Goal: Transaction & Acquisition: Purchase product/service

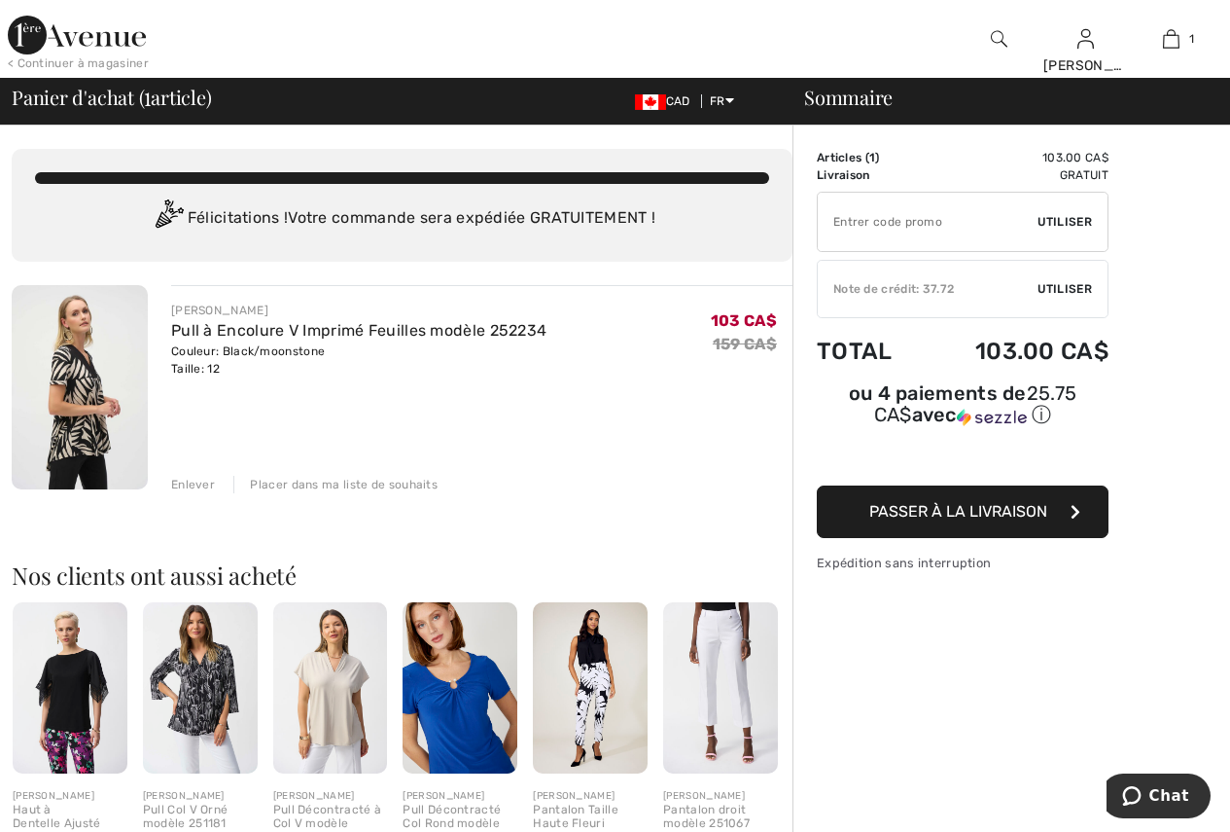
click at [1086, 289] on span "Utiliser" at bounding box center [1065, 289] width 54 height 18
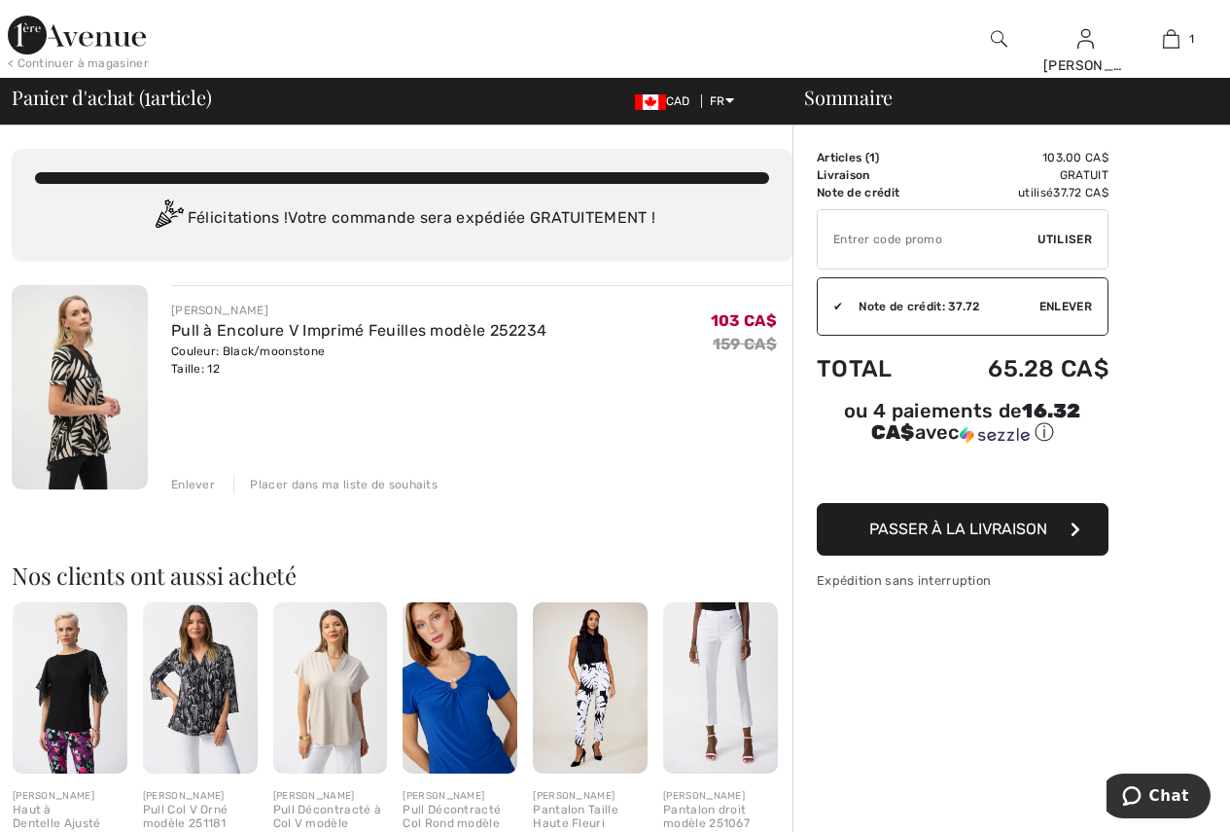
click at [88, 55] on div "< Continuer à magasiner" at bounding box center [78, 63] width 141 height 18
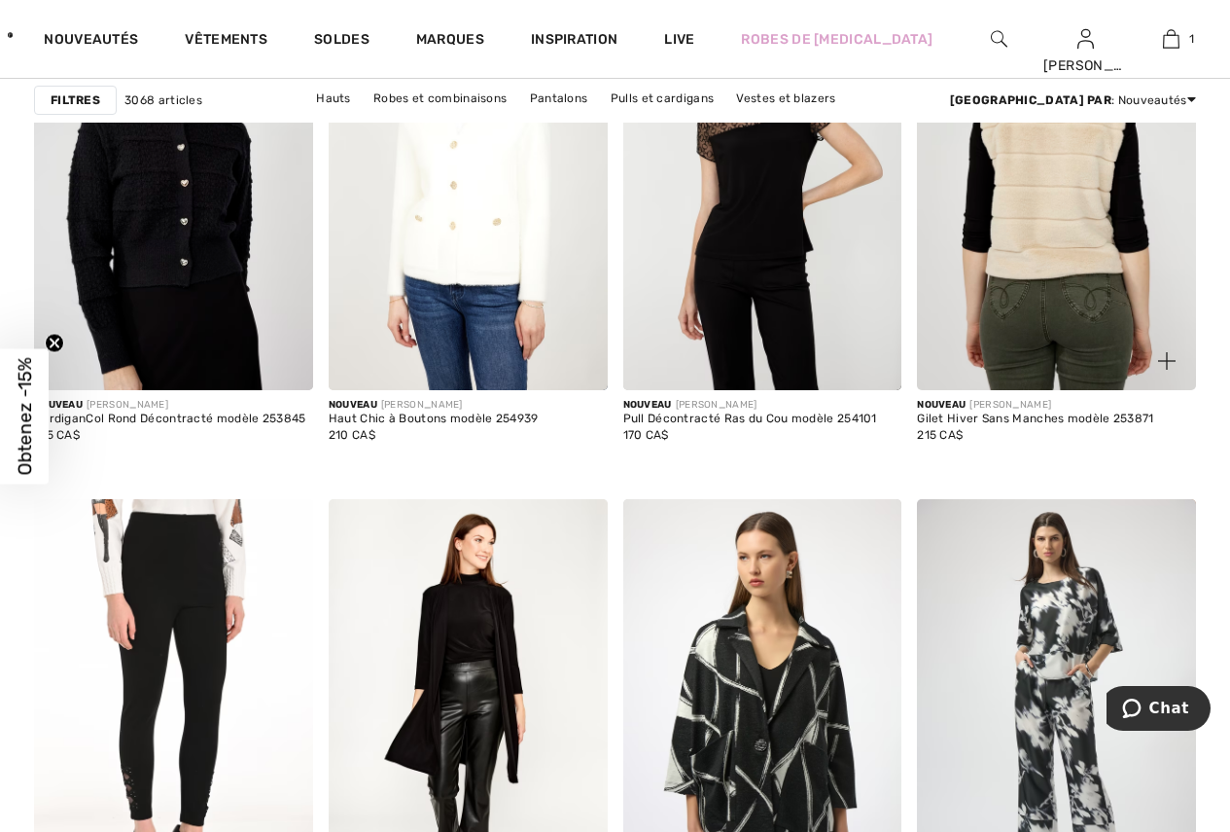
scroll to position [2626, 0]
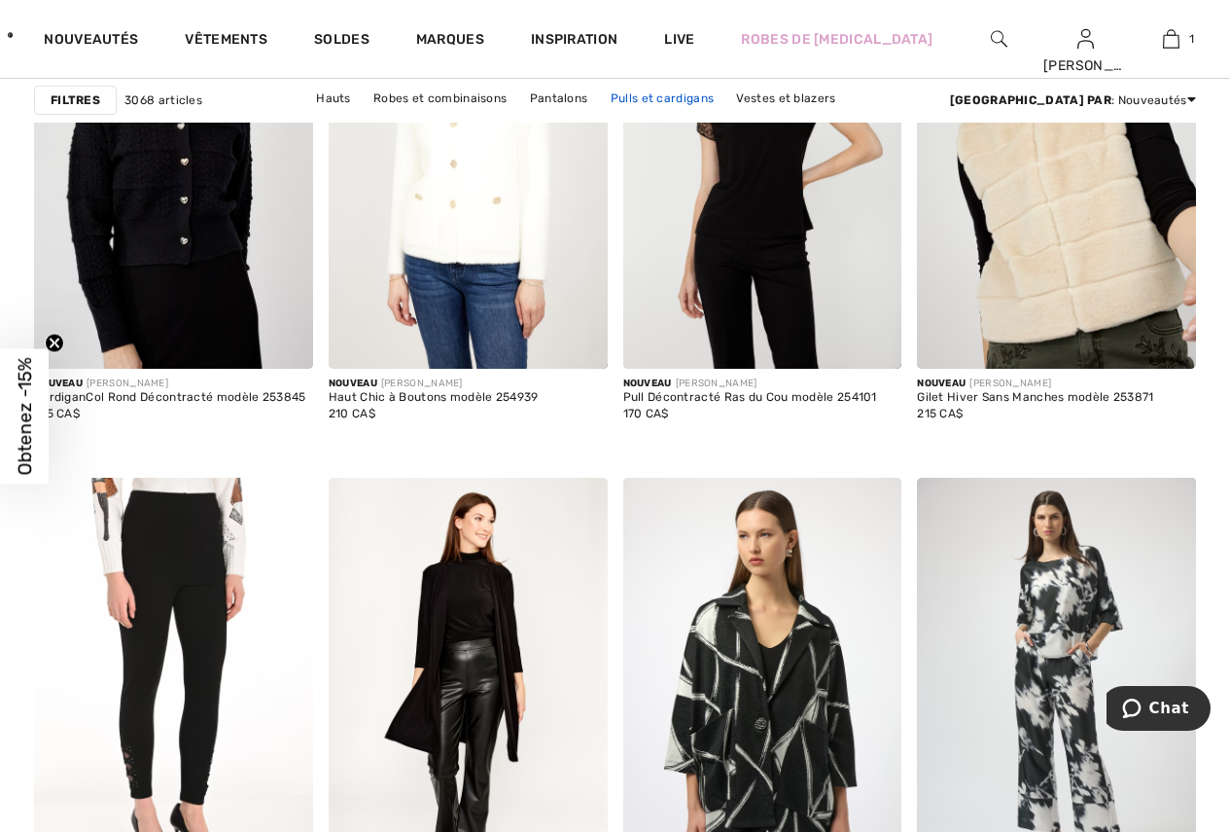
click at [601, 99] on link "Pulls et cardigans" at bounding box center [662, 98] width 123 height 25
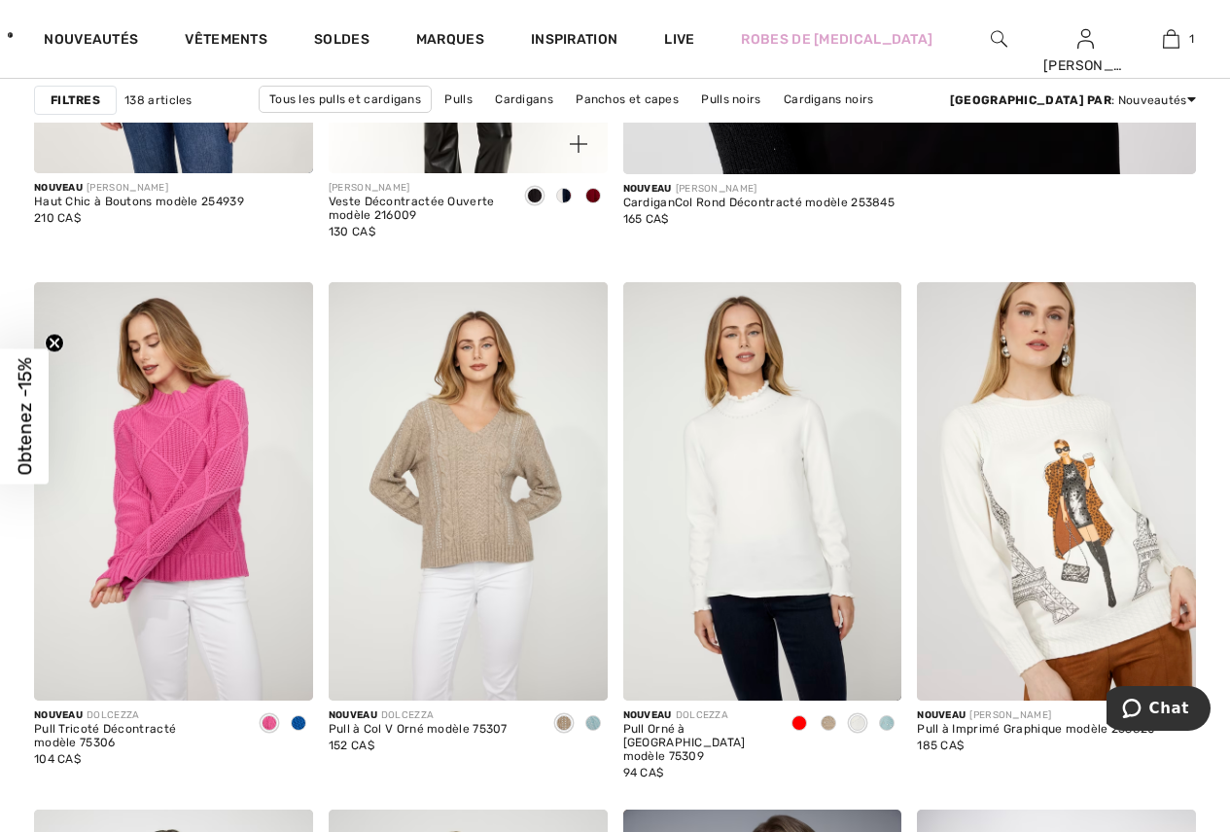
scroll to position [1070, 0]
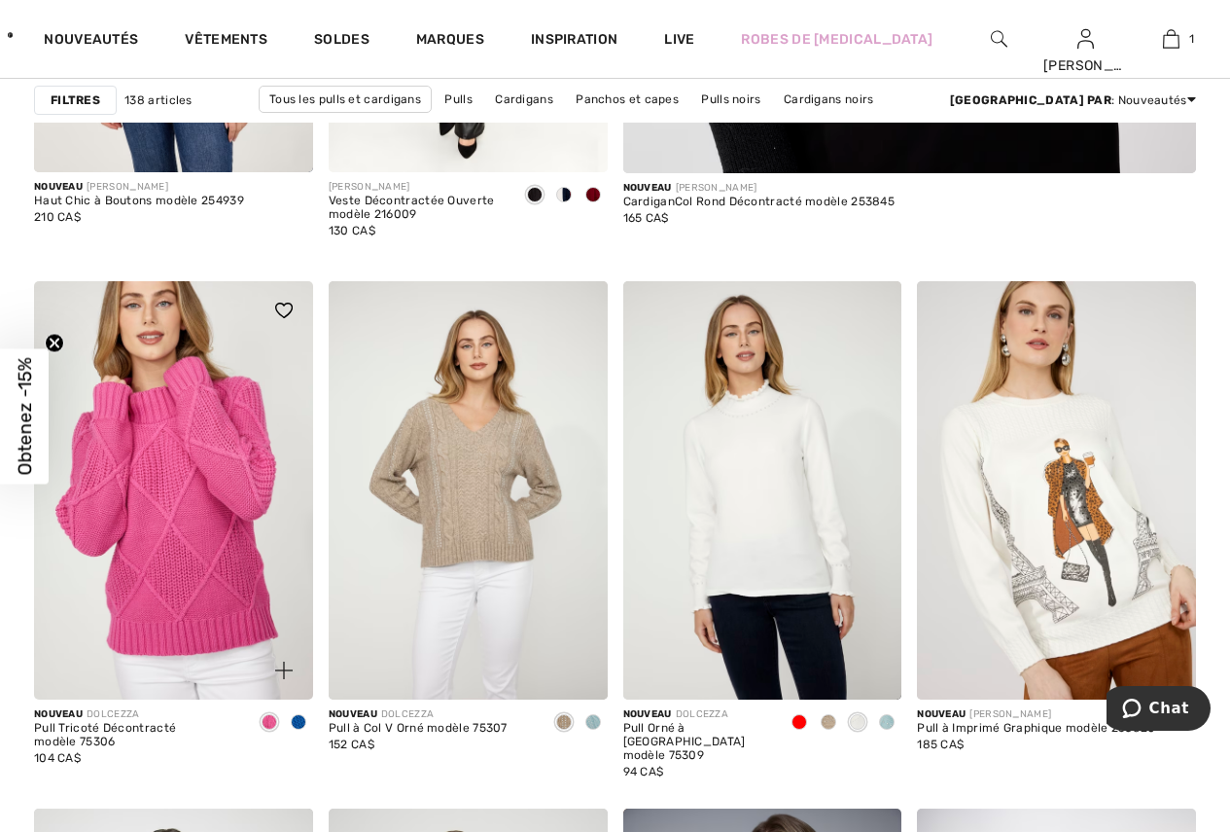
click at [185, 452] on img at bounding box center [173, 490] width 279 height 418
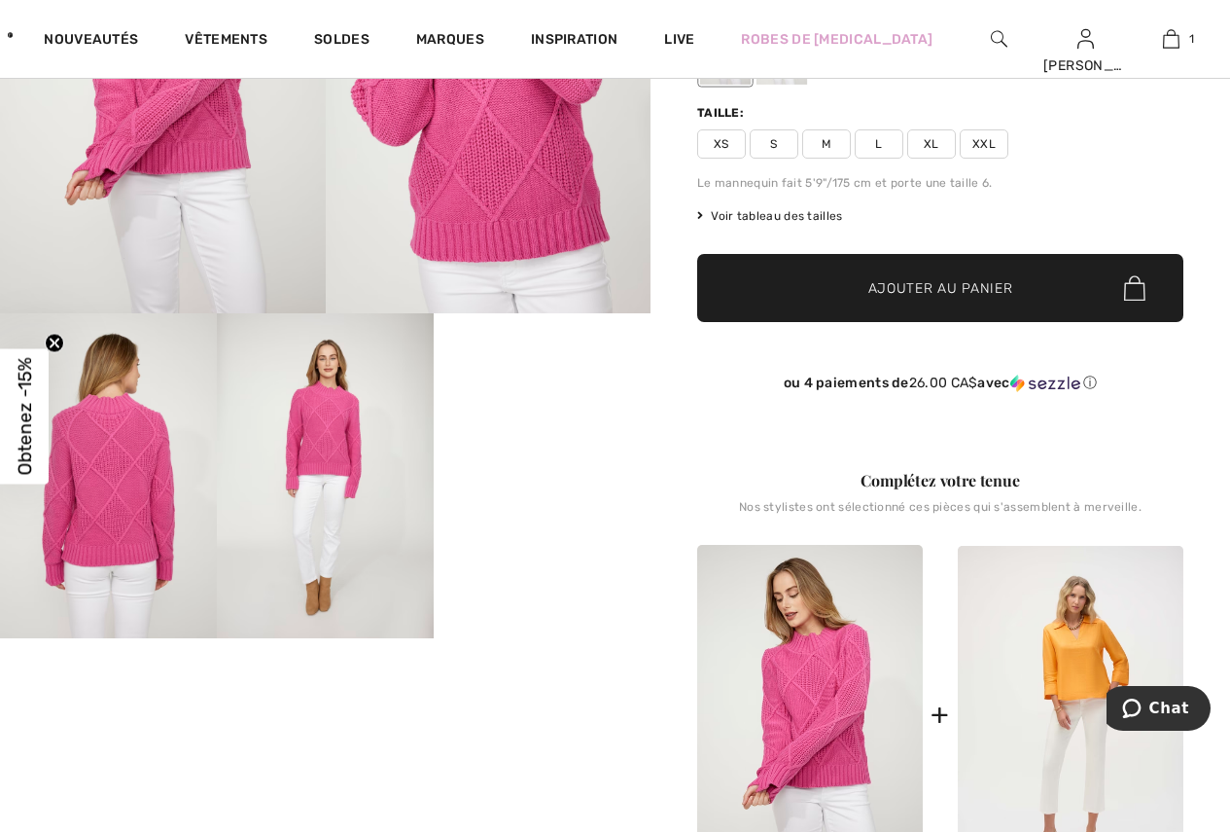
scroll to position [292, 0]
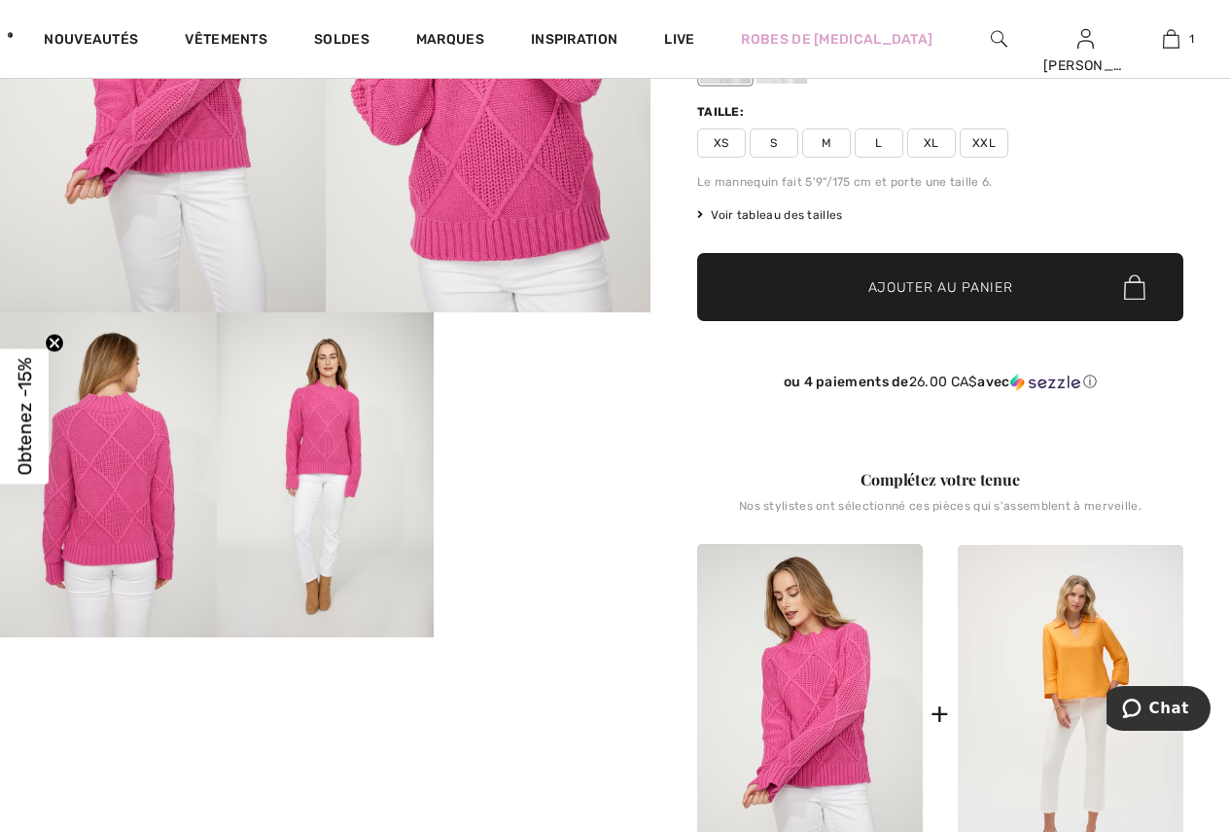
click at [565, 421] on video "Your browser does not support the video tag." at bounding box center [542, 366] width 217 height 109
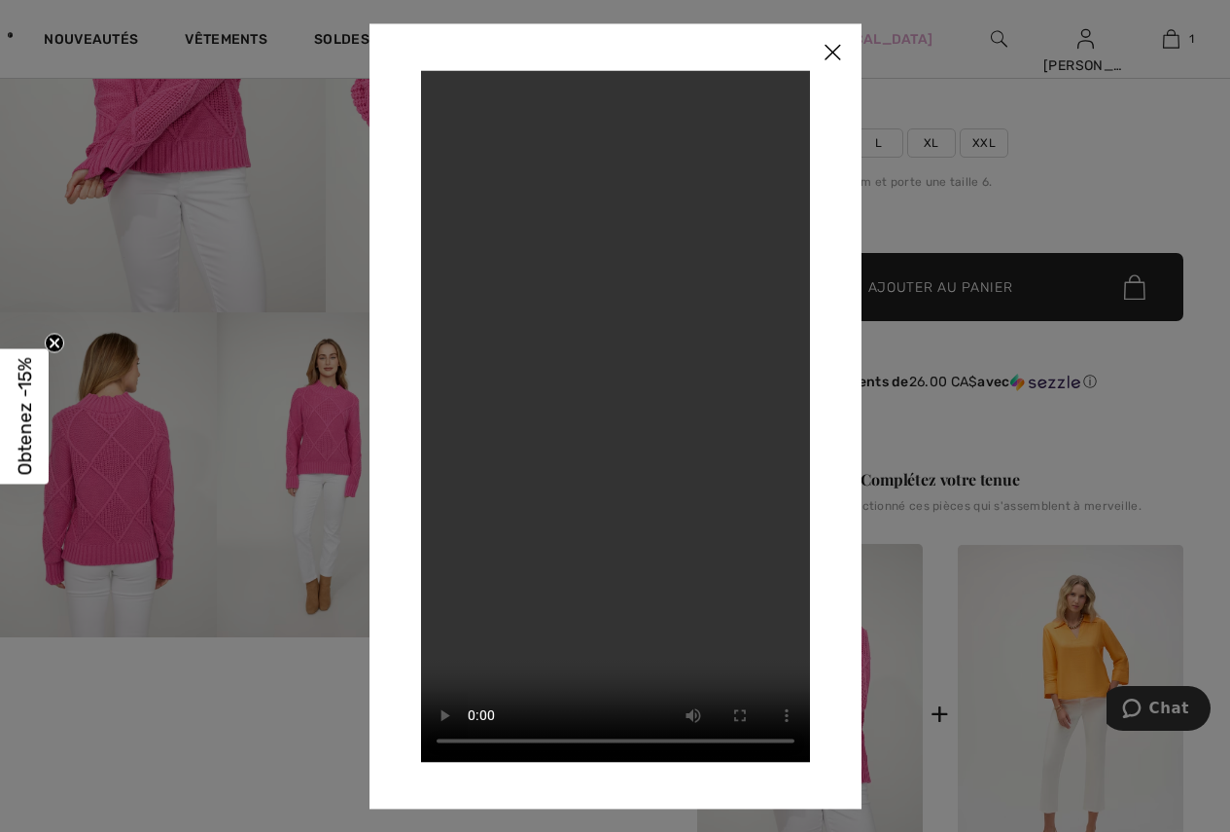
click at [839, 53] on img at bounding box center [832, 53] width 58 height 60
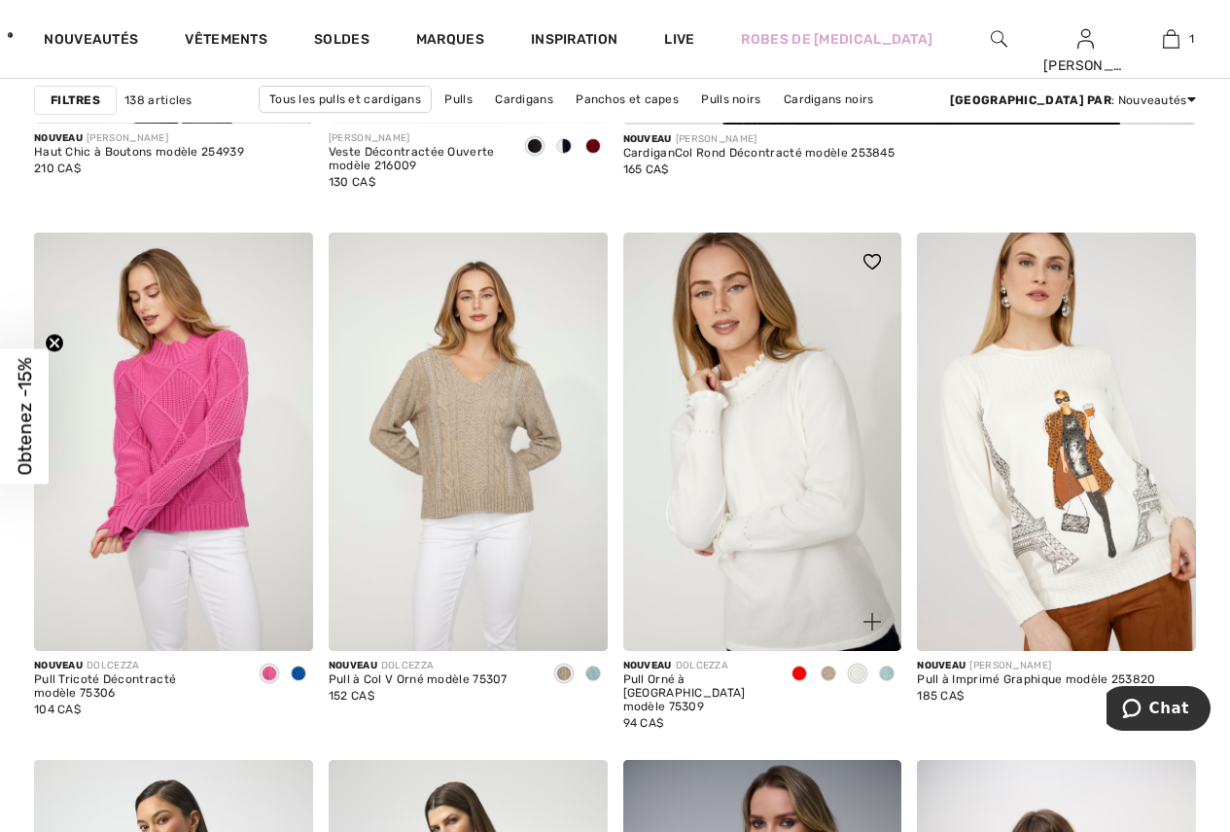
scroll to position [1167, 0]
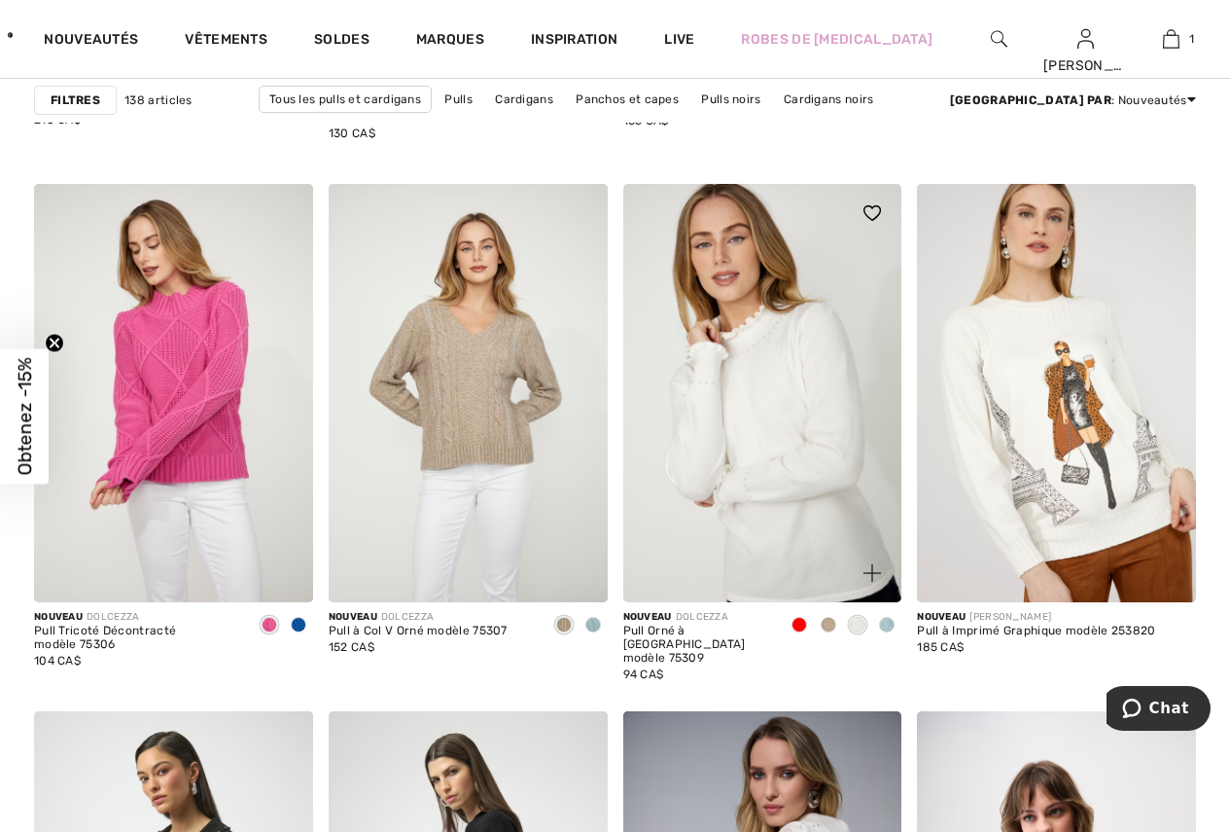
click at [804, 458] on img at bounding box center [762, 393] width 279 height 418
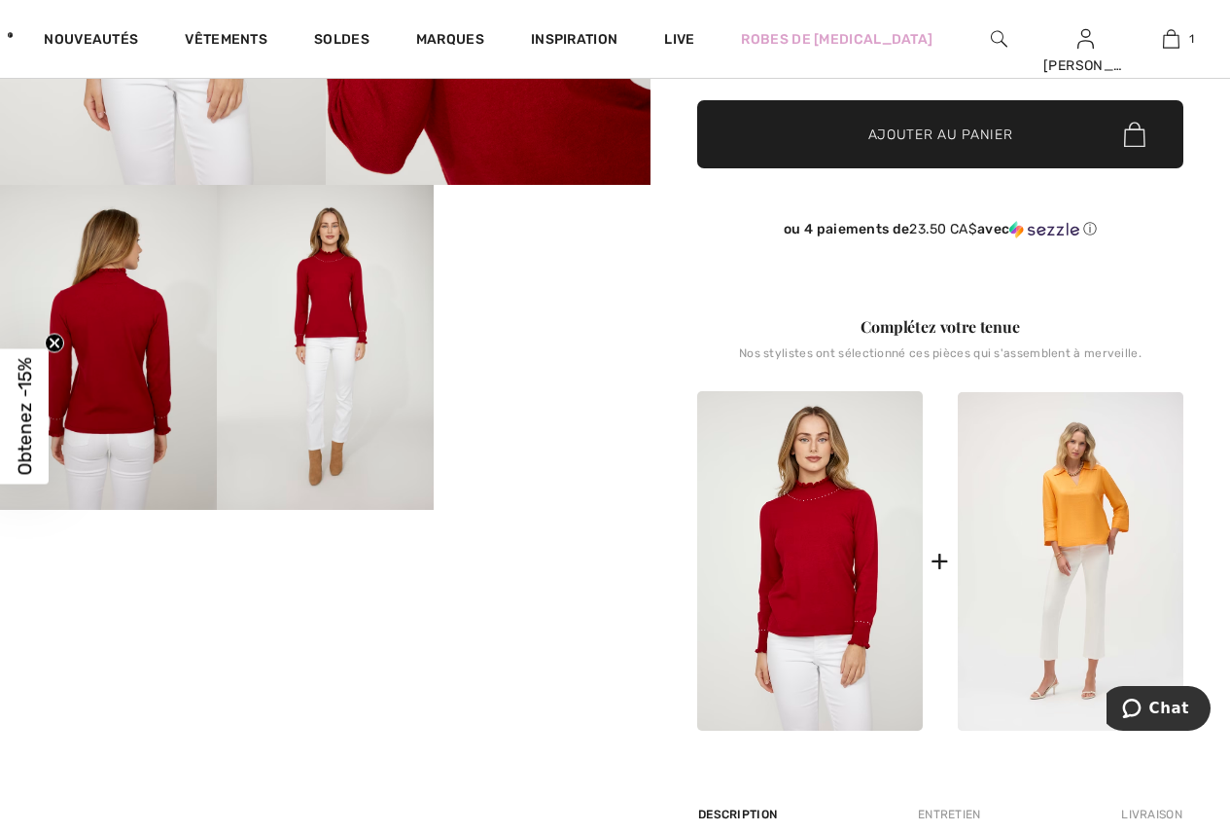
scroll to position [486, 0]
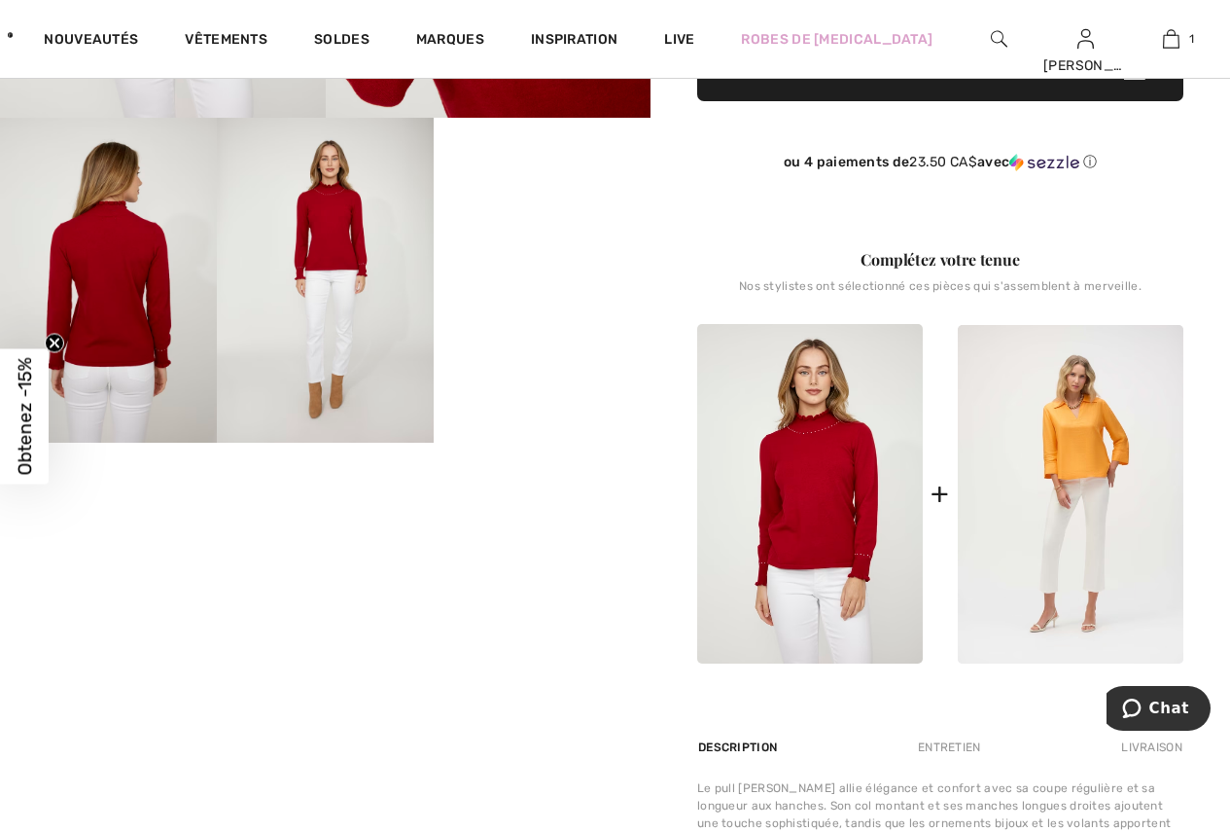
click at [564, 227] on video "Your browser does not support the video tag." at bounding box center [542, 172] width 217 height 109
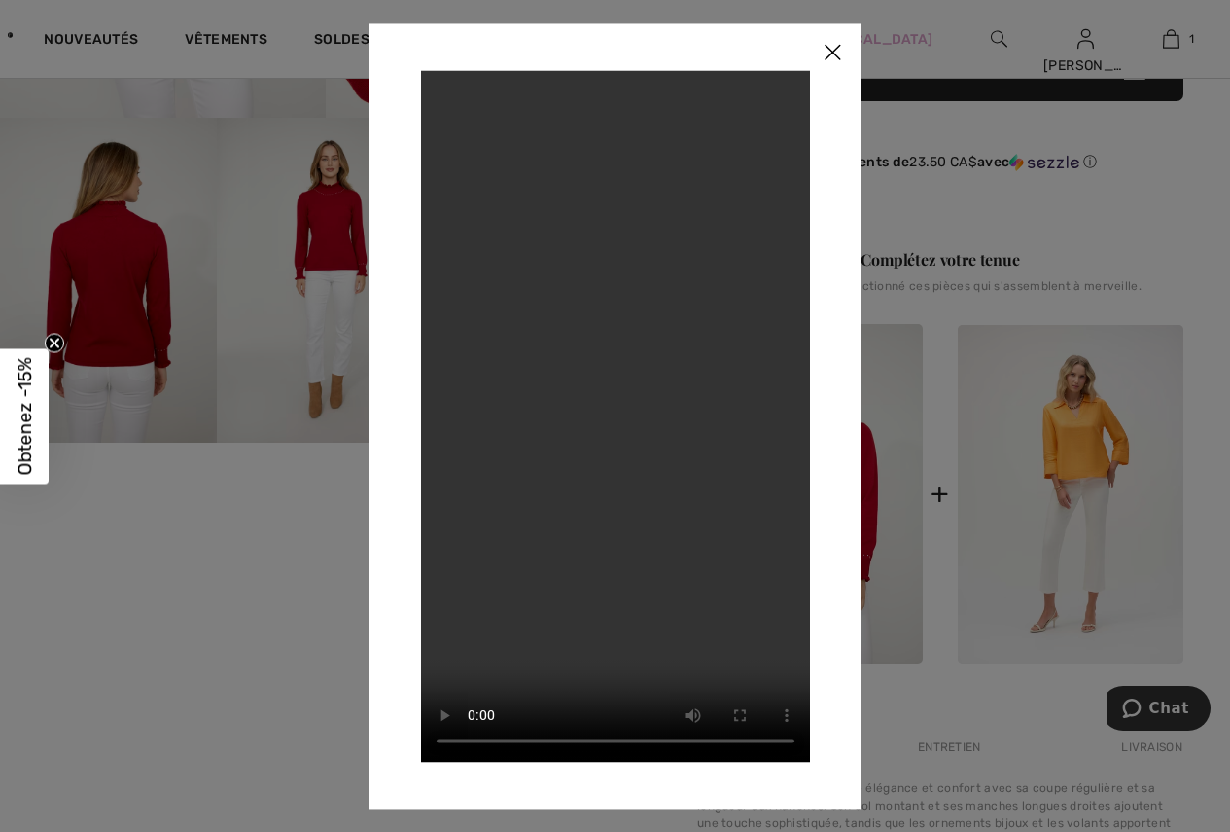
click at [833, 52] on img at bounding box center [832, 53] width 58 height 60
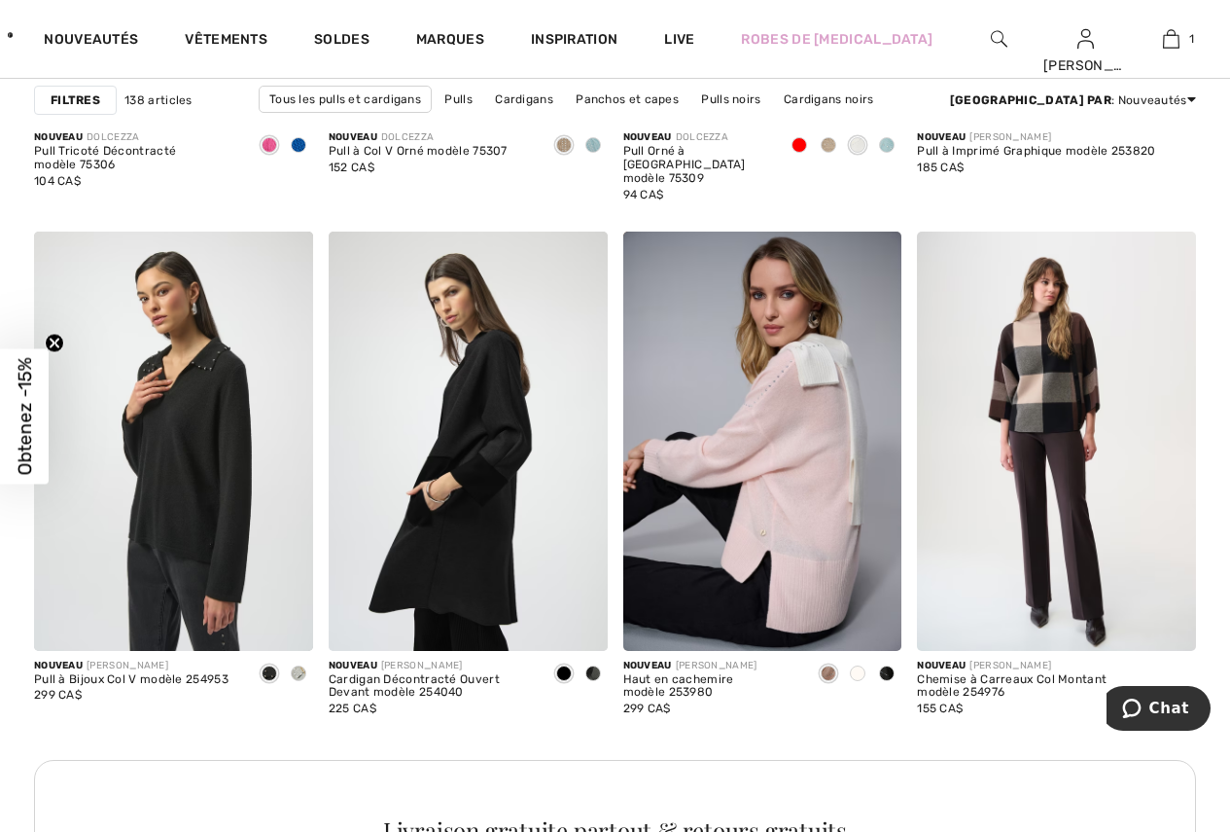
scroll to position [1653, 0]
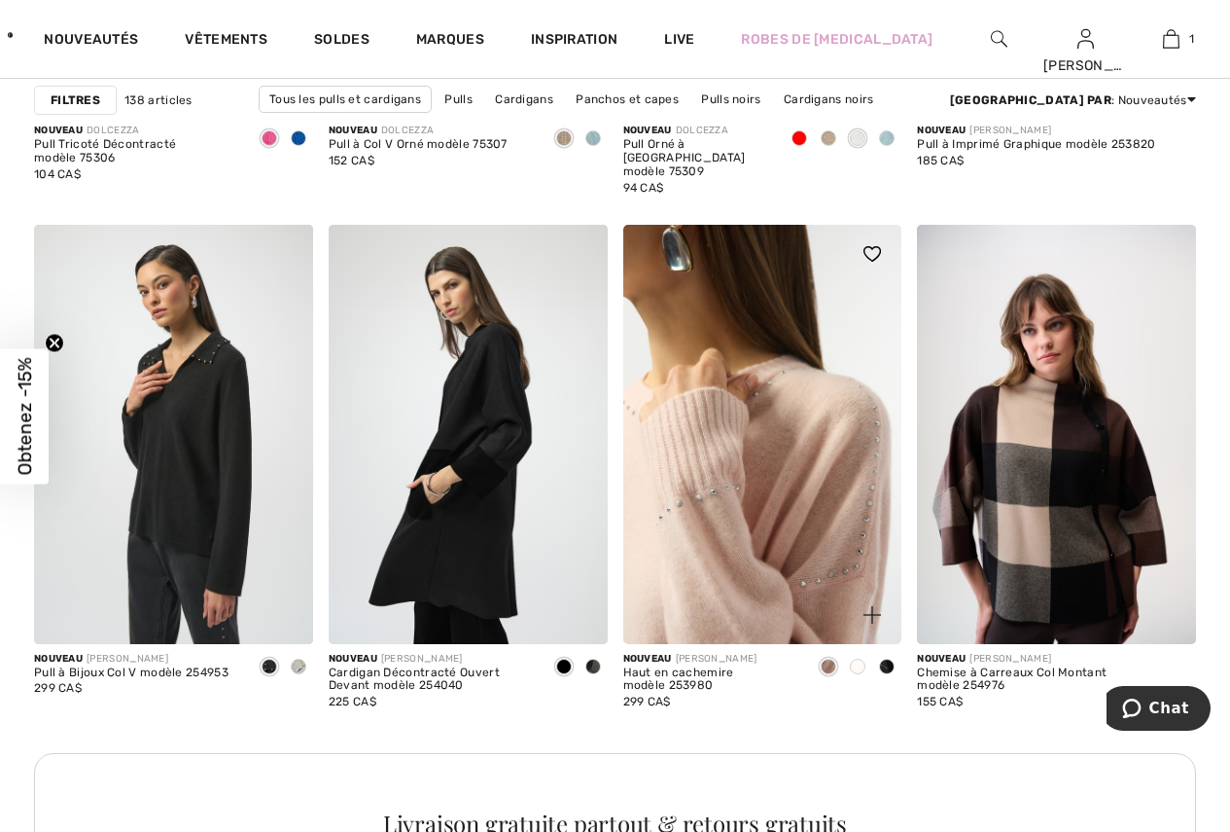
click at [775, 513] on img at bounding box center [762, 434] width 279 height 418
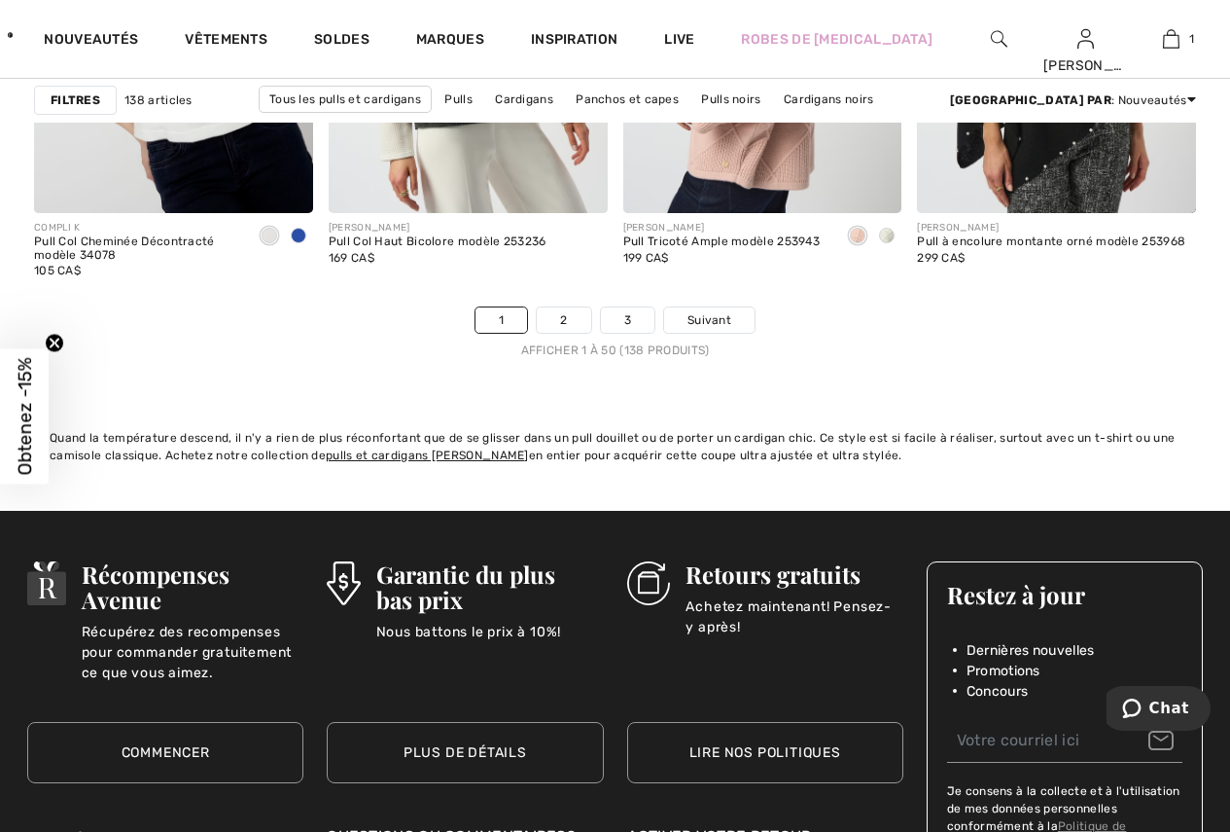
scroll to position [7975, 0]
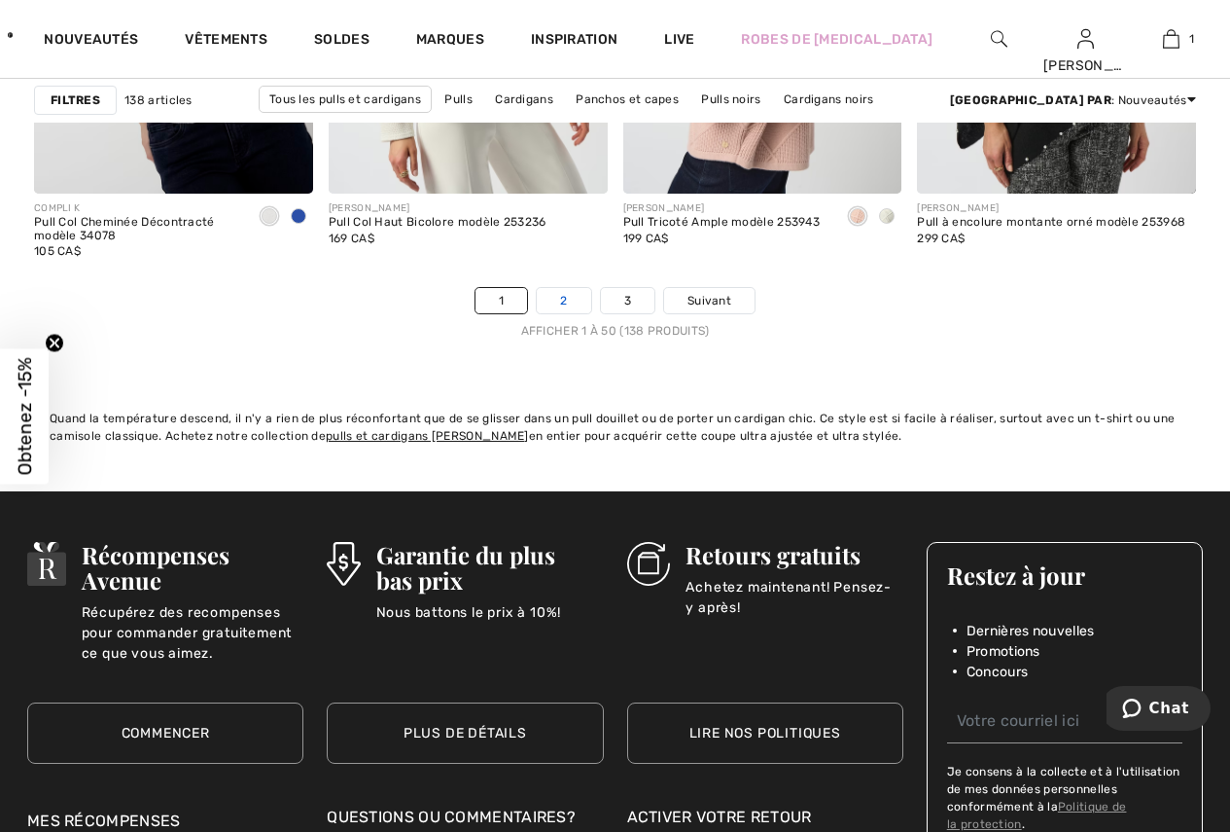
click at [556, 298] on link "2" at bounding box center [563, 300] width 53 height 25
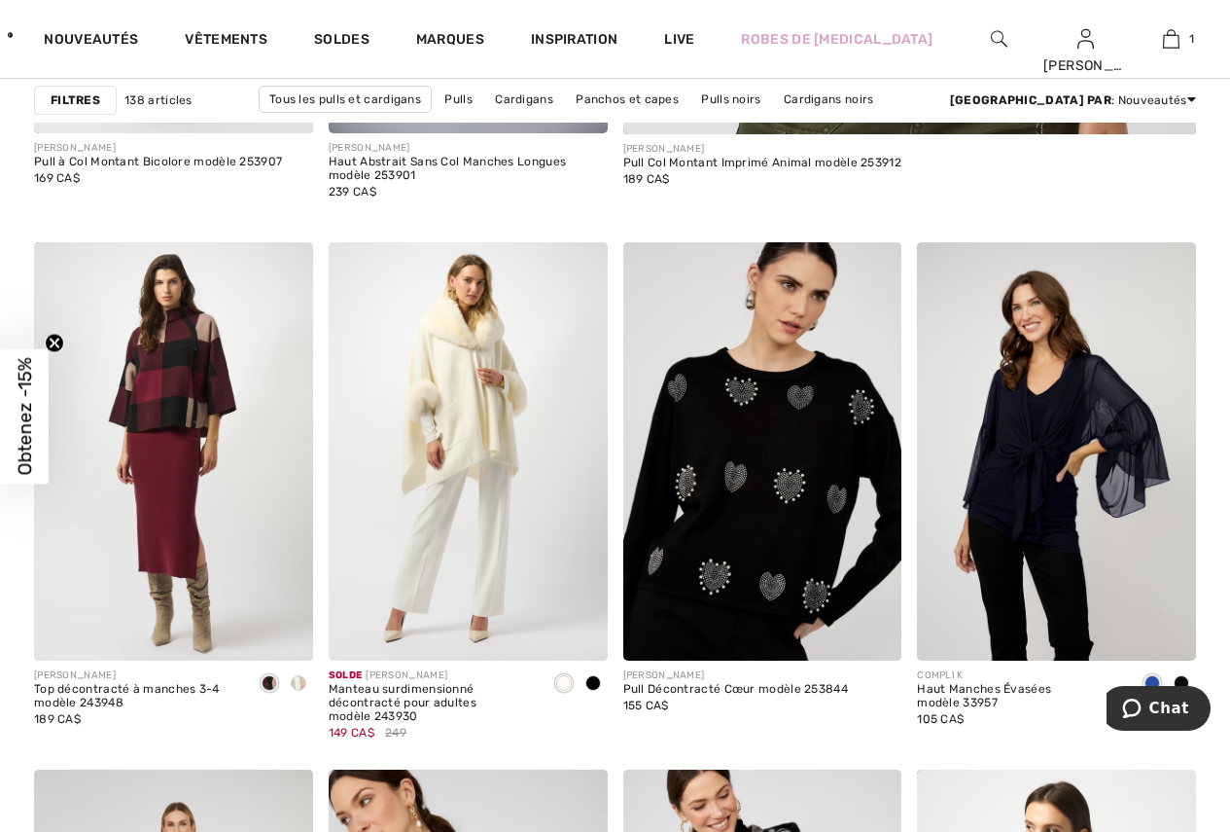
scroll to position [1264, 0]
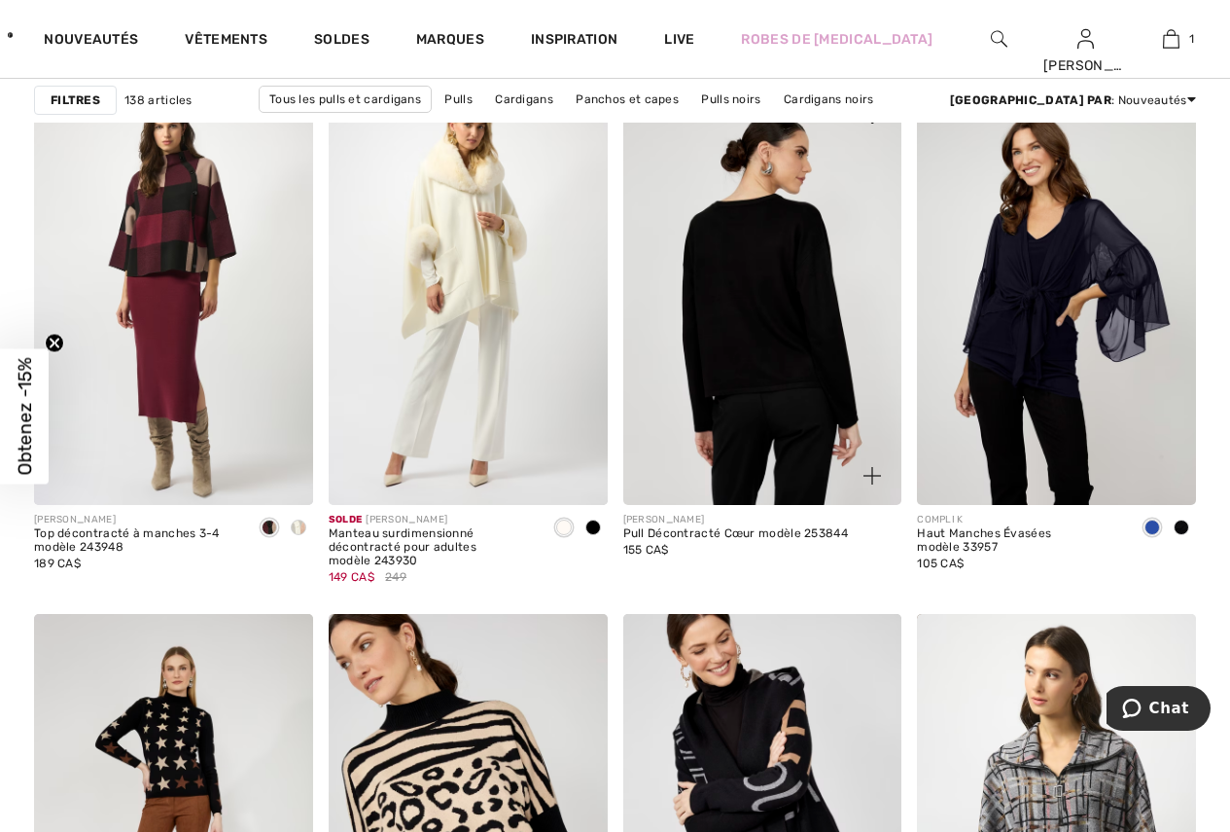
click at [820, 404] on img at bounding box center [762, 296] width 279 height 418
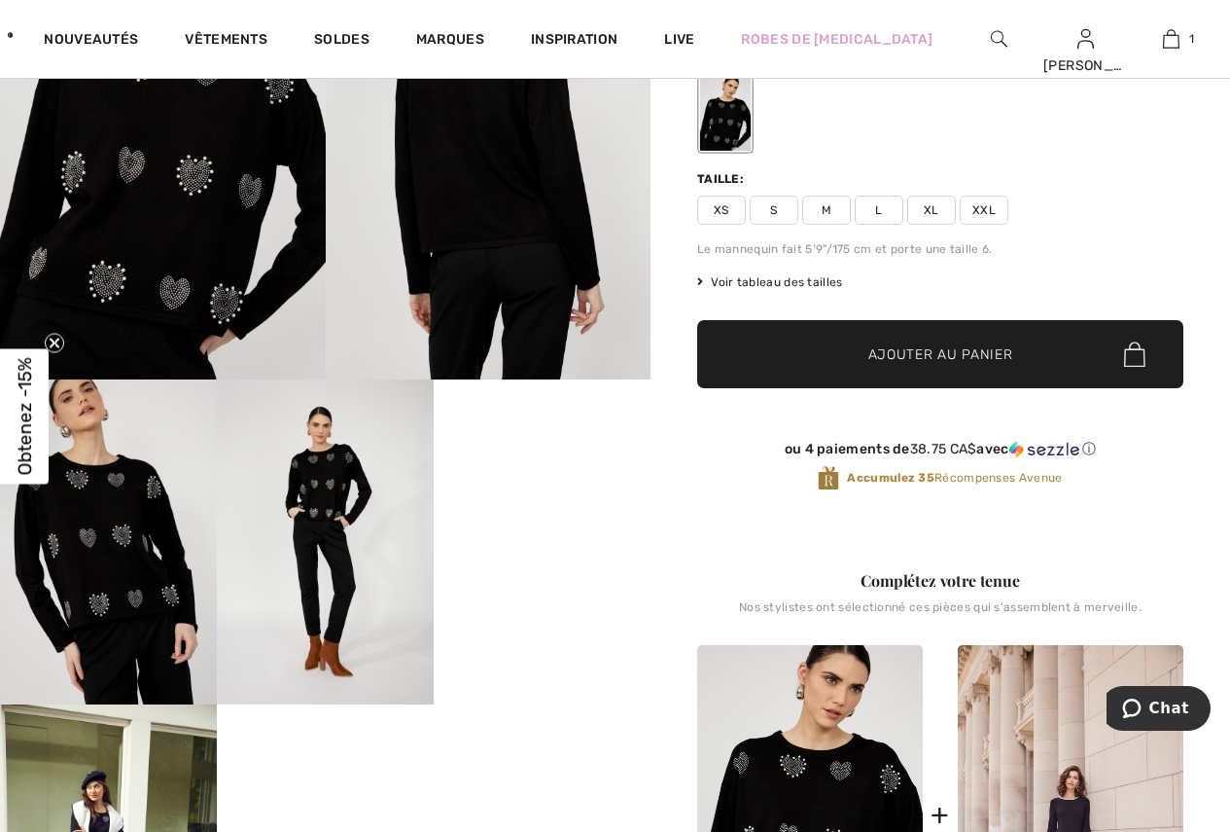
scroll to position [292, 0]
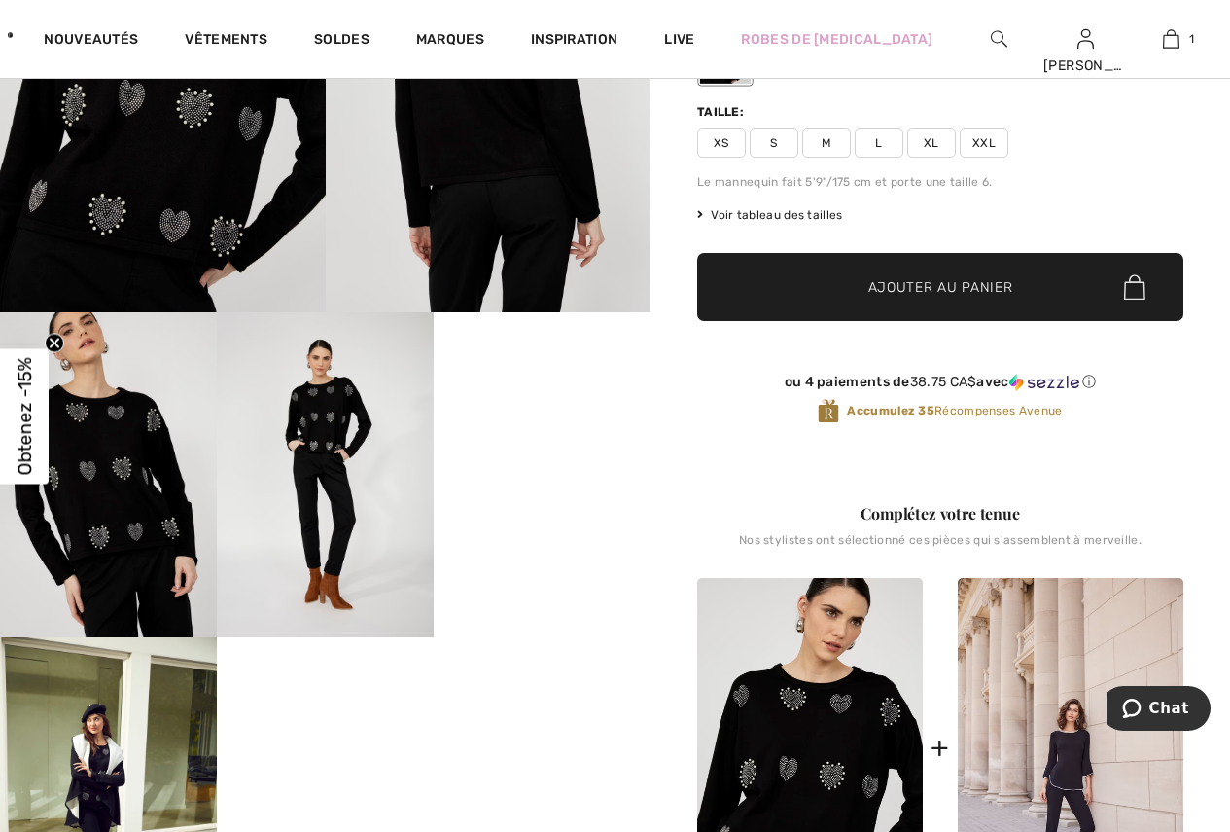
click at [559, 421] on video "Your browser does not support the video tag." at bounding box center [542, 366] width 217 height 109
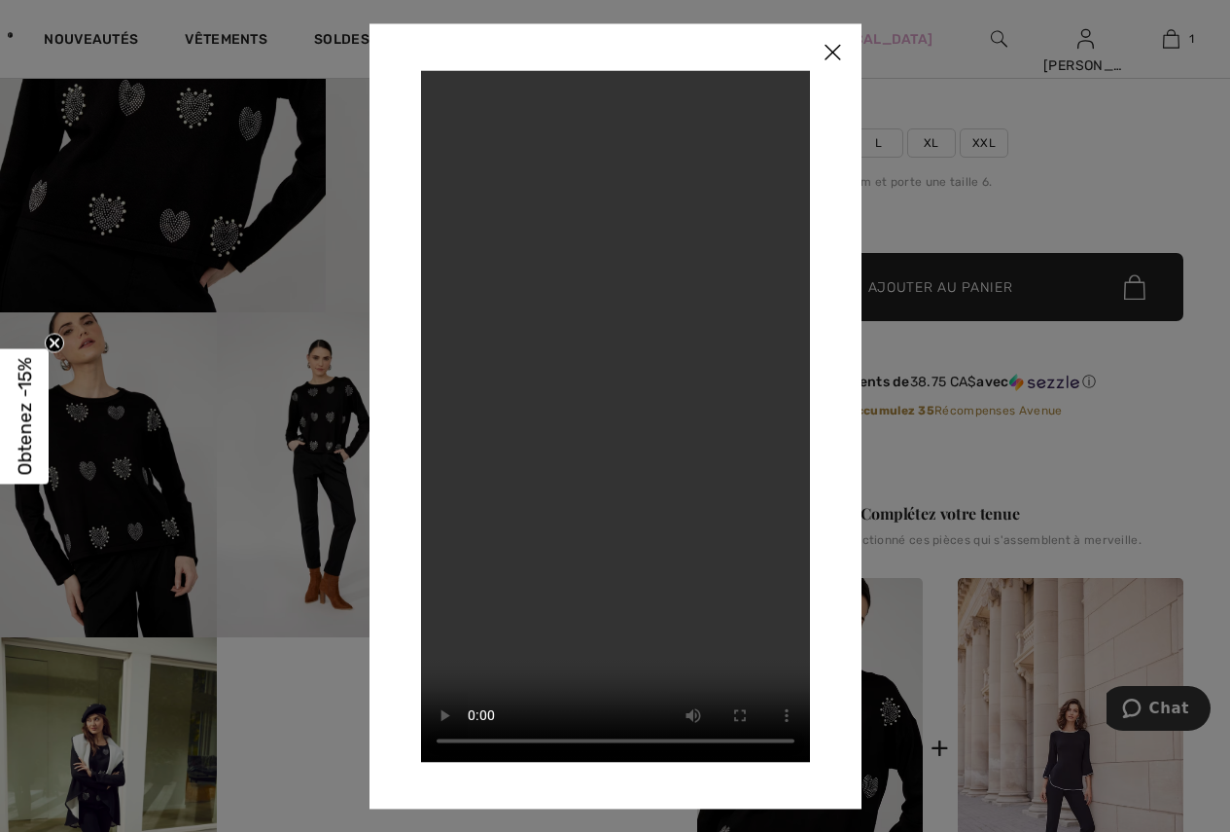
click at [841, 58] on img at bounding box center [832, 53] width 58 height 60
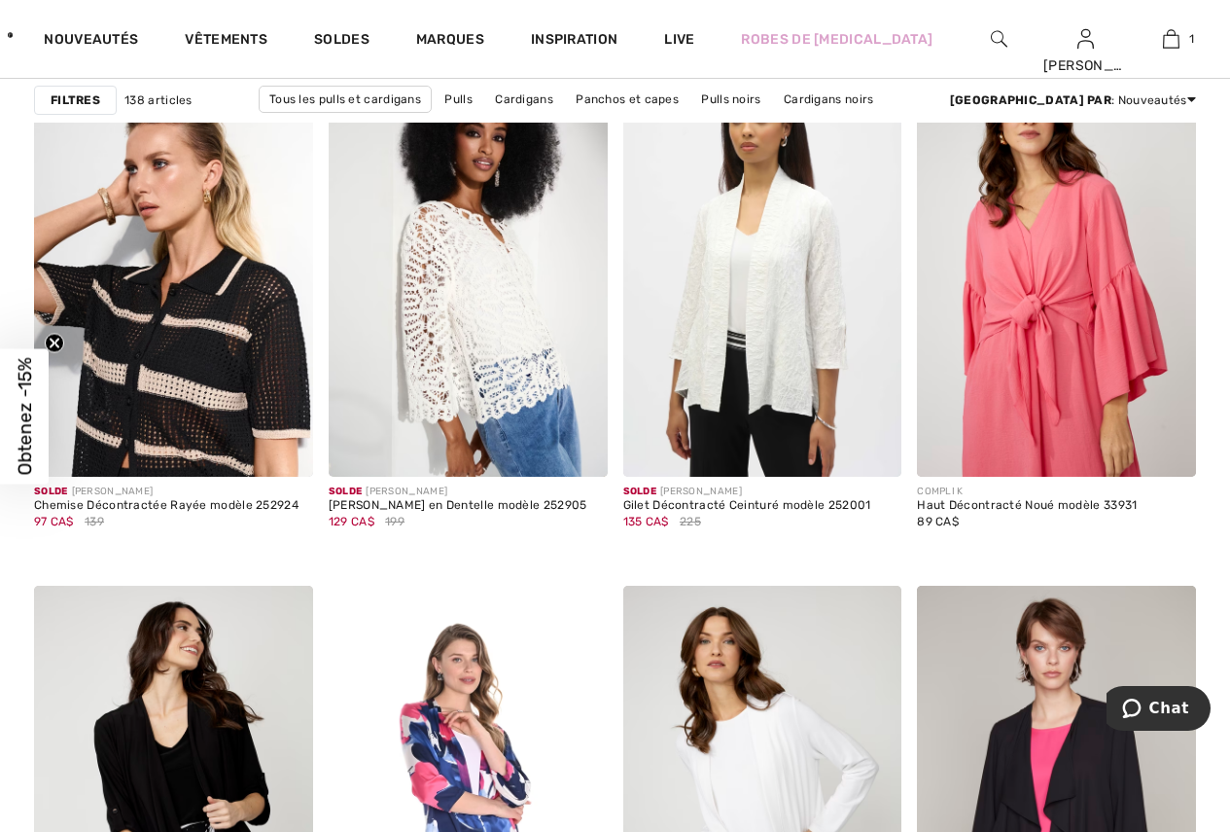
scroll to position [5349, 0]
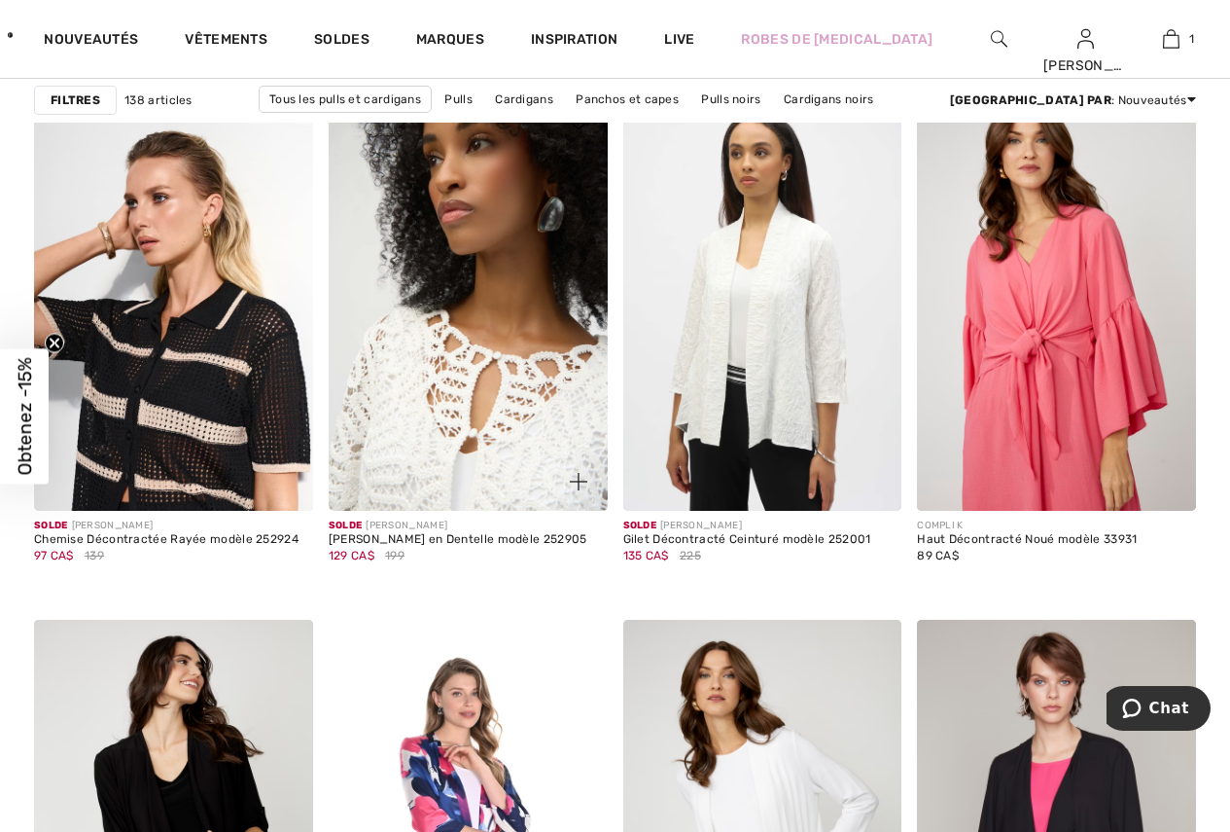
click at [490, 372] on img at bounding box center [468, 301] width 279 height 418
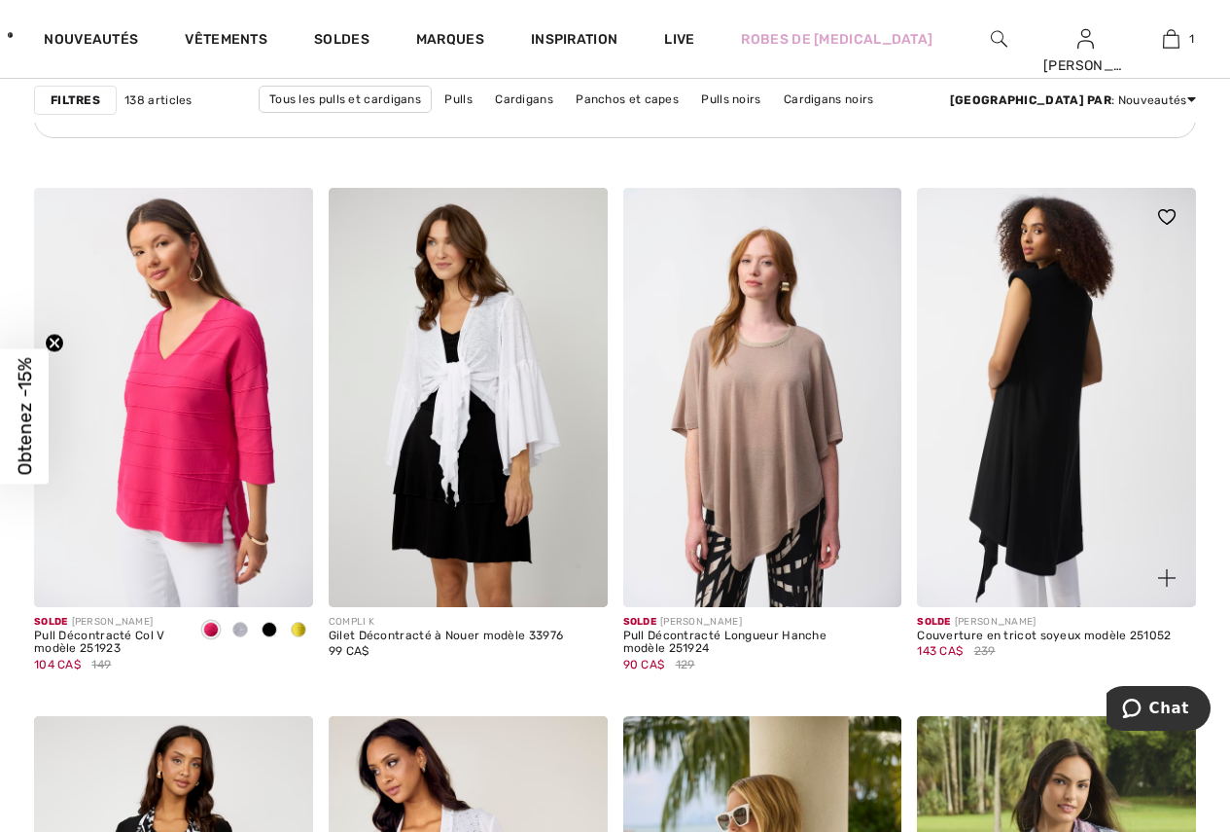
scroll to position [6516, 0]
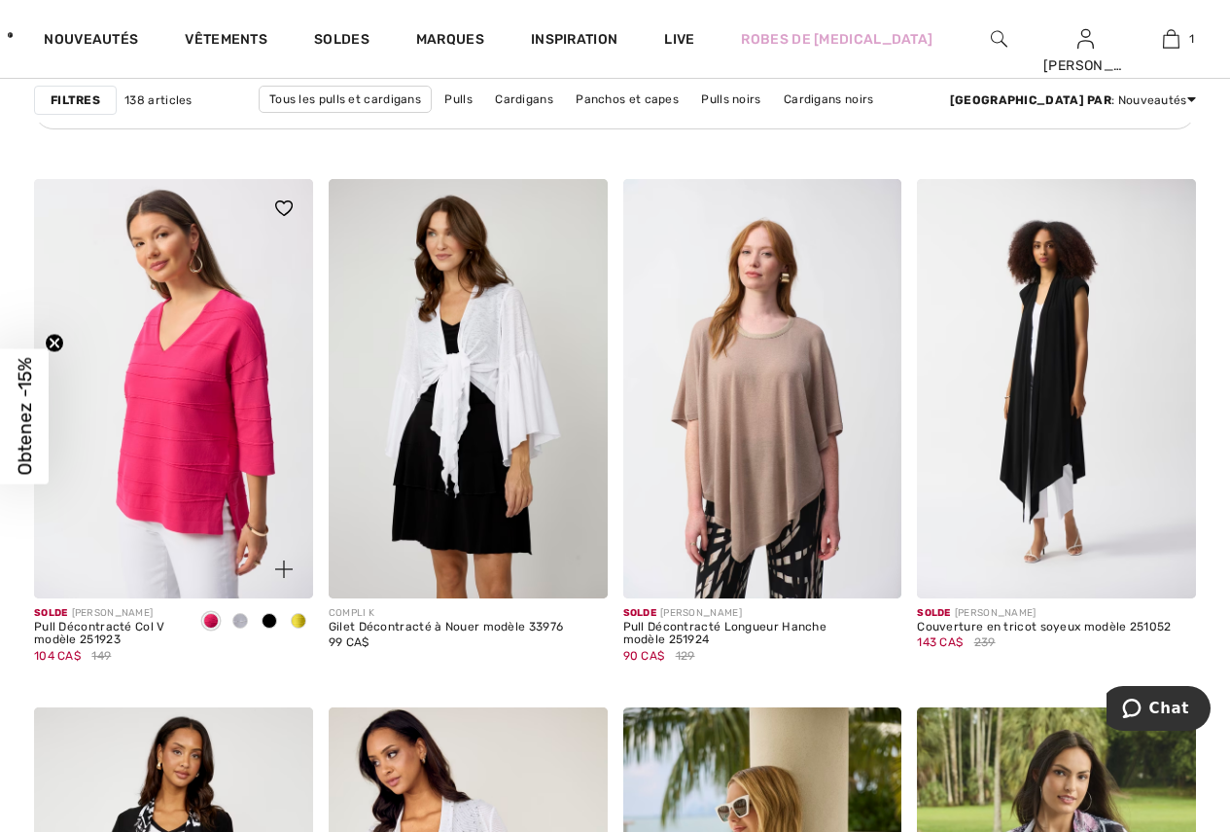
click at [241, 620] on span at bounding box center [240, 621] width 16 height 16
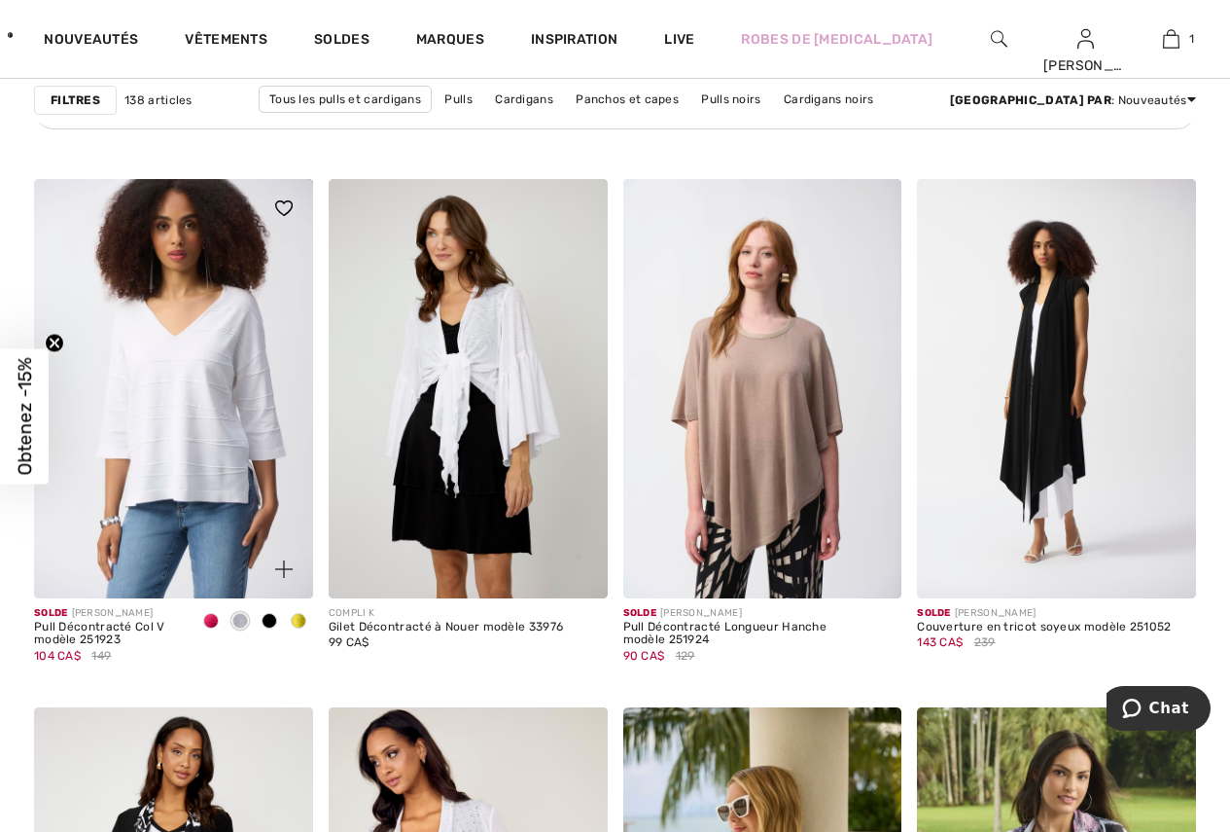
click at [269, 620] on span at bounding box center [270, 621] width 16 height 16
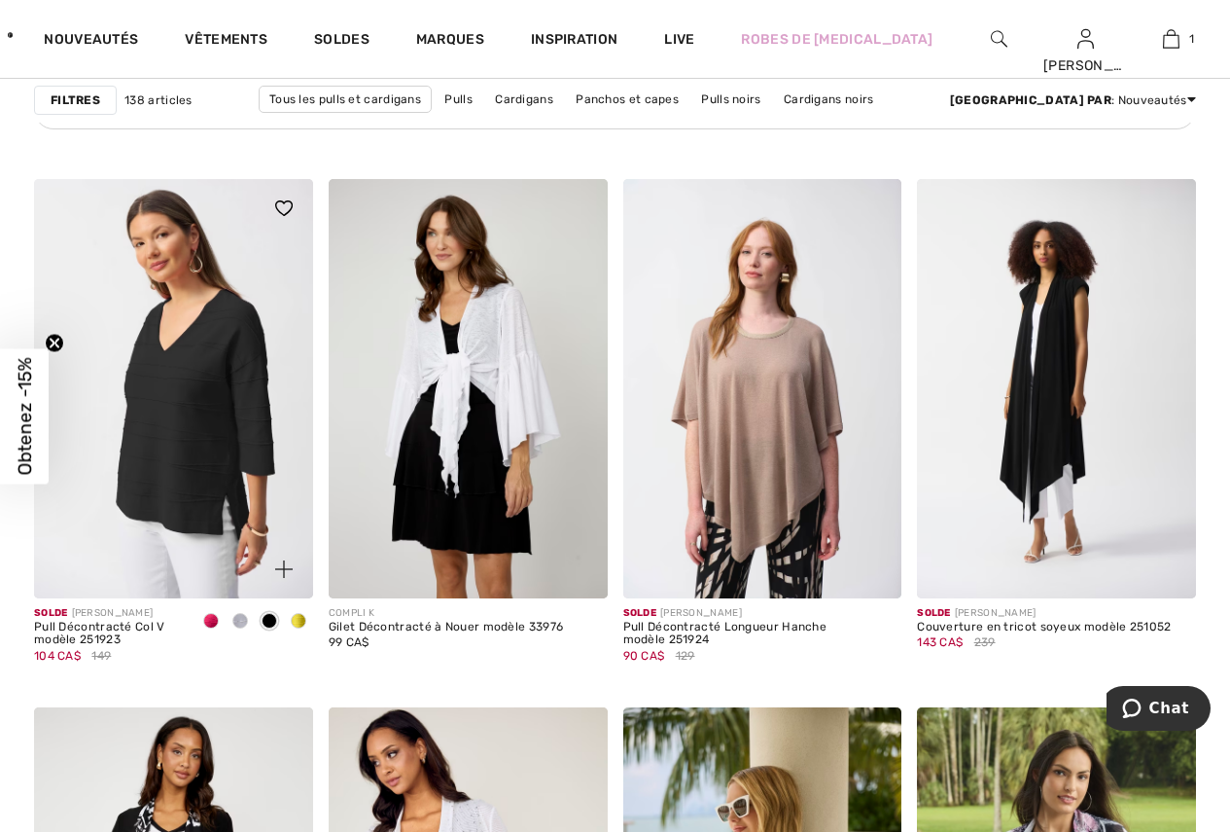
click at [296, 622] on span at bounding box center [299, 621] width 16 height 16
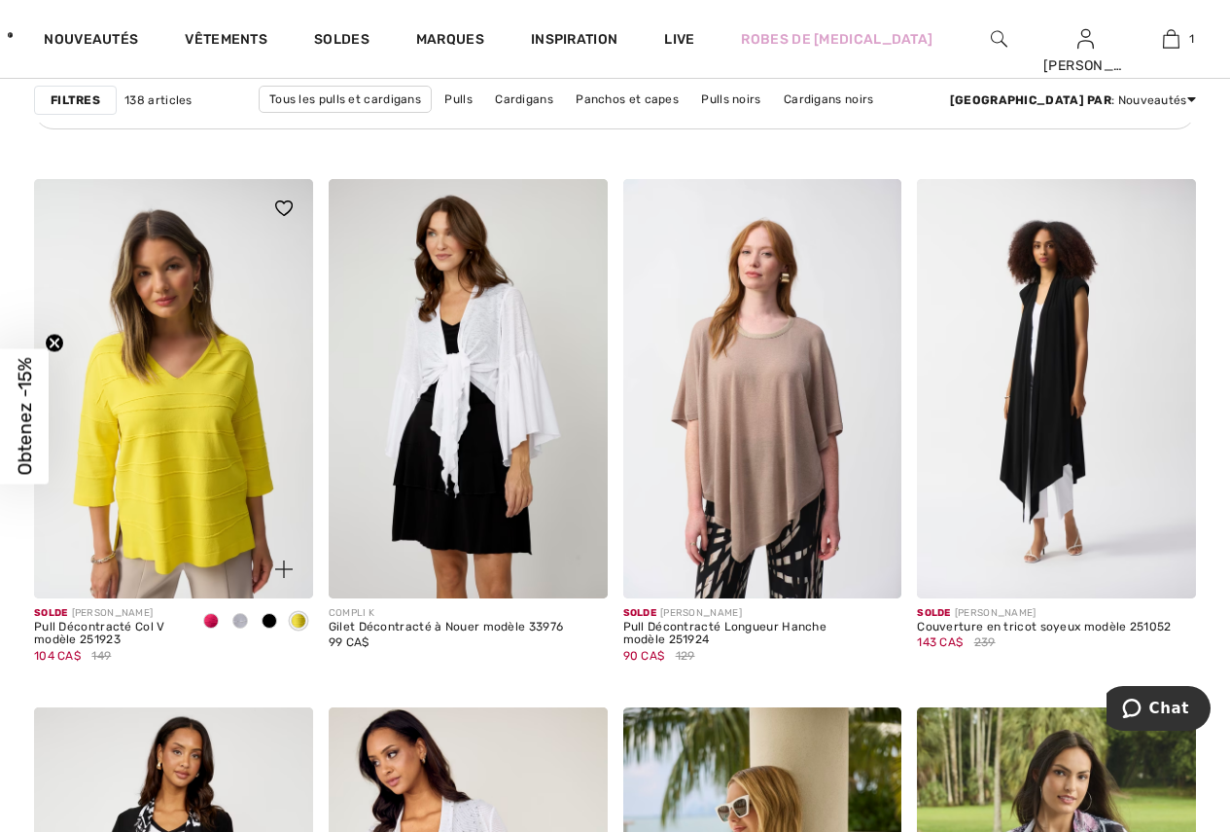
click at [240, 620] on span at bounding box center [240, 621] width 16 height 16
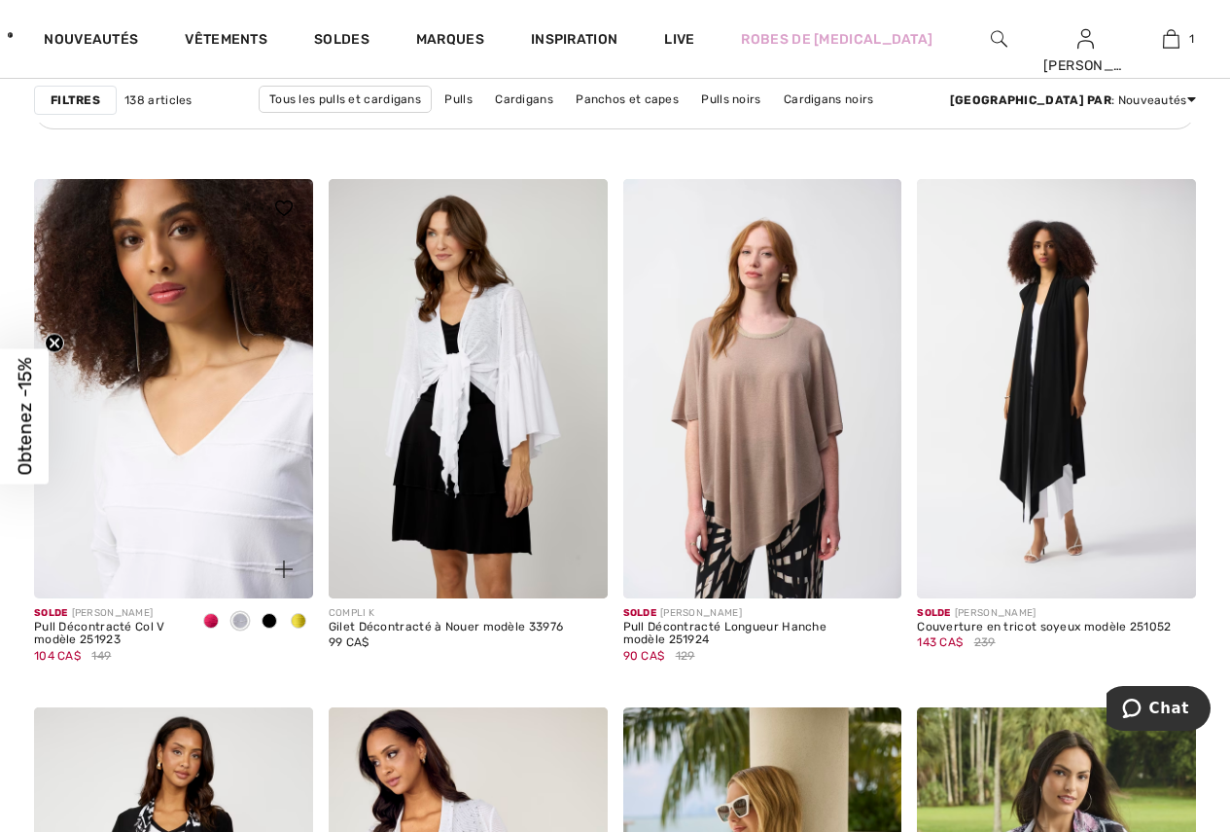
click at [142, 507] on img at bounding box center [173, 388] width 279 height 418
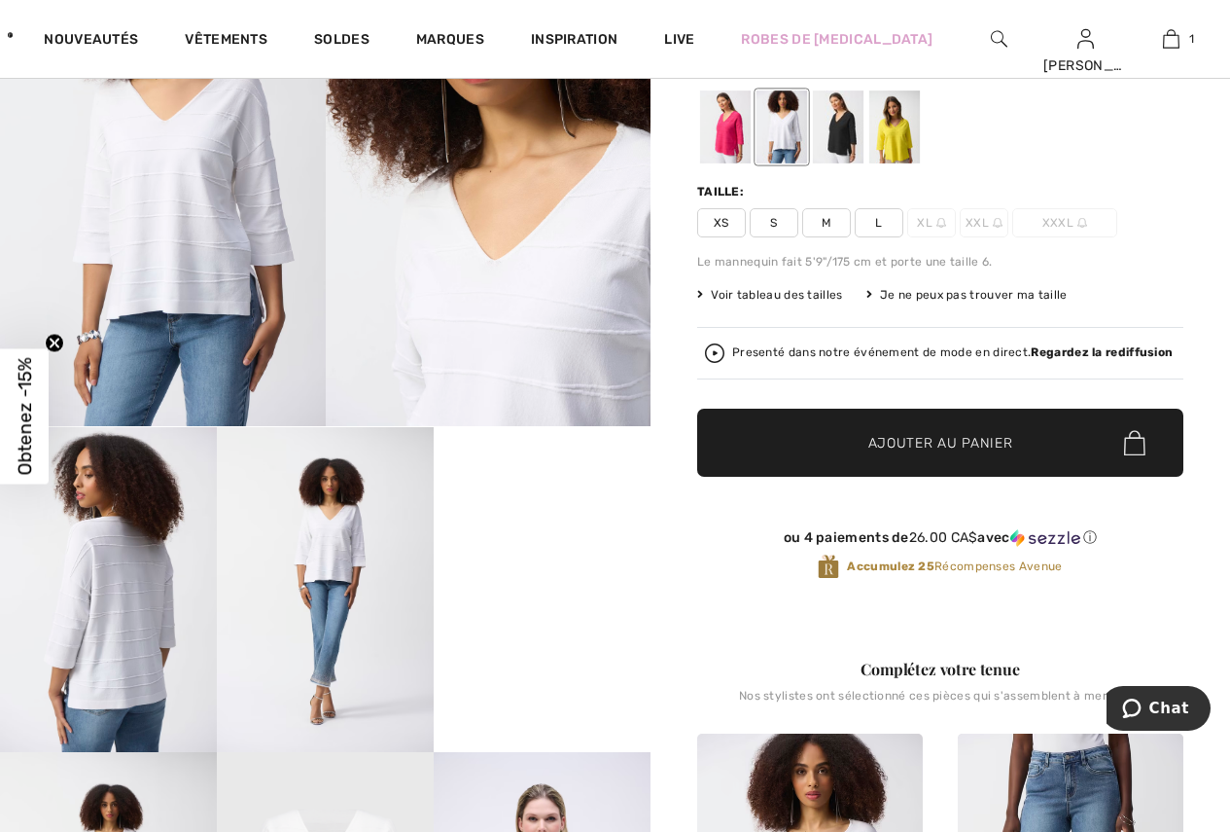
scroll to position [195, 0]
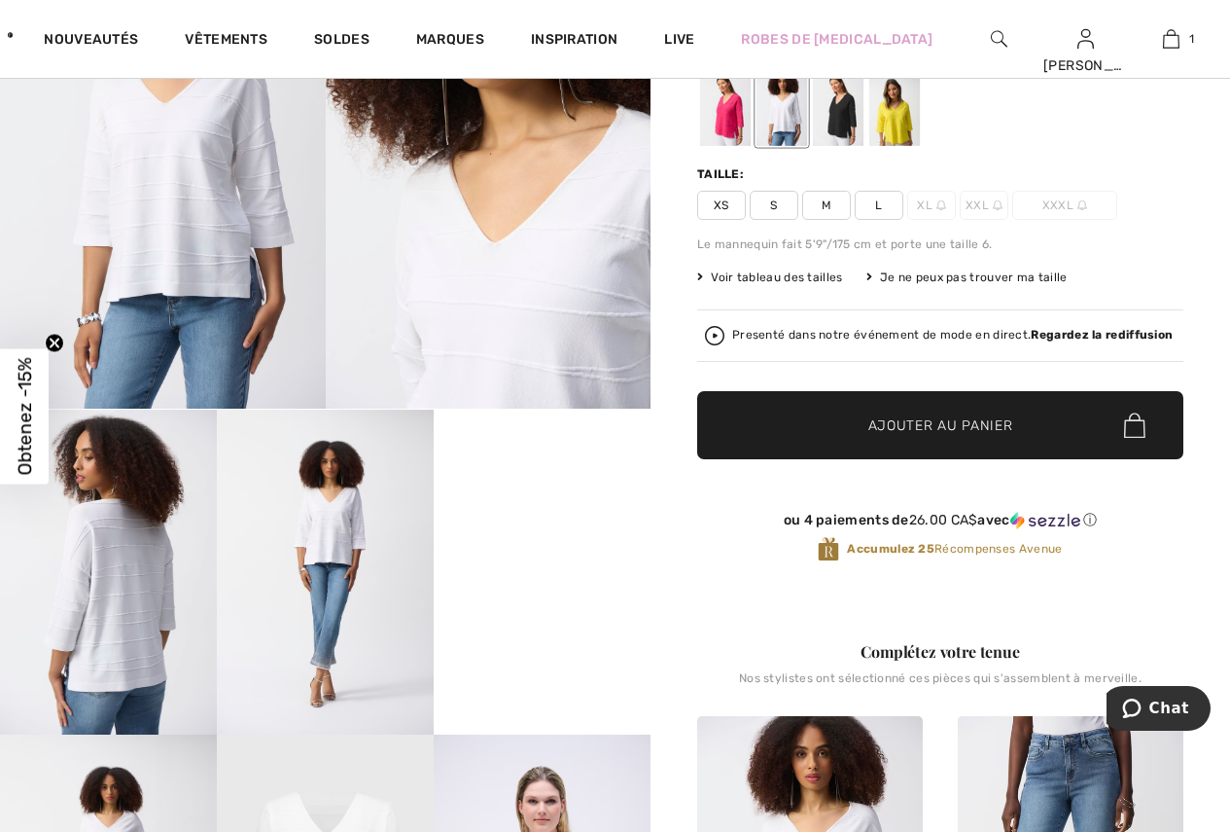
click at [544, 518] on video "Your browser does not support the video tag." at bounding box center [542, 463] width 217 height 109
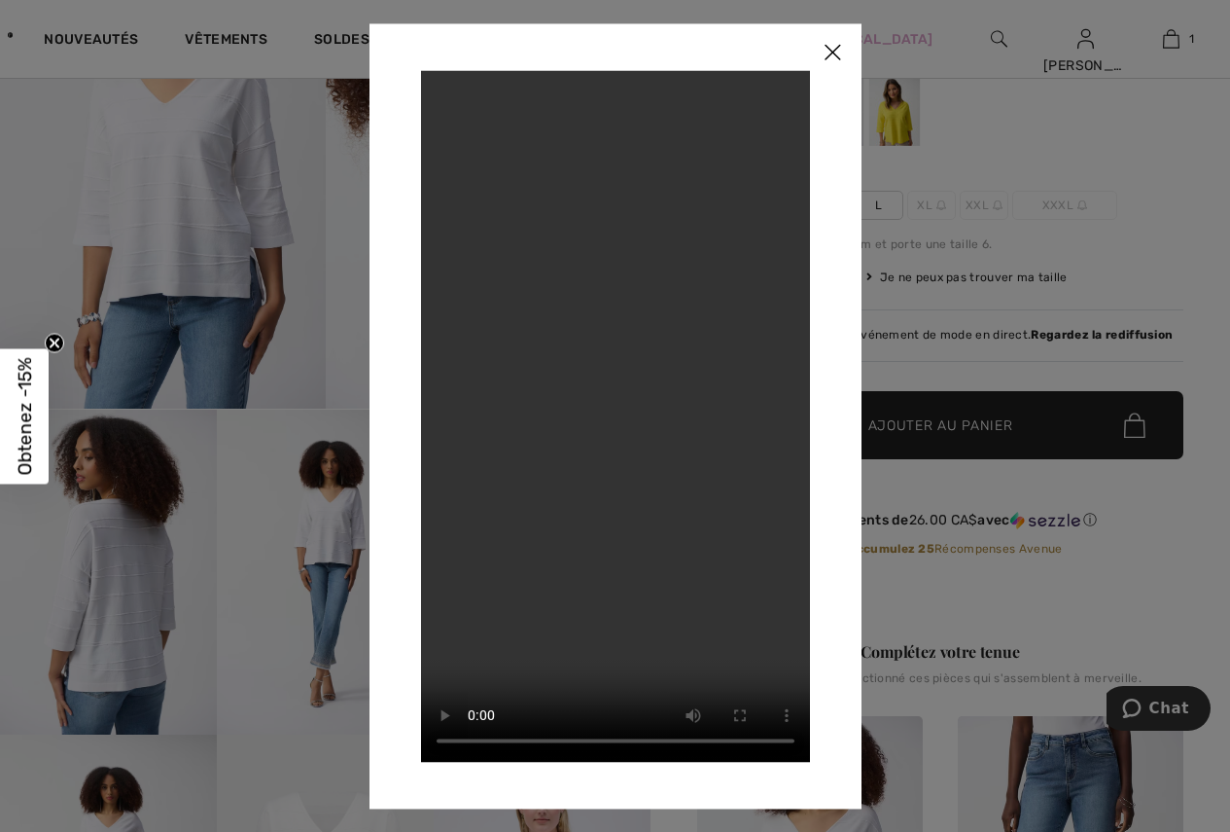
click at [840, 56] on img at bounding box center [832, 53] width 58 height 60
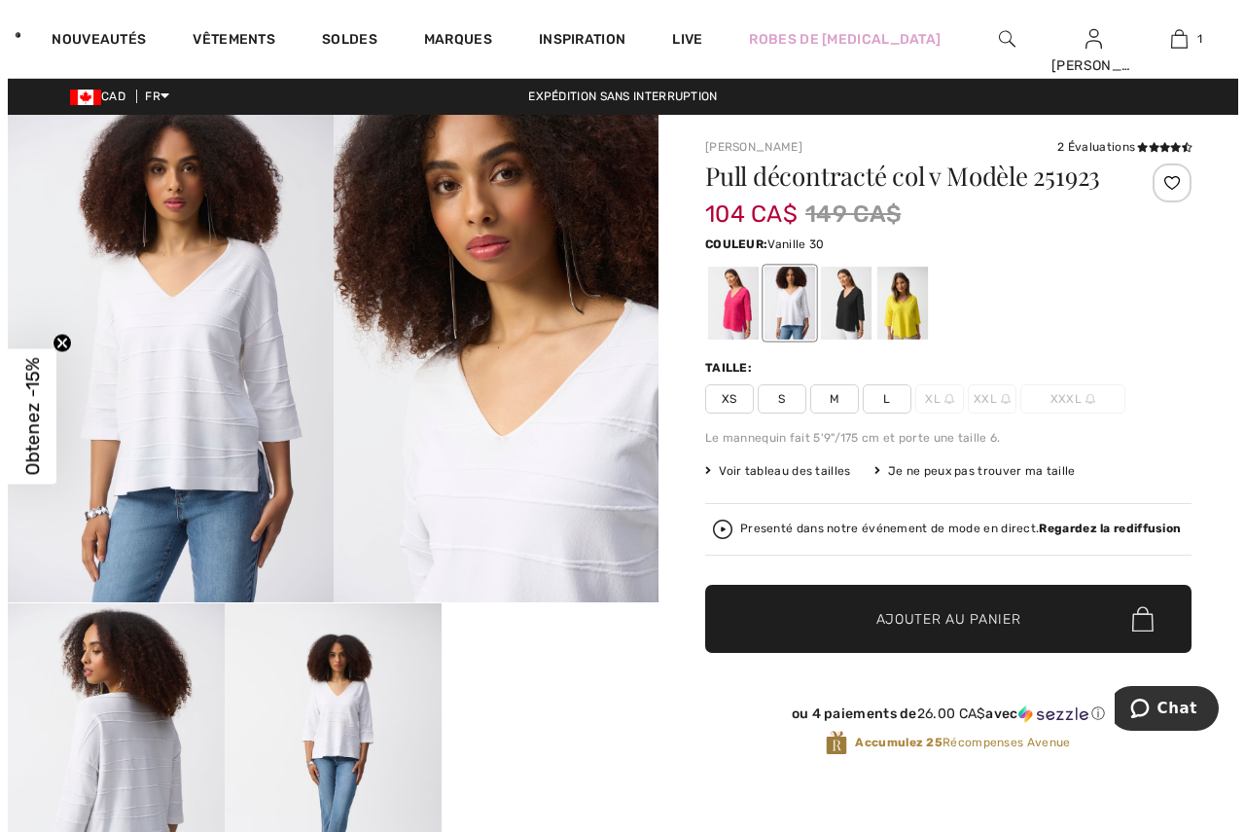
scroll to position [0, 0]
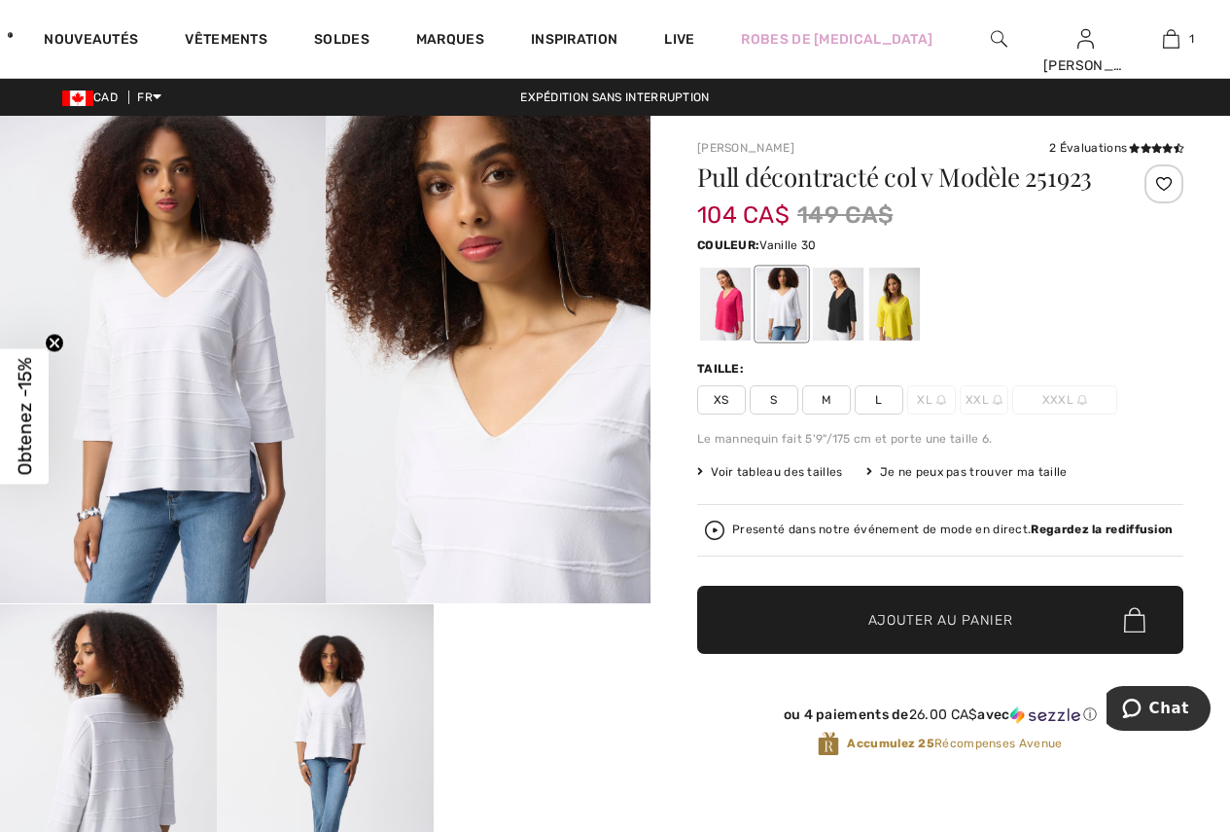
click at [254, 423] on img at bounding box center [163, 359] width 326 height 487
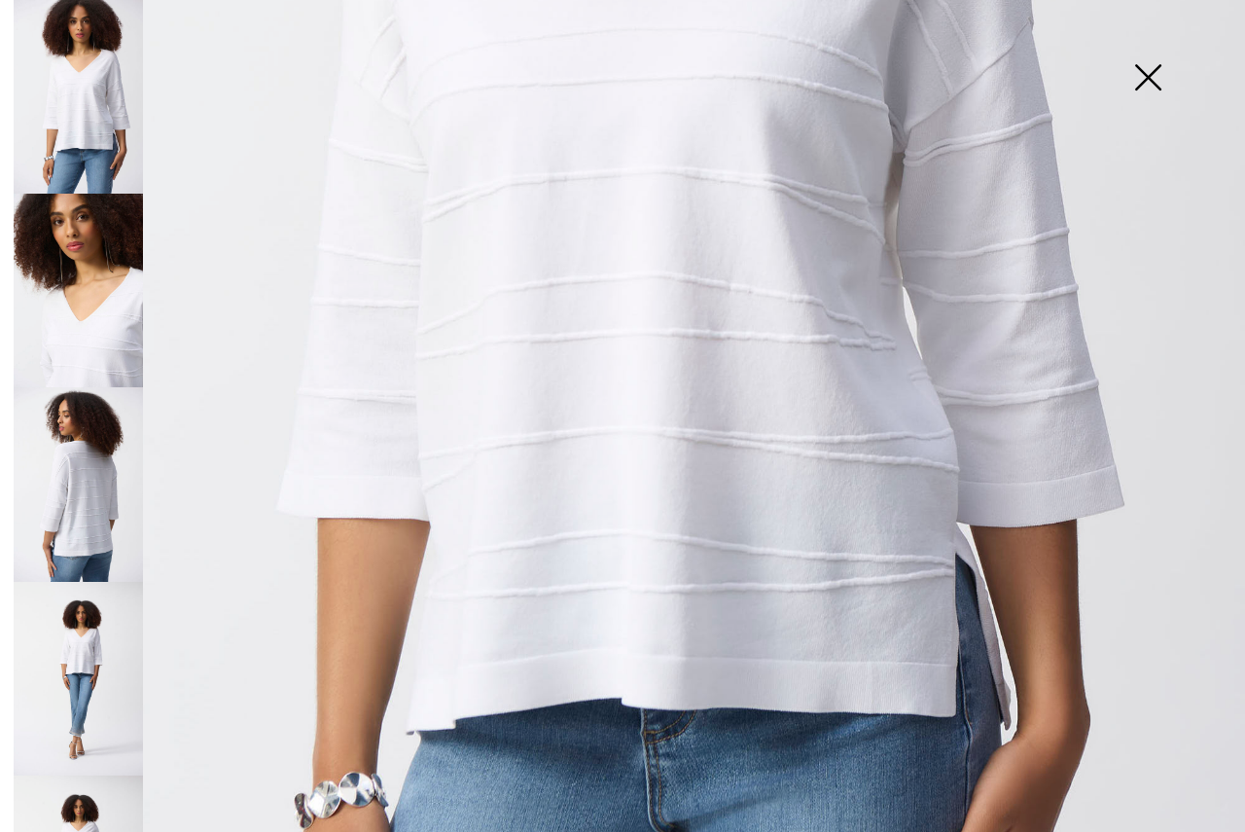
scroll to position [778, 0]
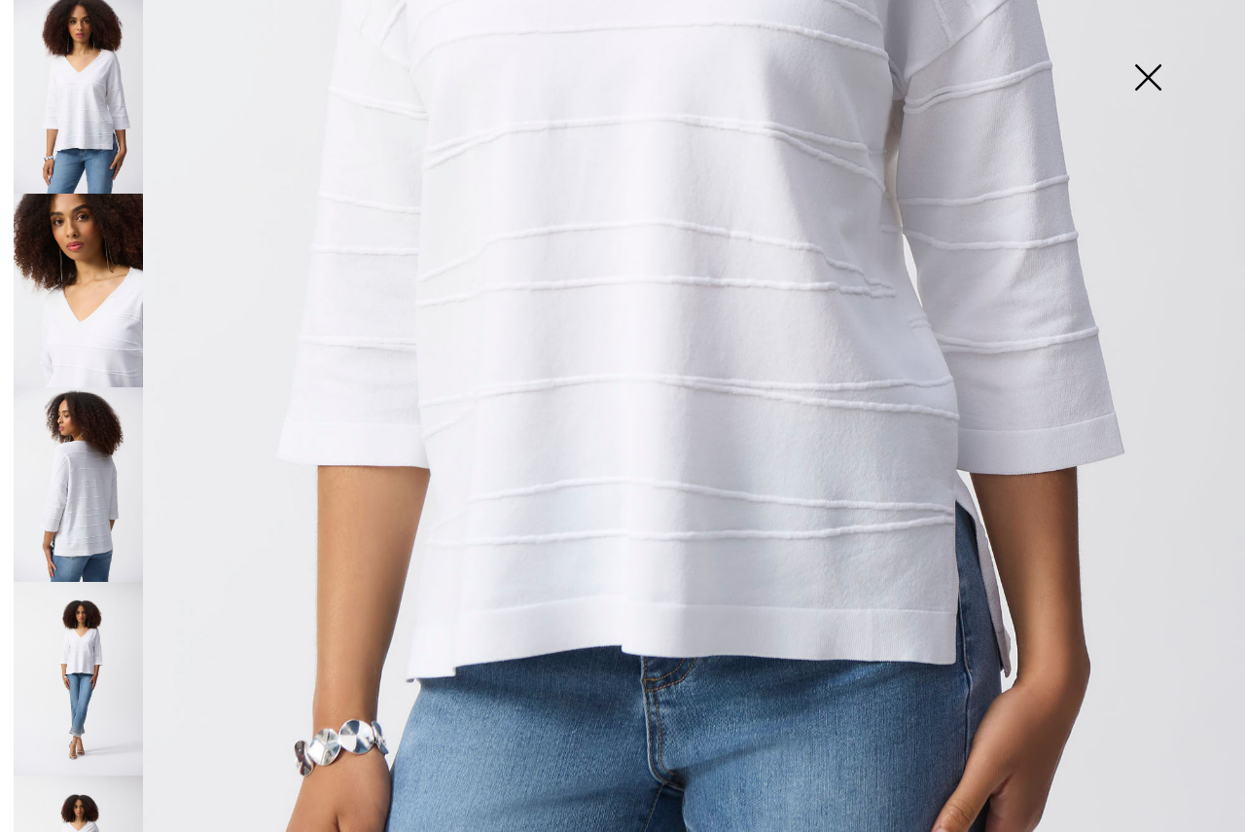
click at [120, 314] on img at bounding box center [78, 291] width 129 height 194
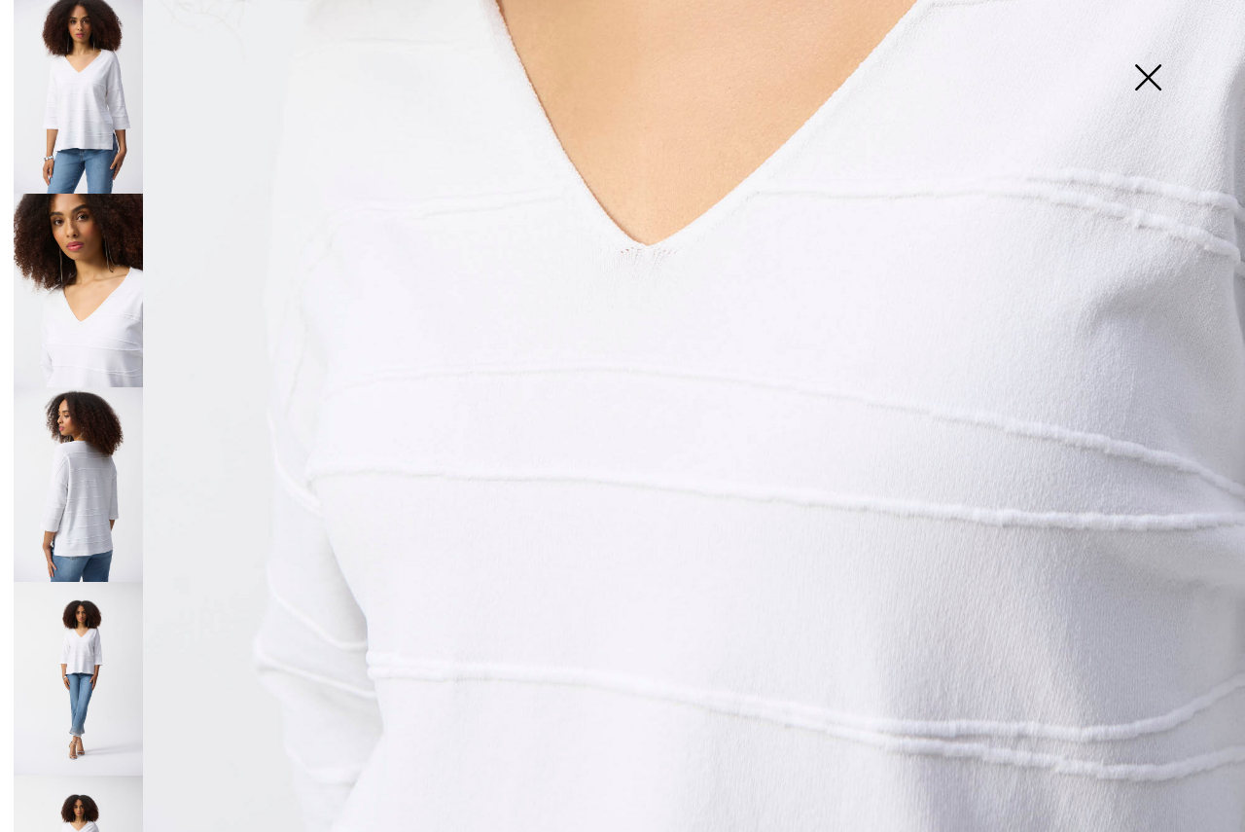
scroll to position [1012, 0]
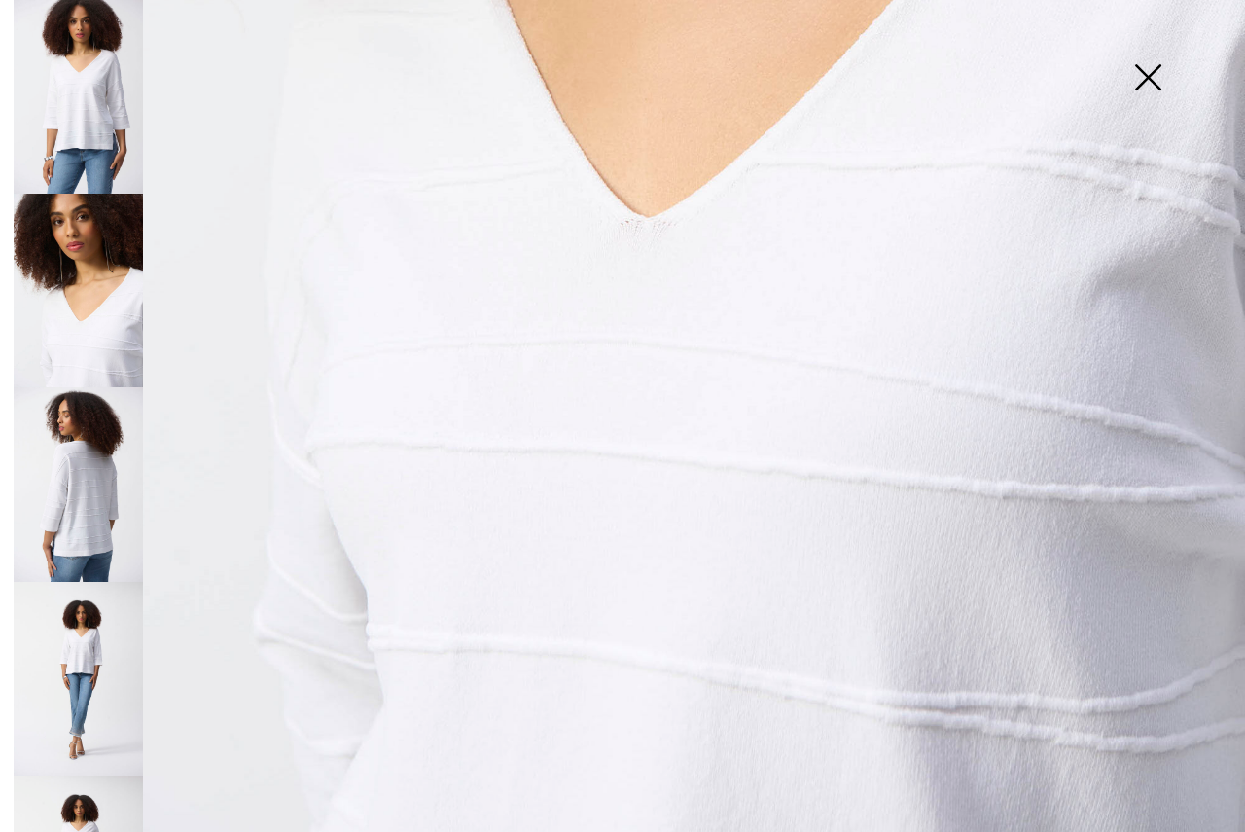
click at [107, 487] on img at bounding box center [78, 484] width 129 height 194
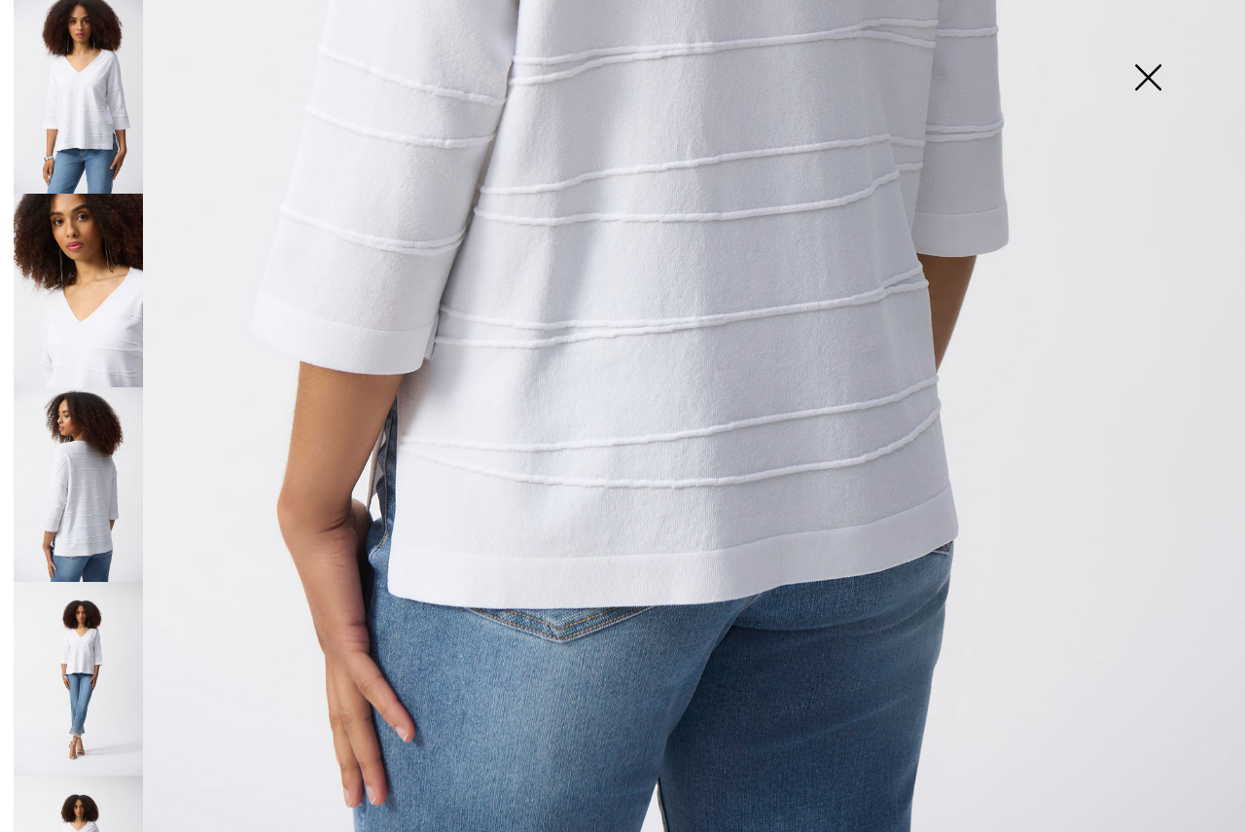
click at [76, 635] on img at bounding box center [78, 679] width 129 height 194
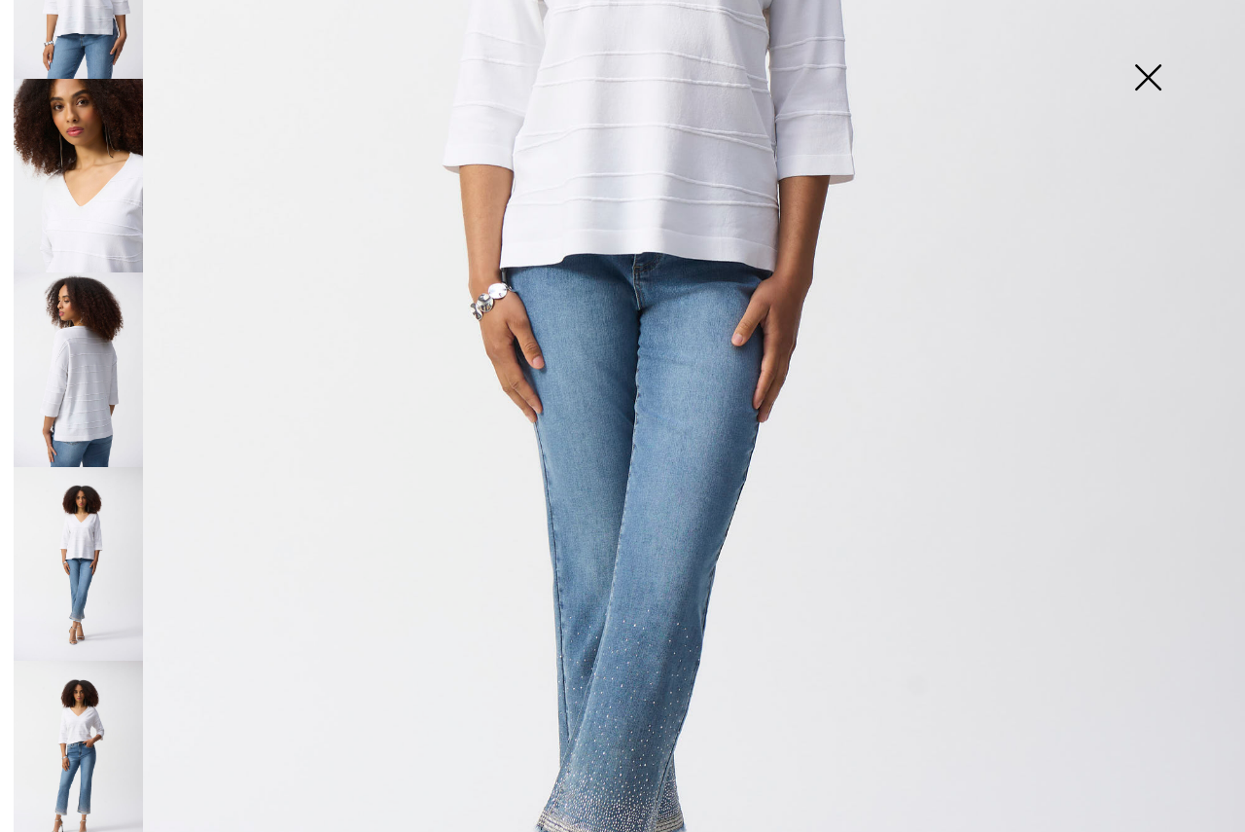
scroll to position [292, 0]
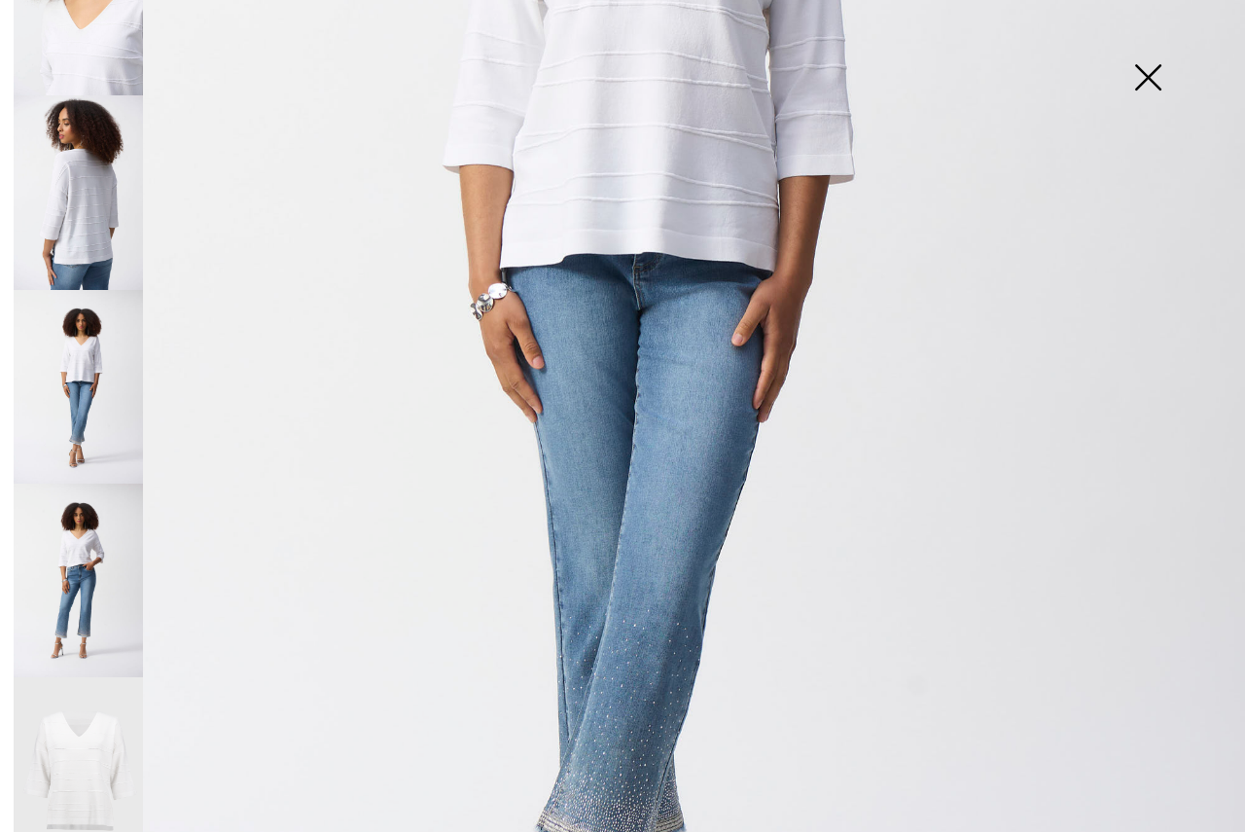
click at [106, 729] on img at bounding box center [78, 774] width 129 height 194
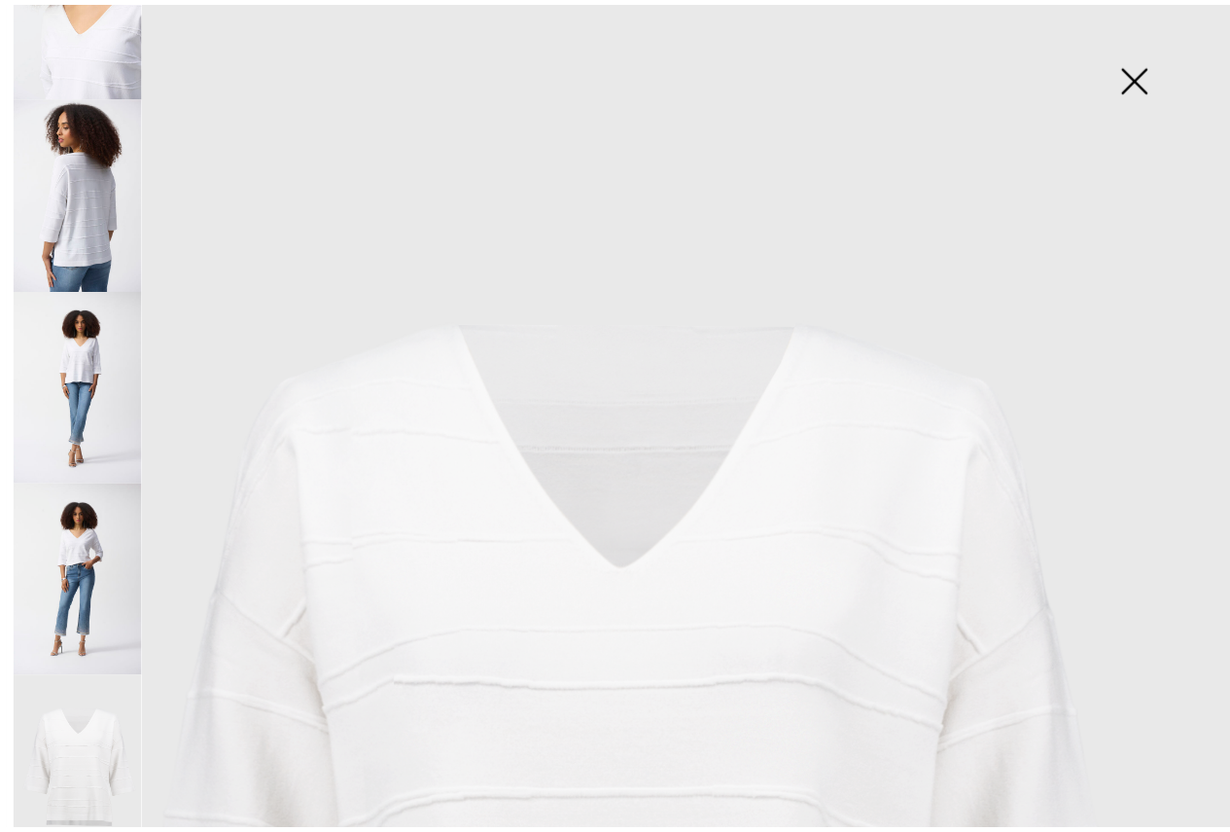
scroll to position [0, 0]
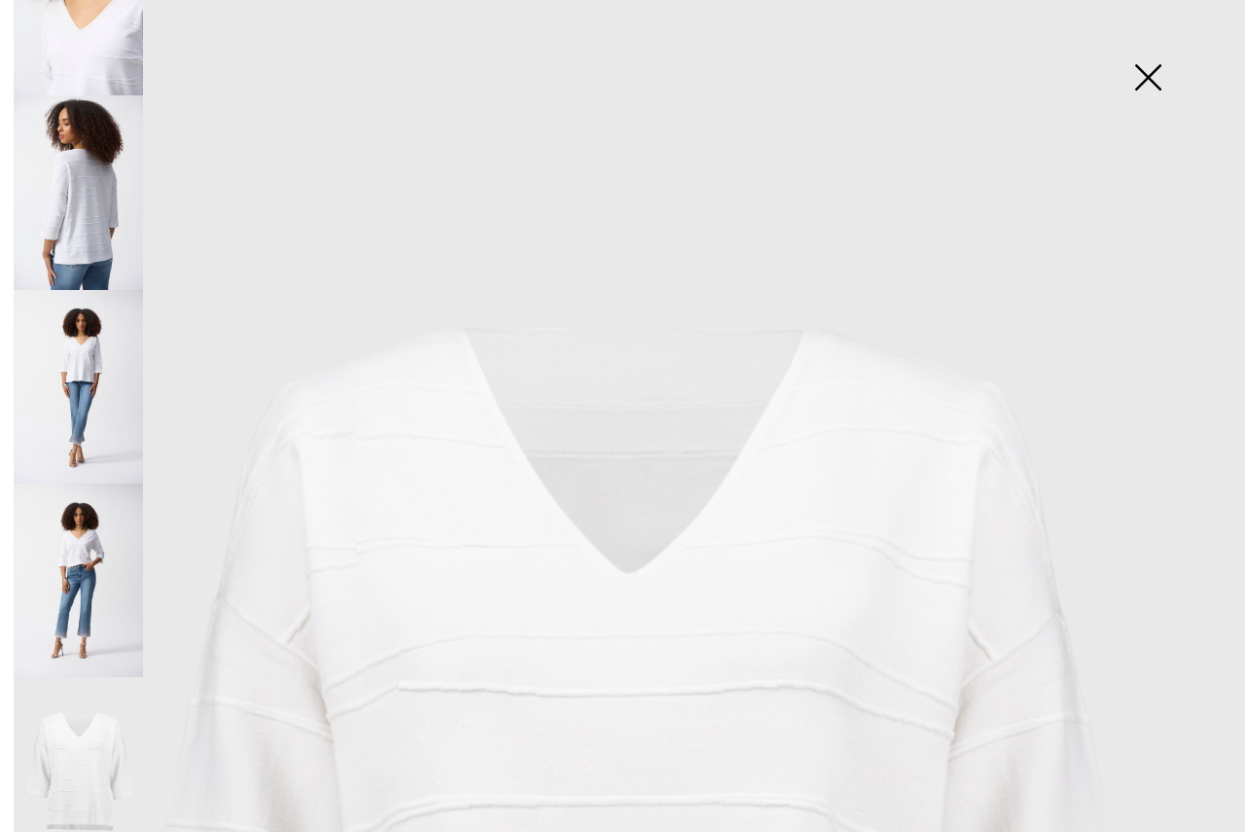
click at [1147, 81] on img at bounding box center [1147, 79] width 97 height 100
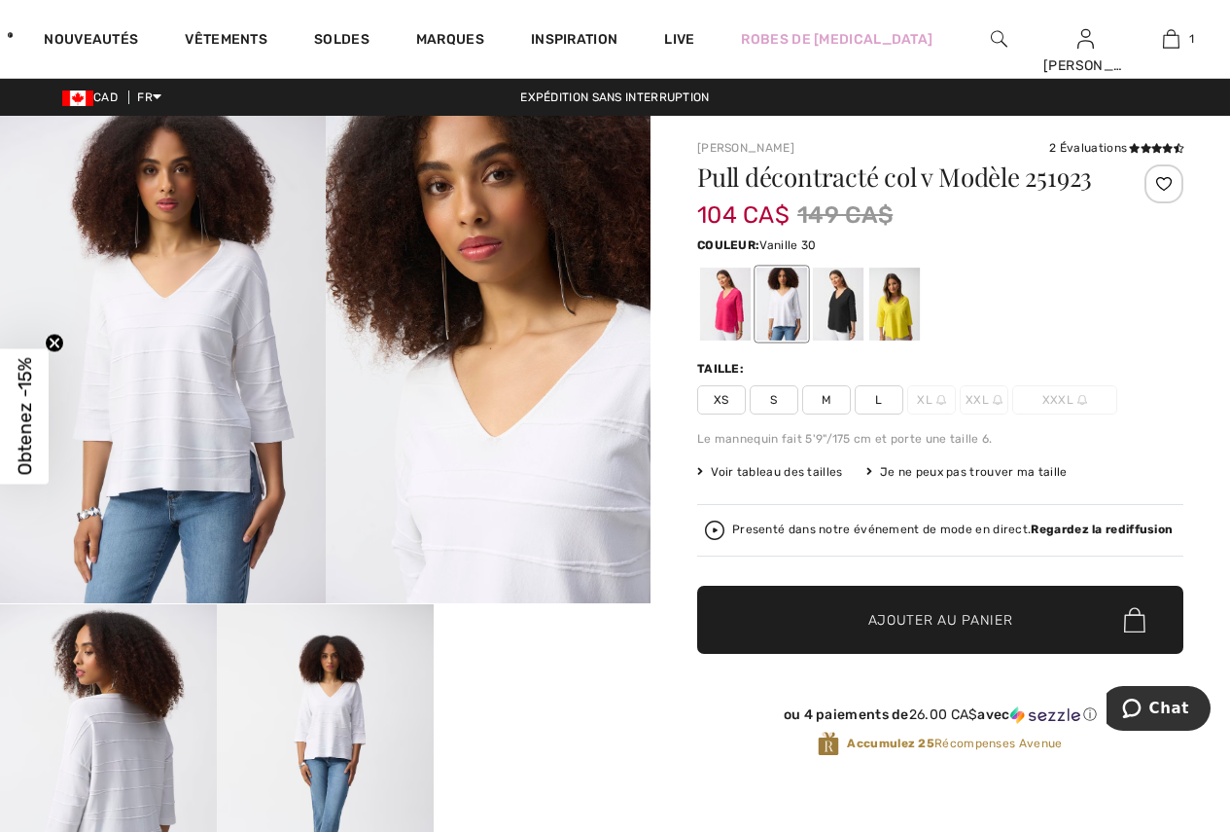
click at [877, 394] on span "L" at bounding box center [879, 399] width 49 height 29
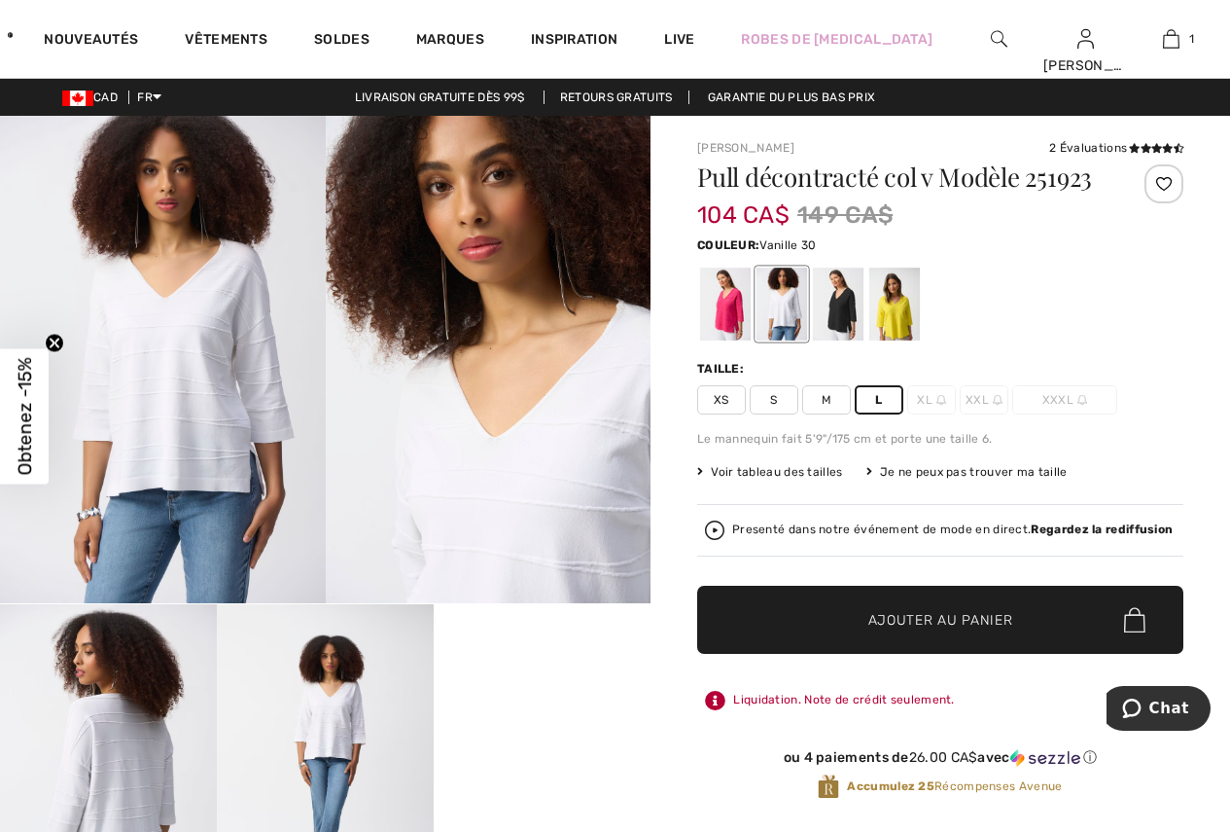
drag, startPoint x: 922, startPoint y: 619, endPoint x: 854, endPoint y: 609, distance: 68.8
click at [923, 619] on span "Ajouter au panier" at bounding box center [940, 620] width 145 height 20
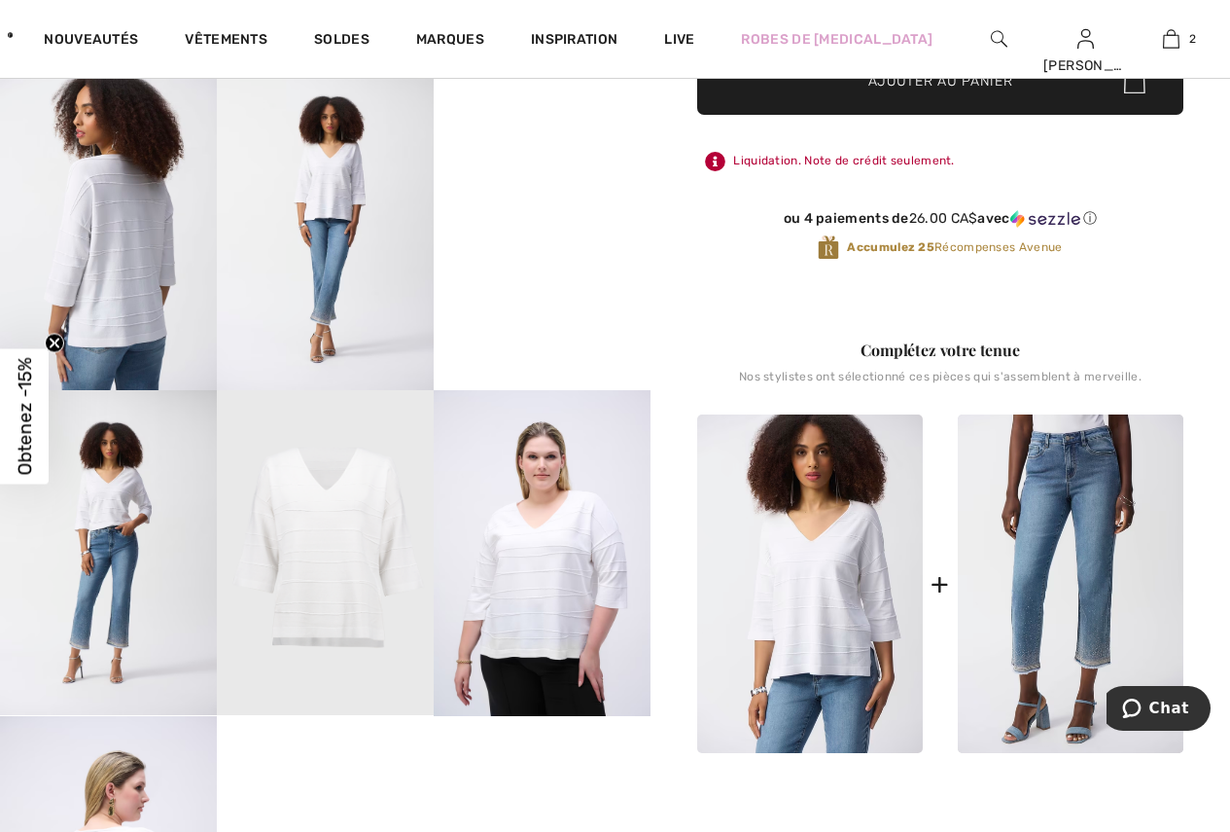
scroll to position [584, 0]
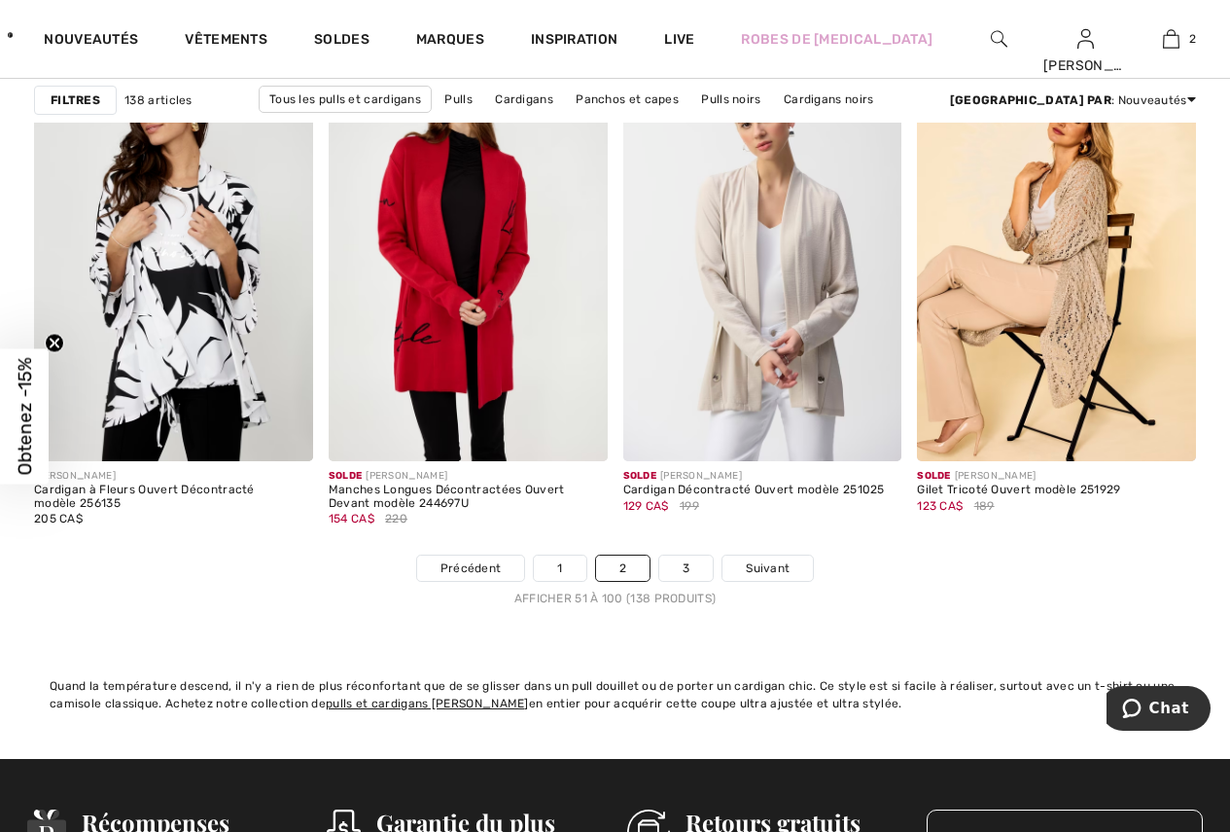
scroll to position [7586, 0]
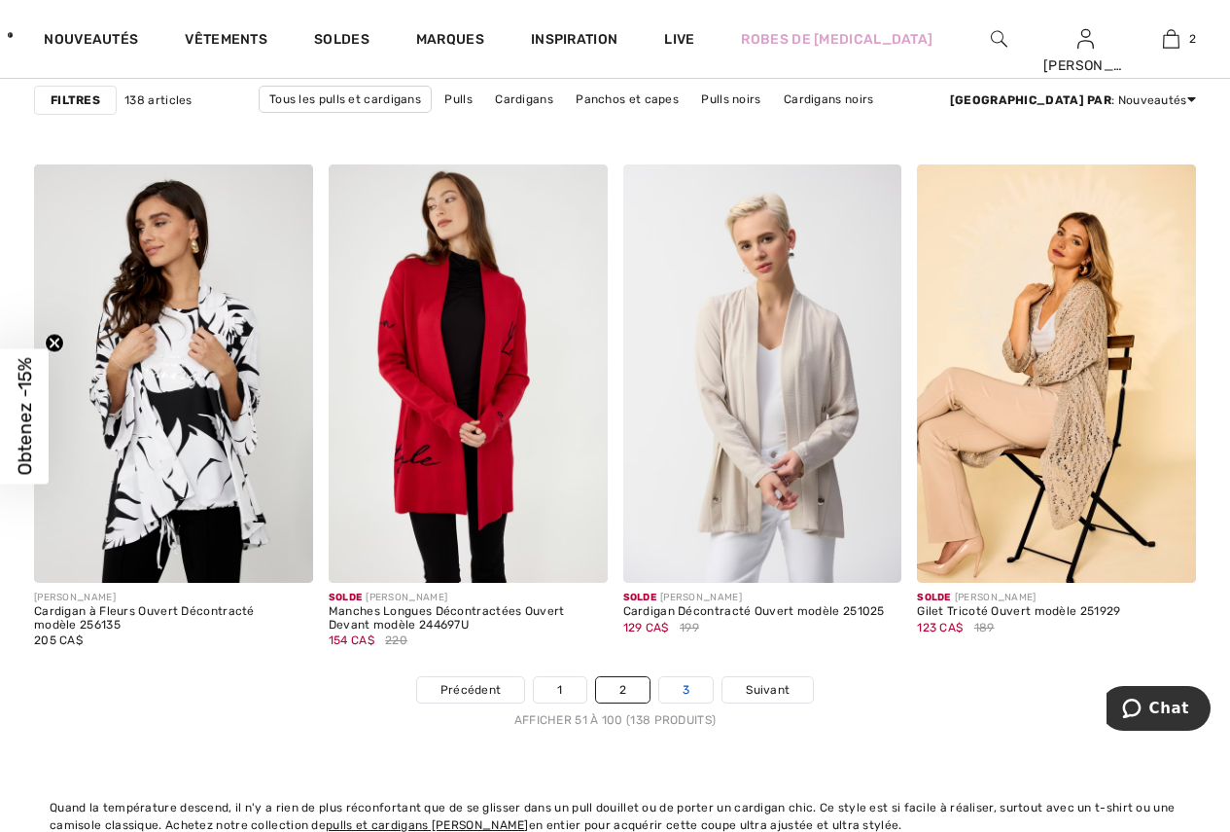
click at [692, 695] on link "3" at bounding box center [685, 689] width 53 height 25
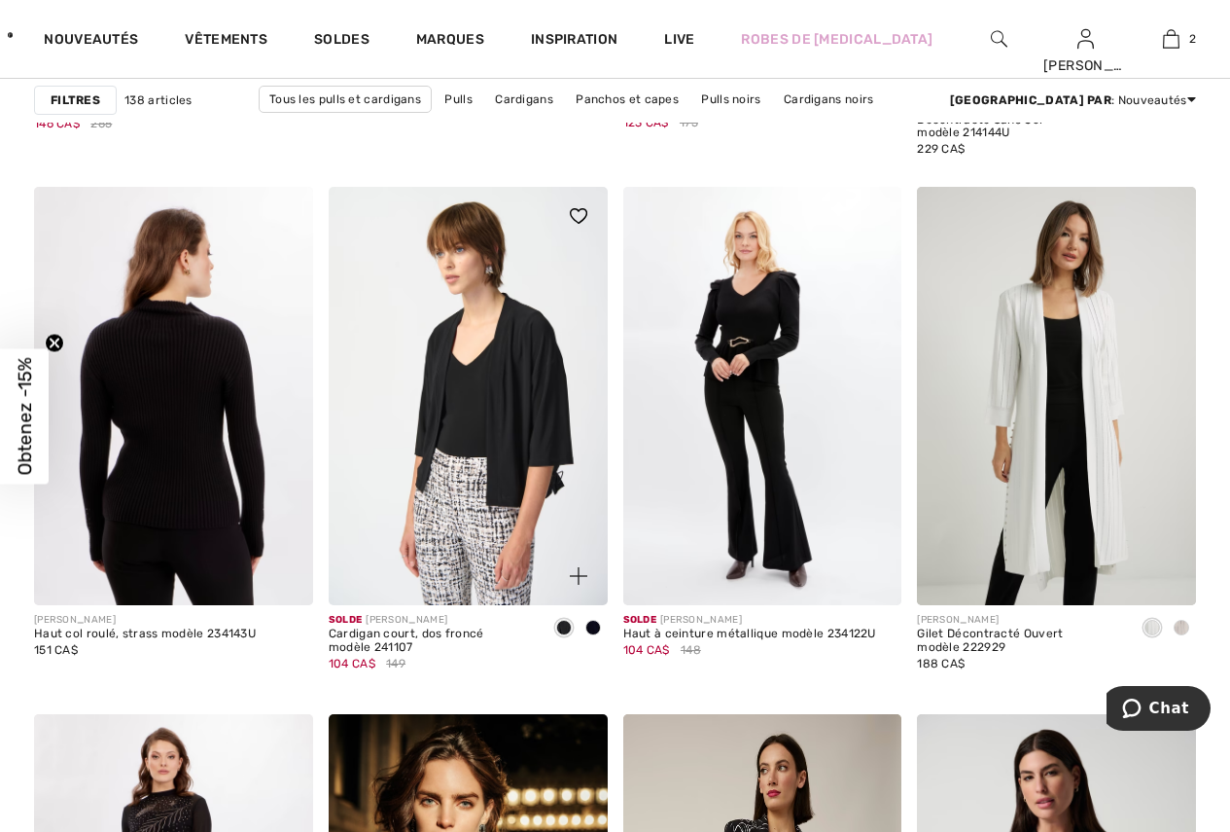
scroll to position [5252, 0]
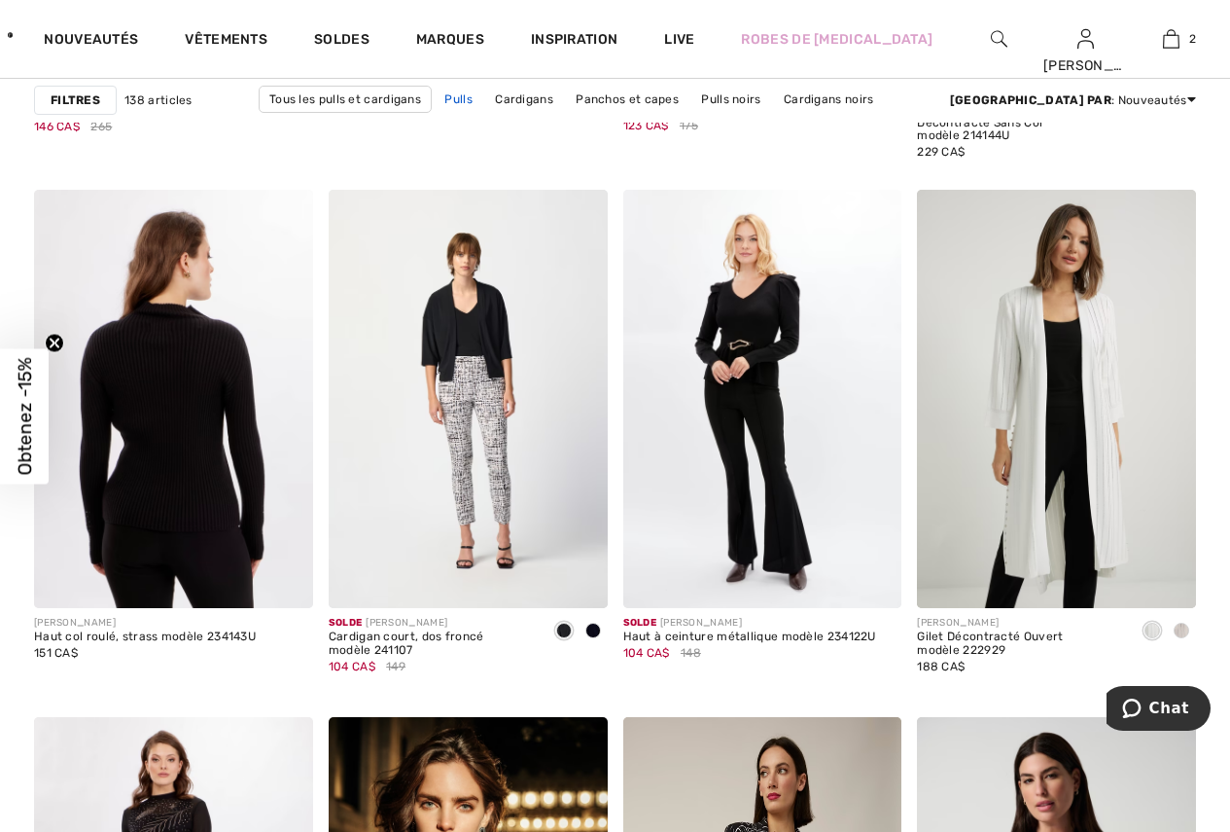
click at [435, 97] on link "Pulls" at bounding box center [459, 99] width 48 height 25
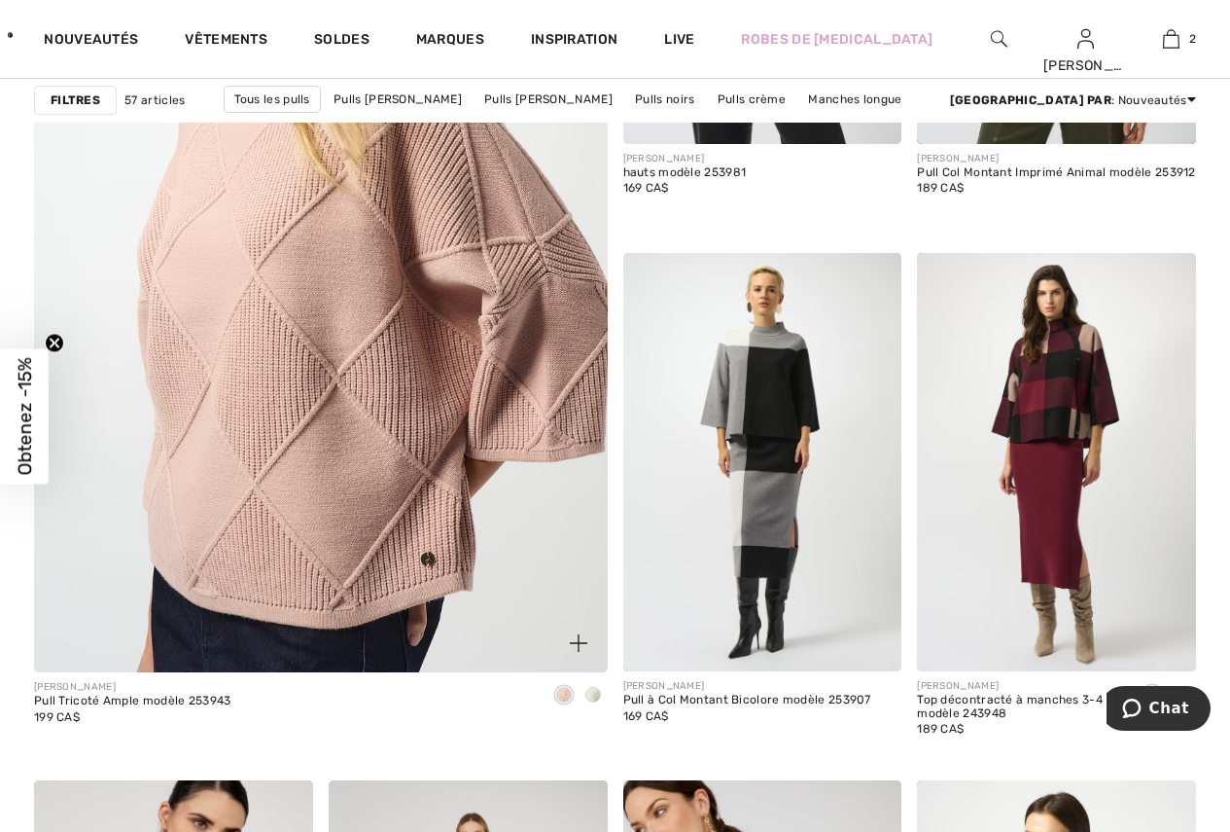
scroll to position [4668, 0]
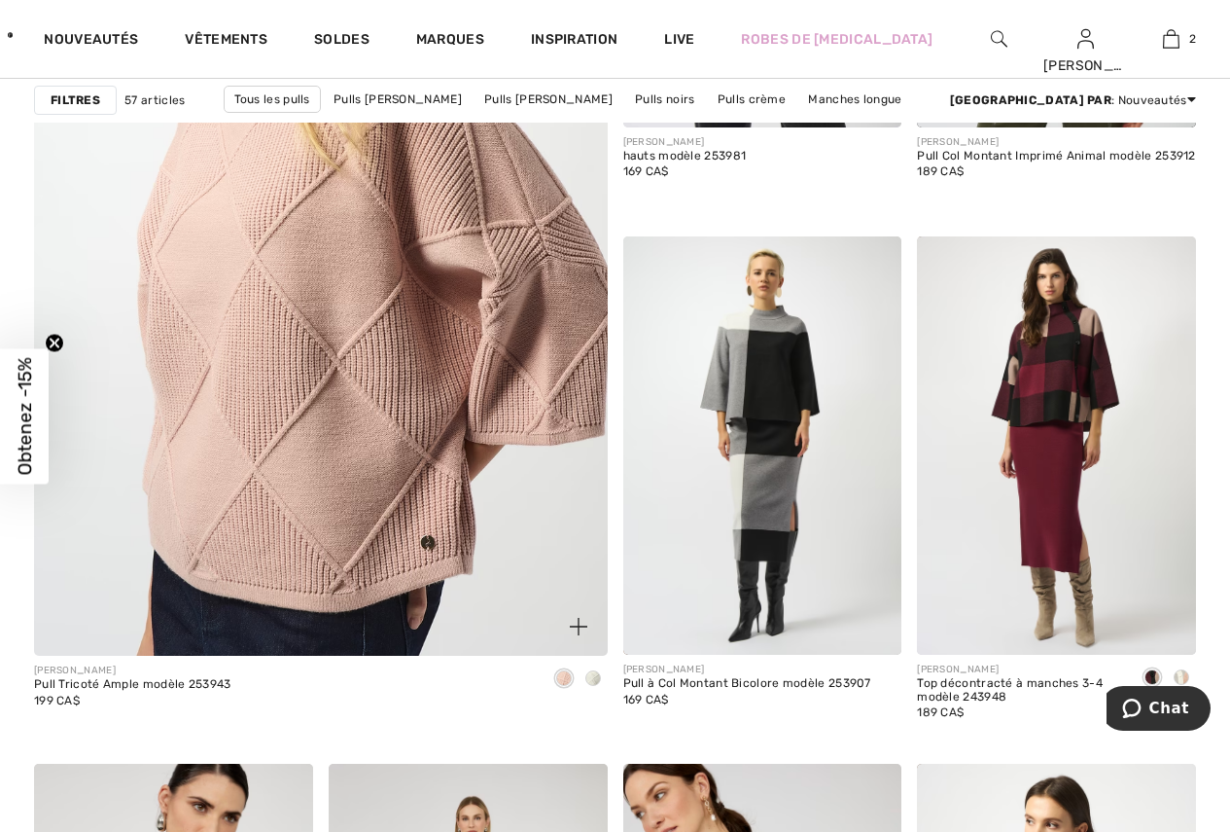
click at [404, 420] on img at bounding box center [321, 225] width 688 height 1032
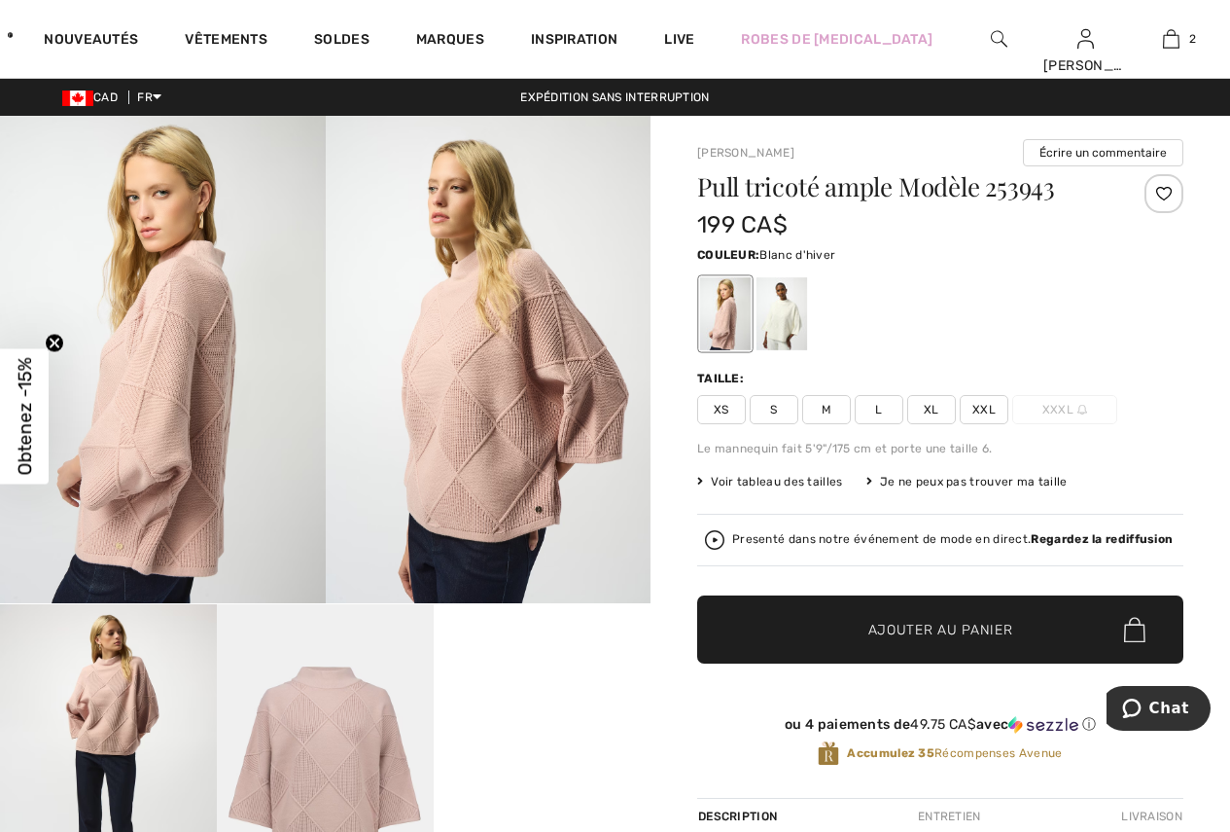
click at [786, 329] on div at bounding box center [782, 313] width 51 height 73
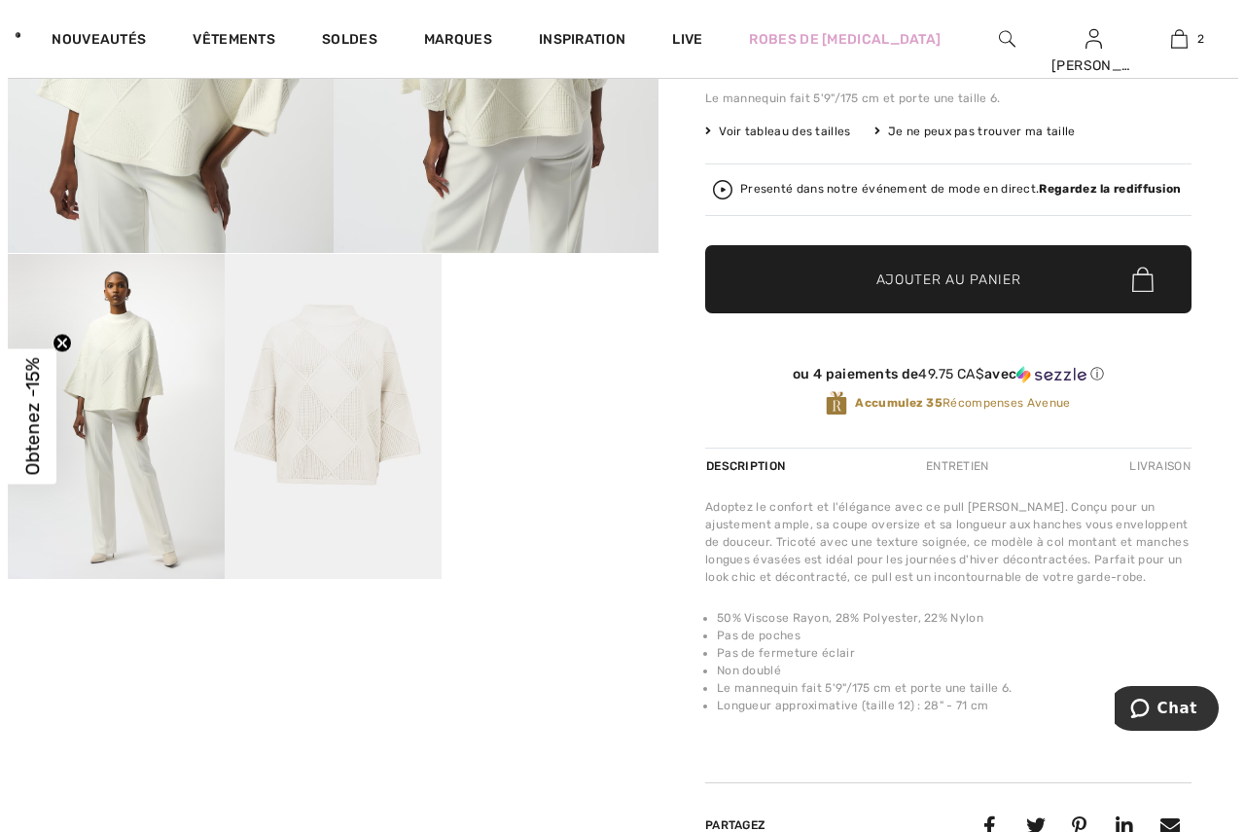
scroll to position [389, 0]
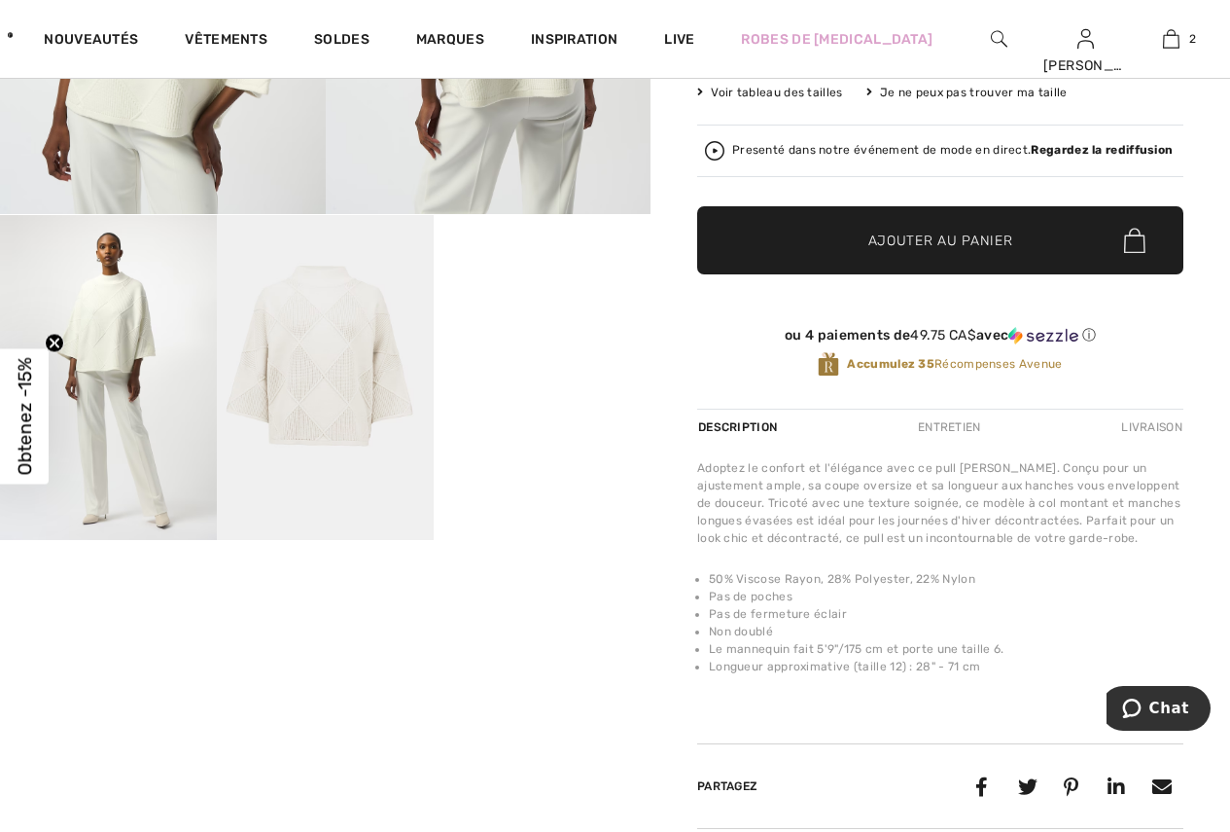
click at [533, 324] on video "Your browser does not support the video tag." at bounding box center [542, 269] width 217 height 109
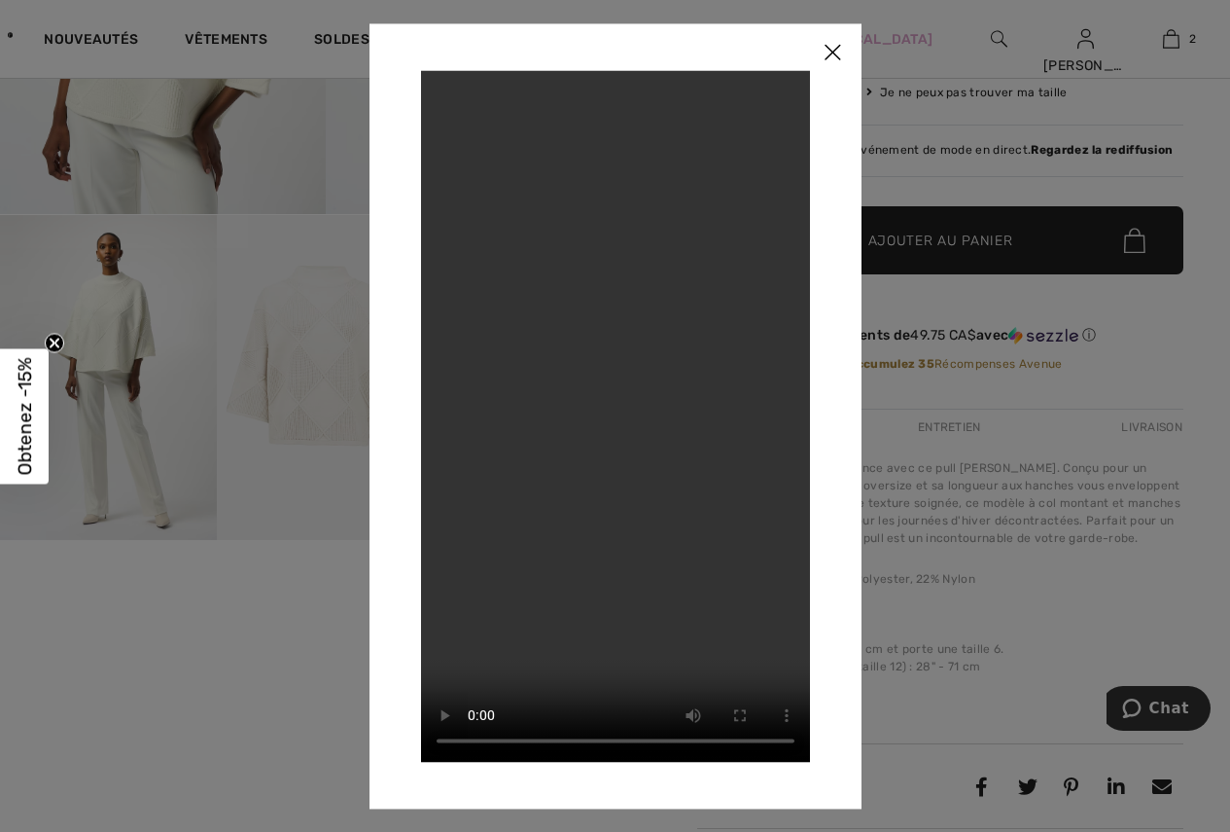
click at [824, 59] on img at bounding box center [832, 53] width 58 height 60
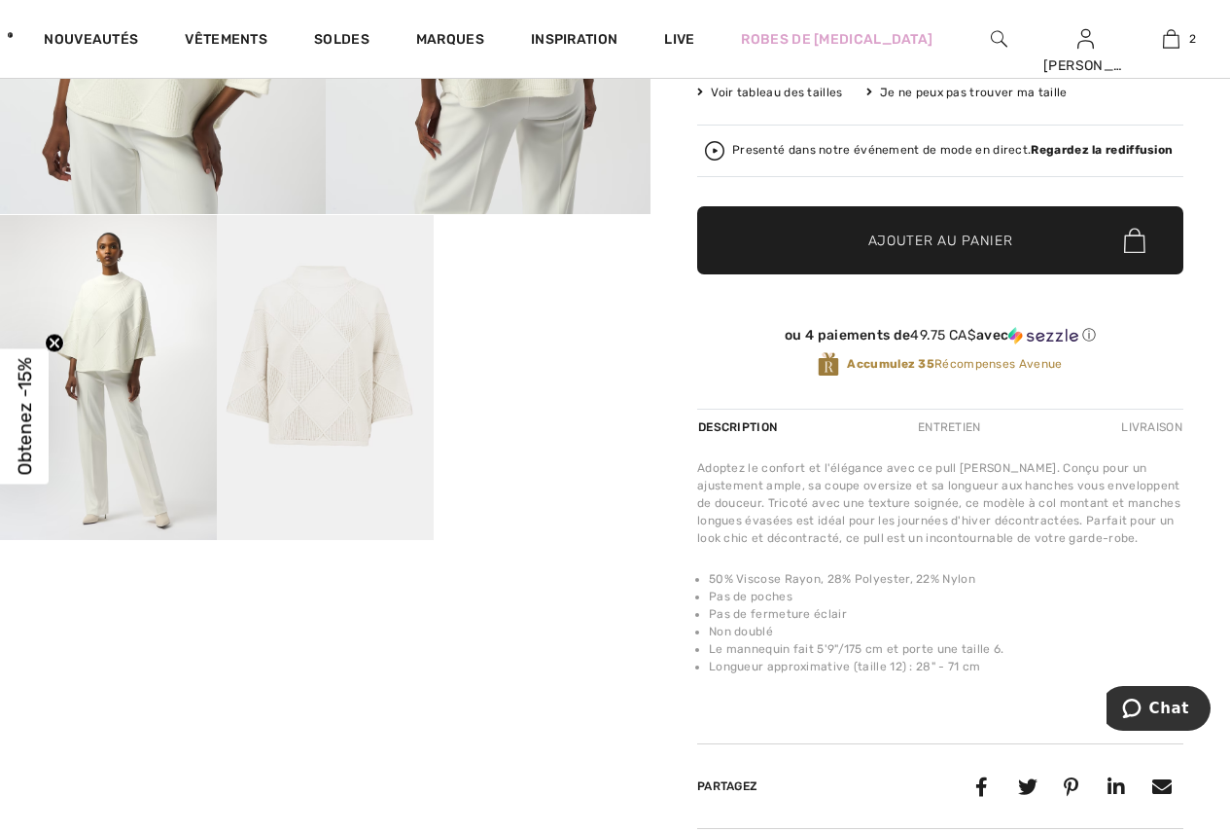
click at [123, 379] on img at bounding box center [108, 377] width 217 height 325
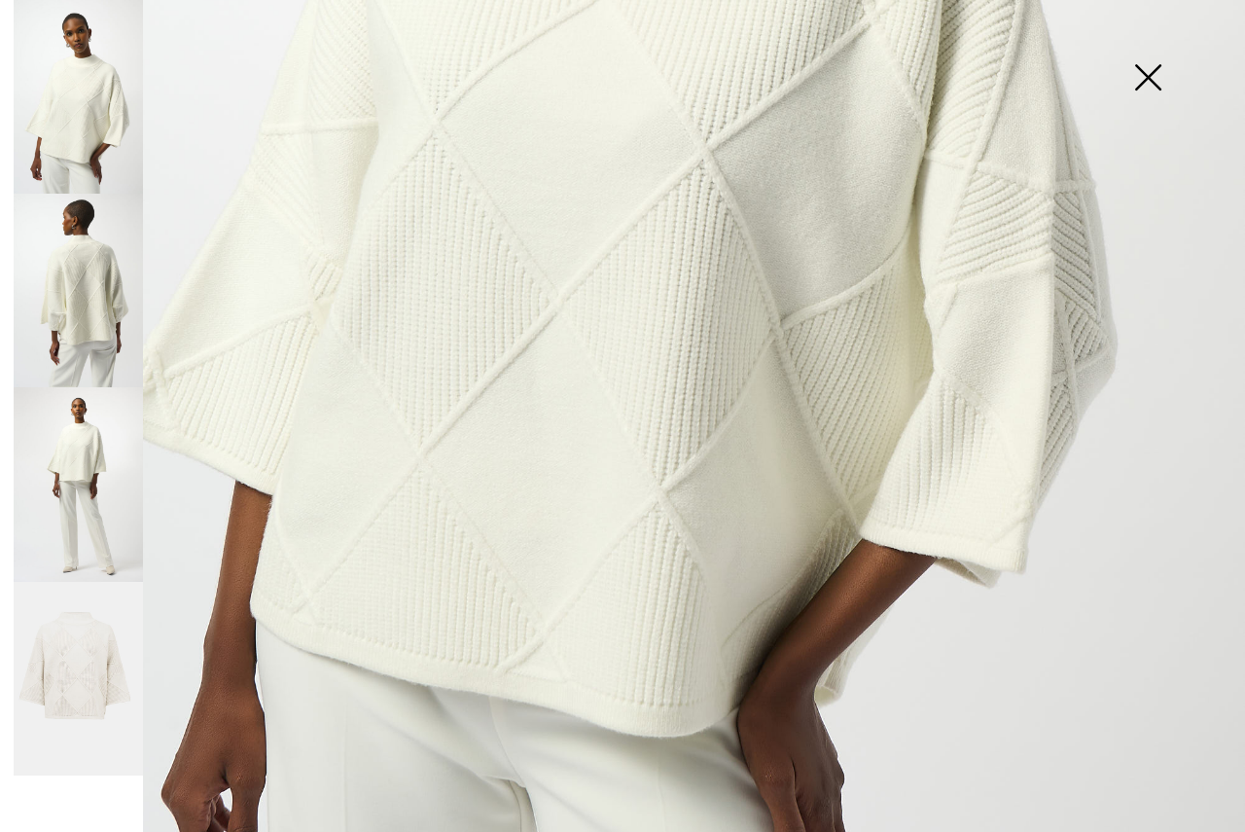
scroll to position [818, 0]
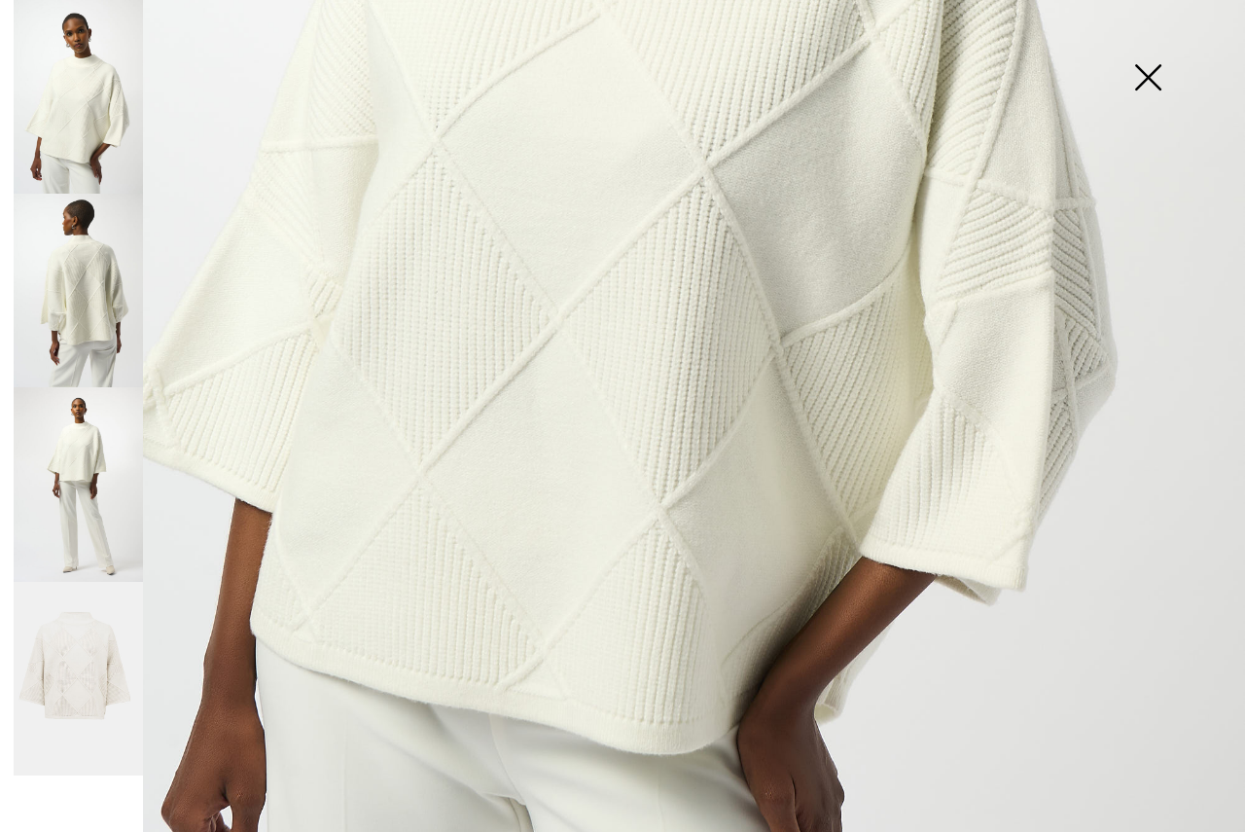
click at [61, 628] on img at bounding box center [78, 679] width 129 height 195
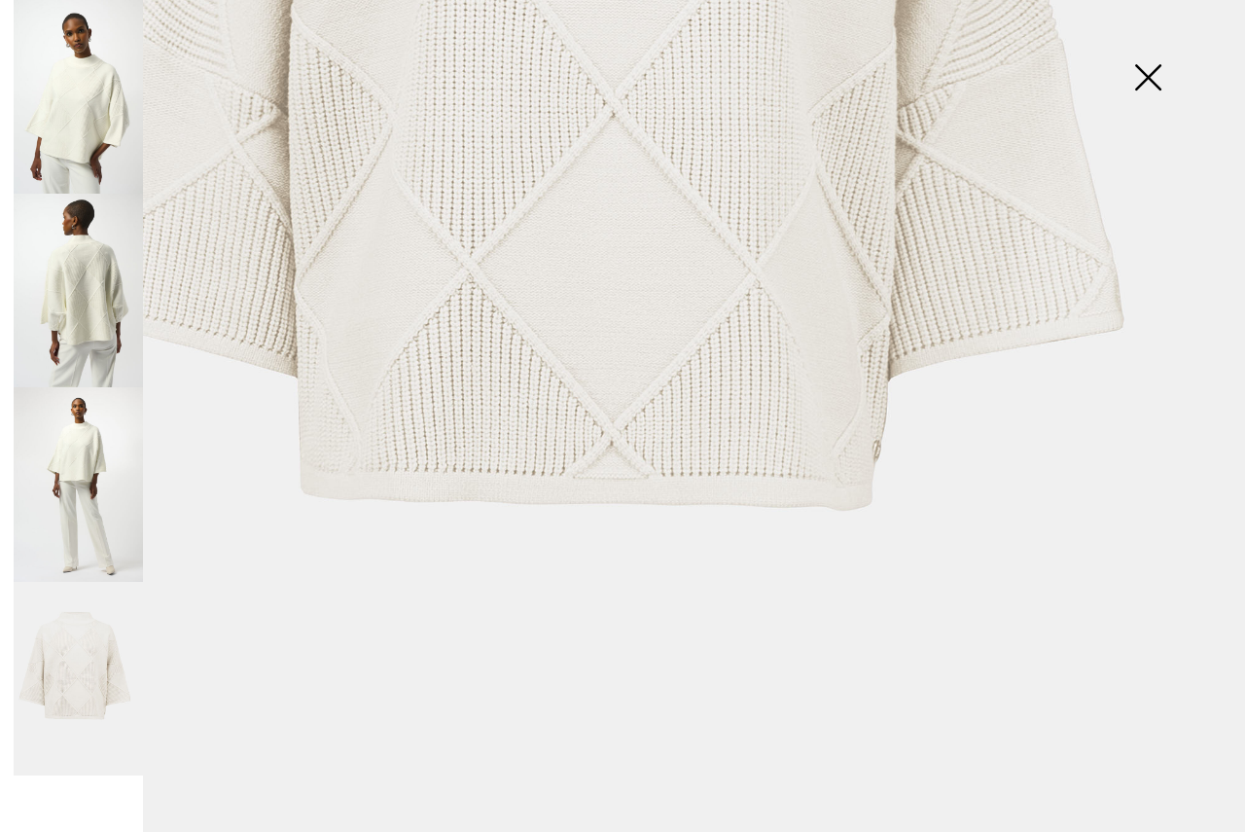
click at [93, 349] on img at bounding box center [78, 291] width 129 height 194
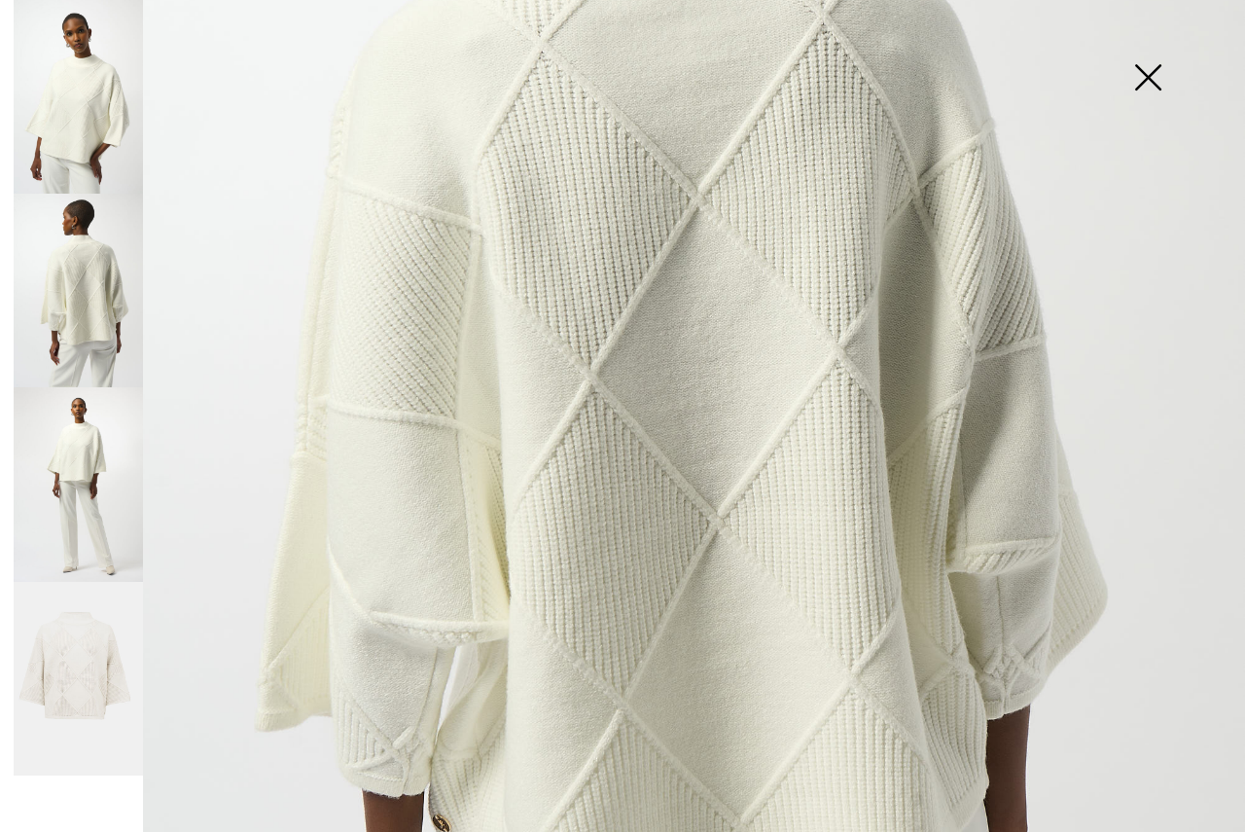
scroll to position [429, 0]
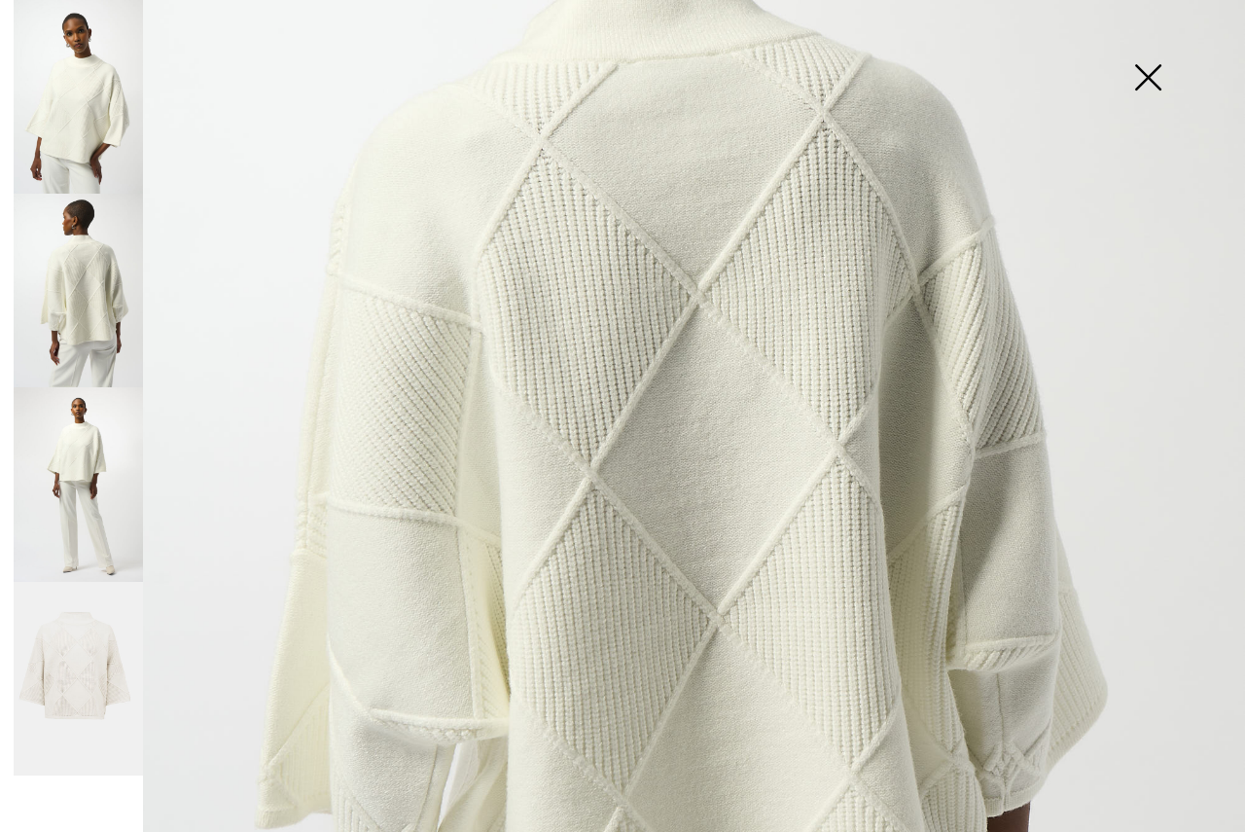
click at [138, 352] on img at bounding box center [78, 291] width 129 height 194
click at [96, 178] on img at bounding box center [78, 97] width 129 height 194
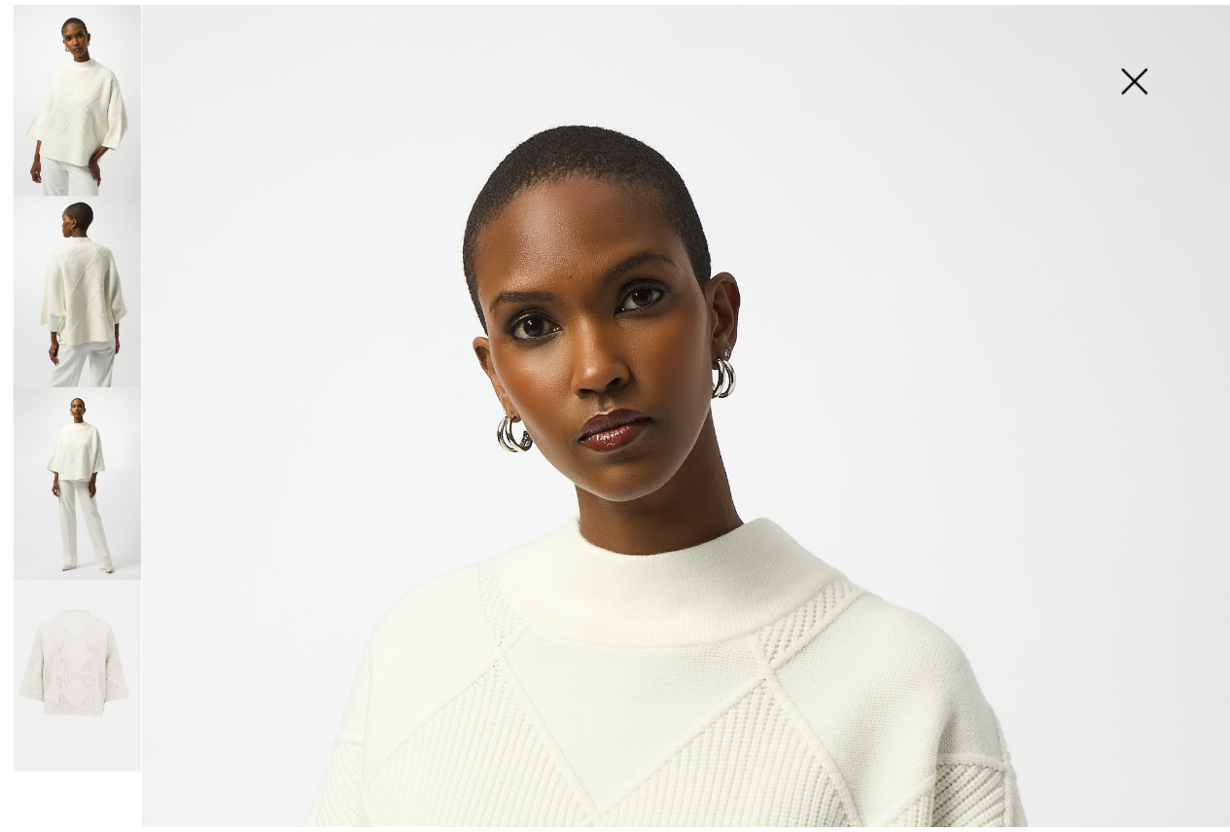
scroll to position [0, 0]
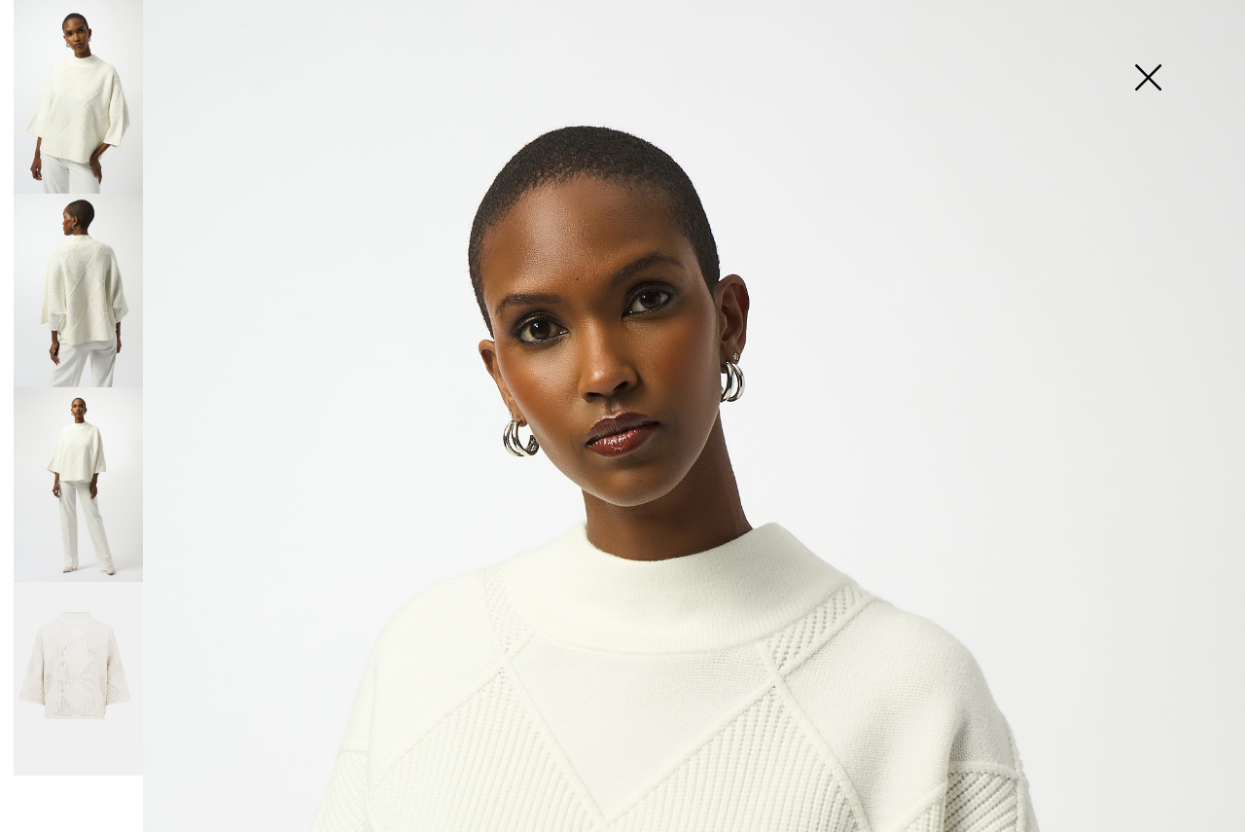
click at [1145, 81] on img at bounding box center [1147, 79] width 97 height 100
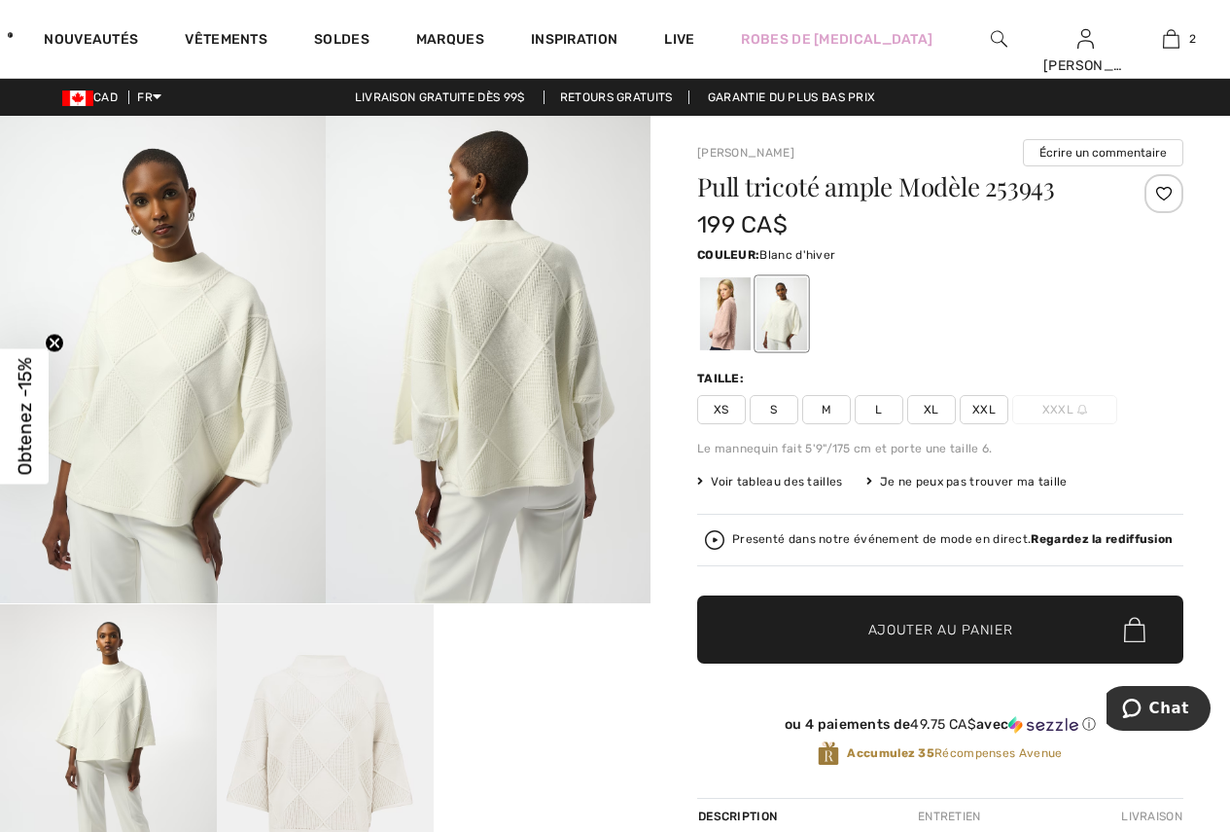
click at [882, 408] on span "L" at bounding box center [879, 409] width 49 height 29
click at [886, 620] on span "Ajouter au panier" at bounding box center [940, 629] width 145 height 20
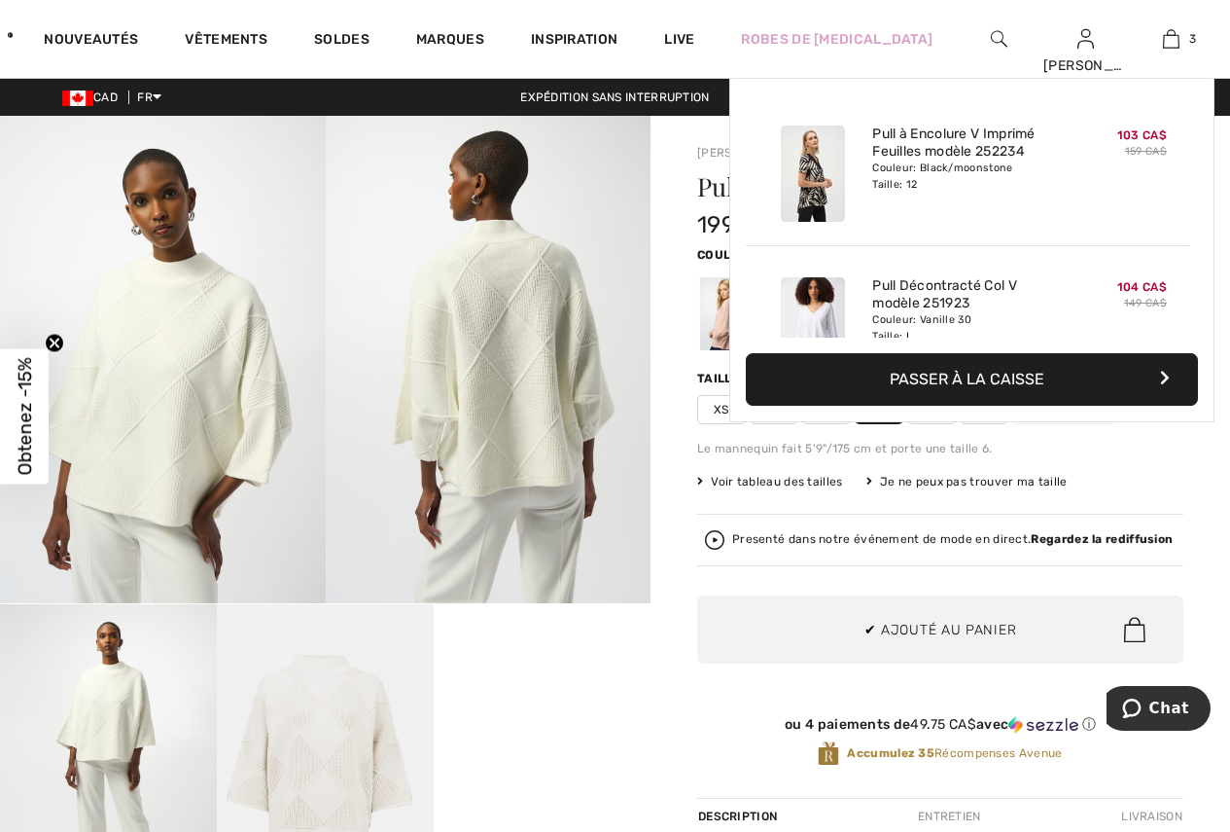
scroll to position [212, 0]
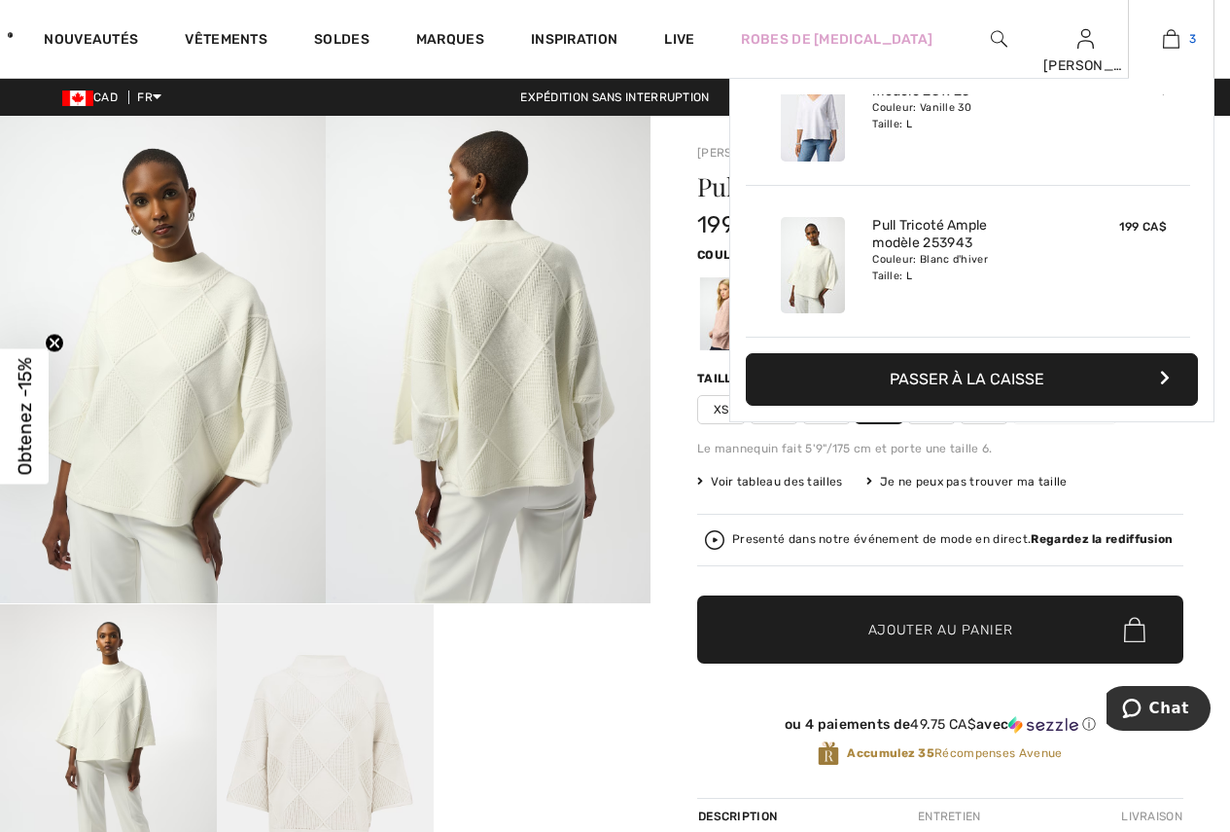
click at [1174, 45] on img at bounding box center [1171, 38] width 17 height 23
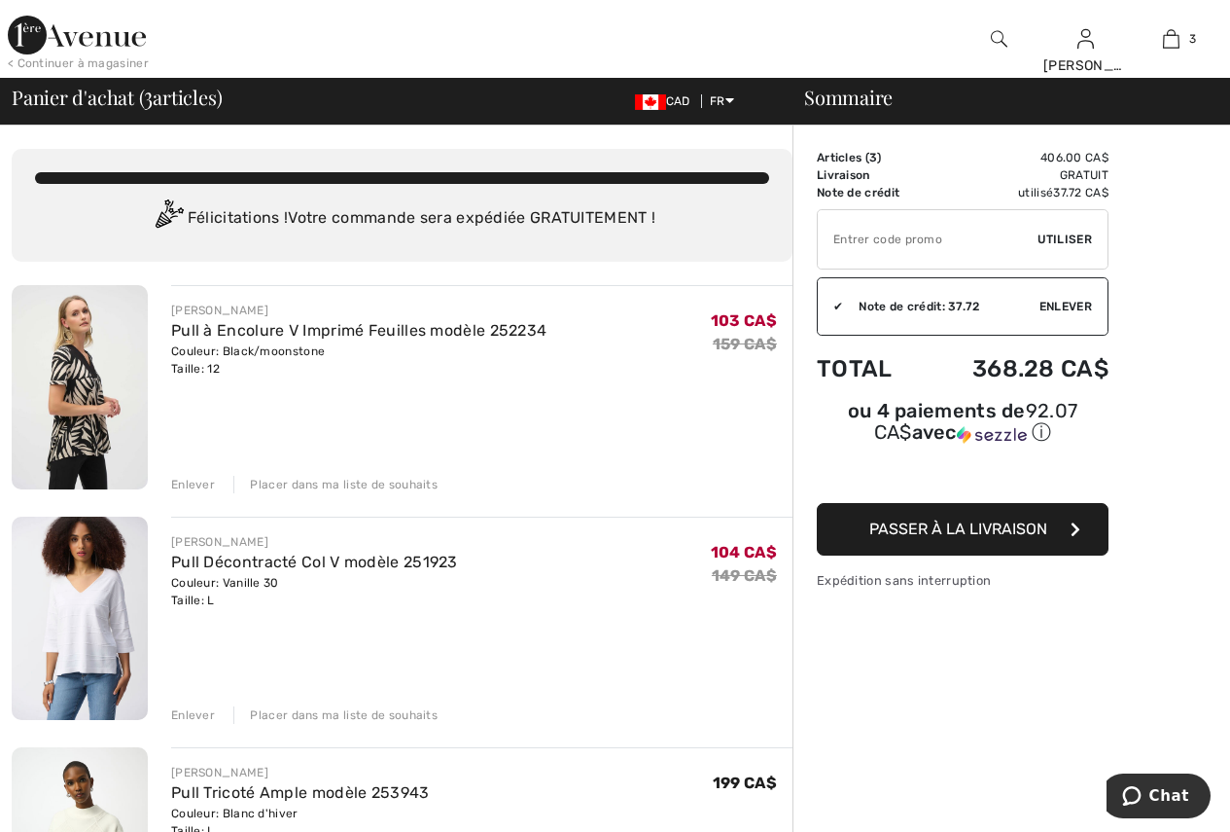
click at [67, 63] on div "< Continuer à magasiner" at bounding box center [78, 63] width 141 height 18
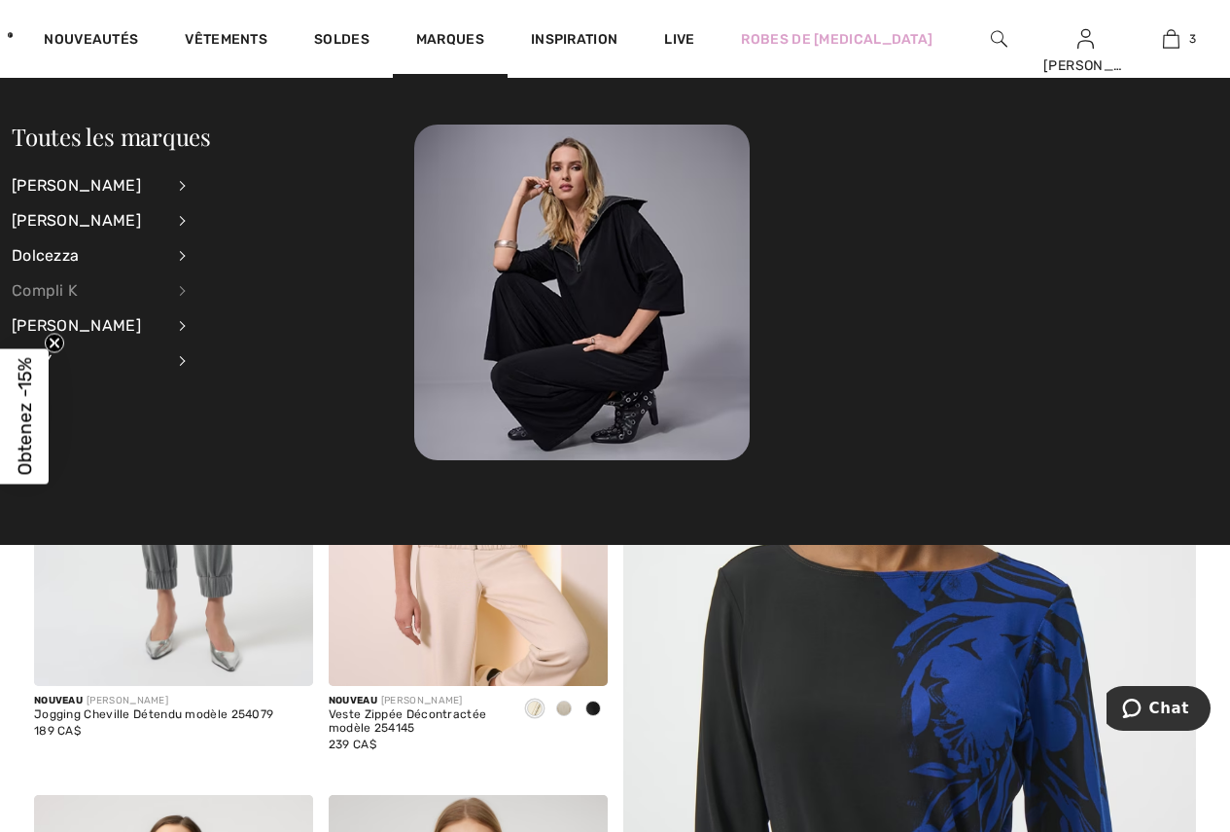
click at [64, 283] on div "Compli K" at bounding box center [88, 290] width 153 height 35
click at [249, 313] on link "Pulls et cardigans" at bounding box center [289, 313] width 157 height 32
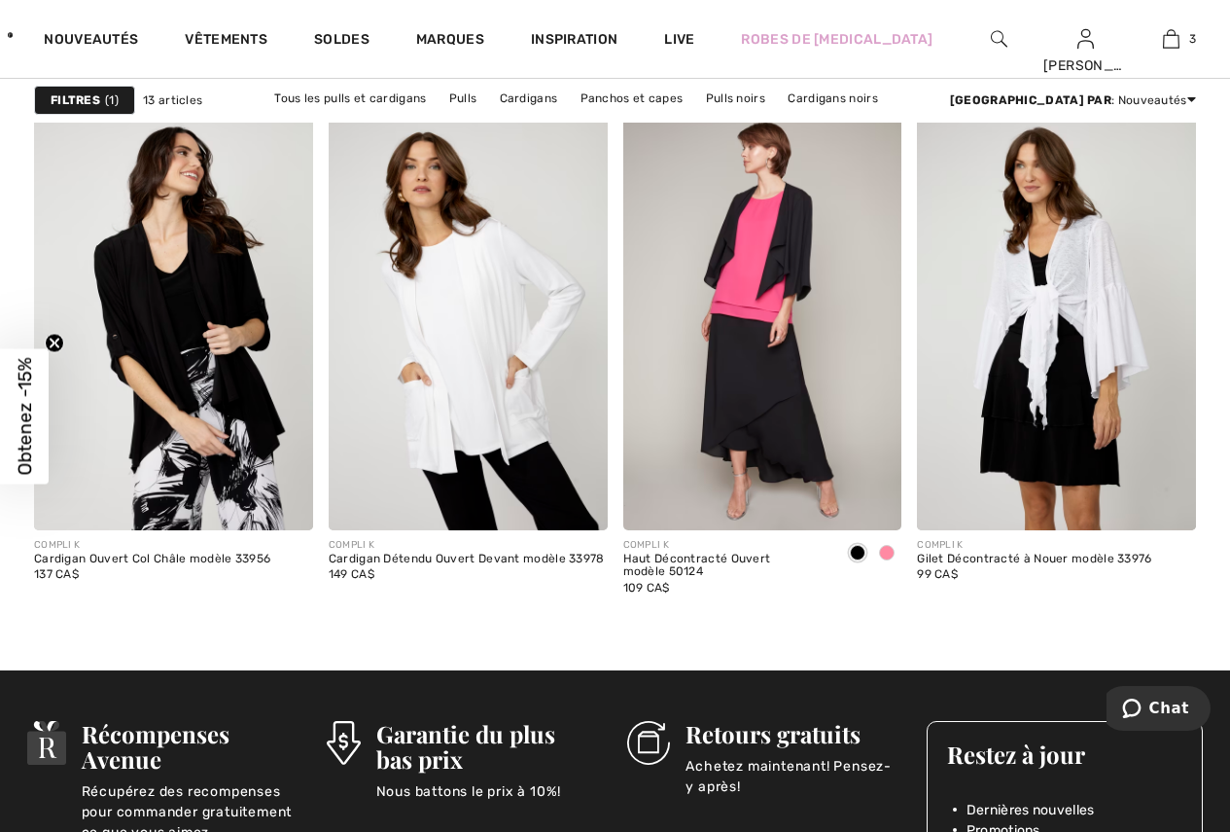
scroll to position [1751, 0]
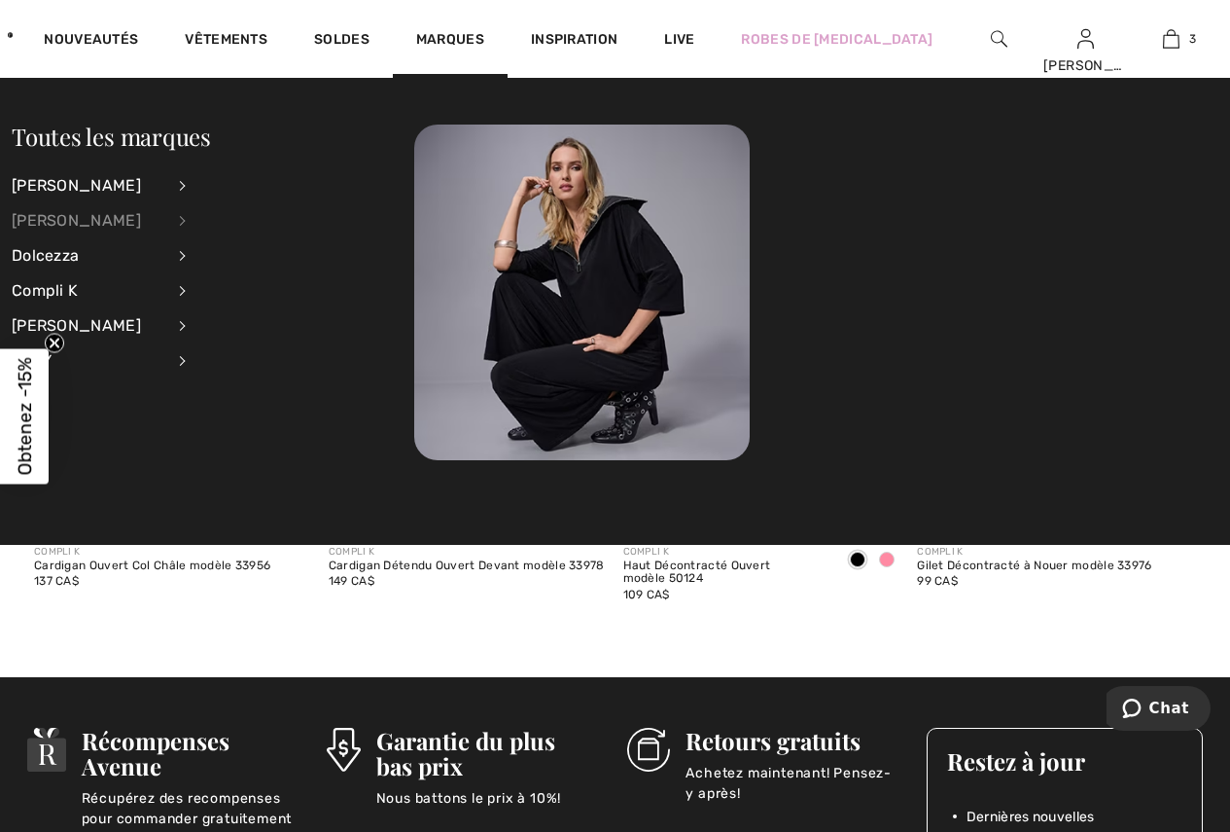
click at [92, 220] on div "[PERSON_NAME]" at bounding box center [88, 220] width 153 height 35
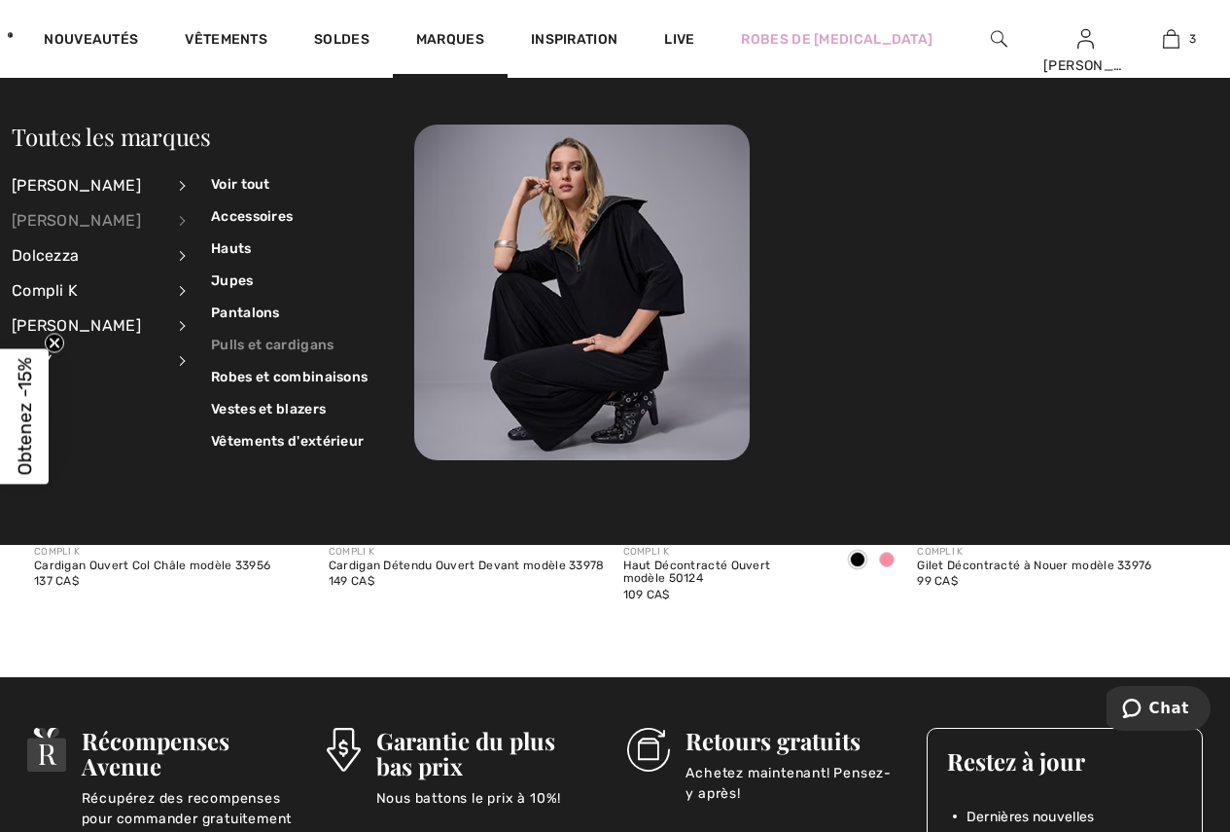
click at [249, 337] on link "Pulls et cardigans" at bounding box center [289, 345] width 157 height 32
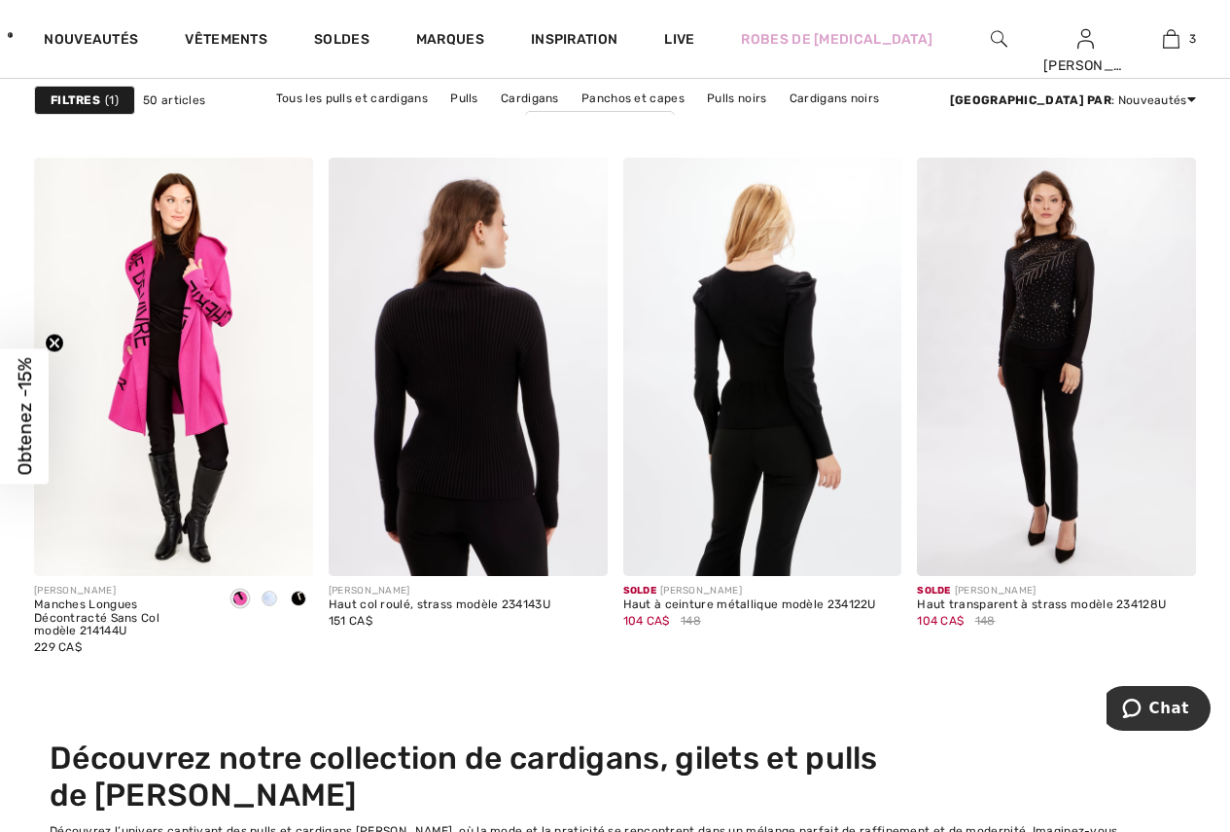
scroll to position [7488, 0]
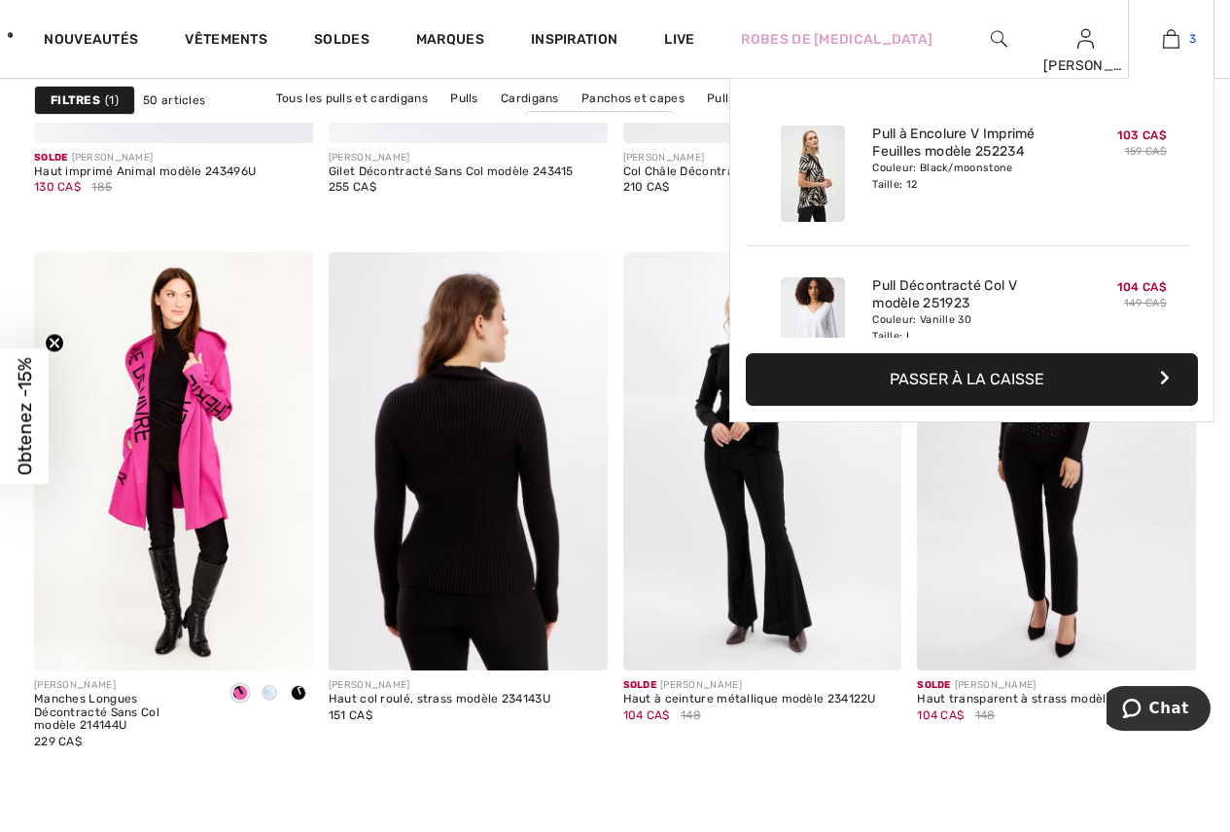
click at [1177, 38] on img at bounding box center [1171, 38] width 17 height 23
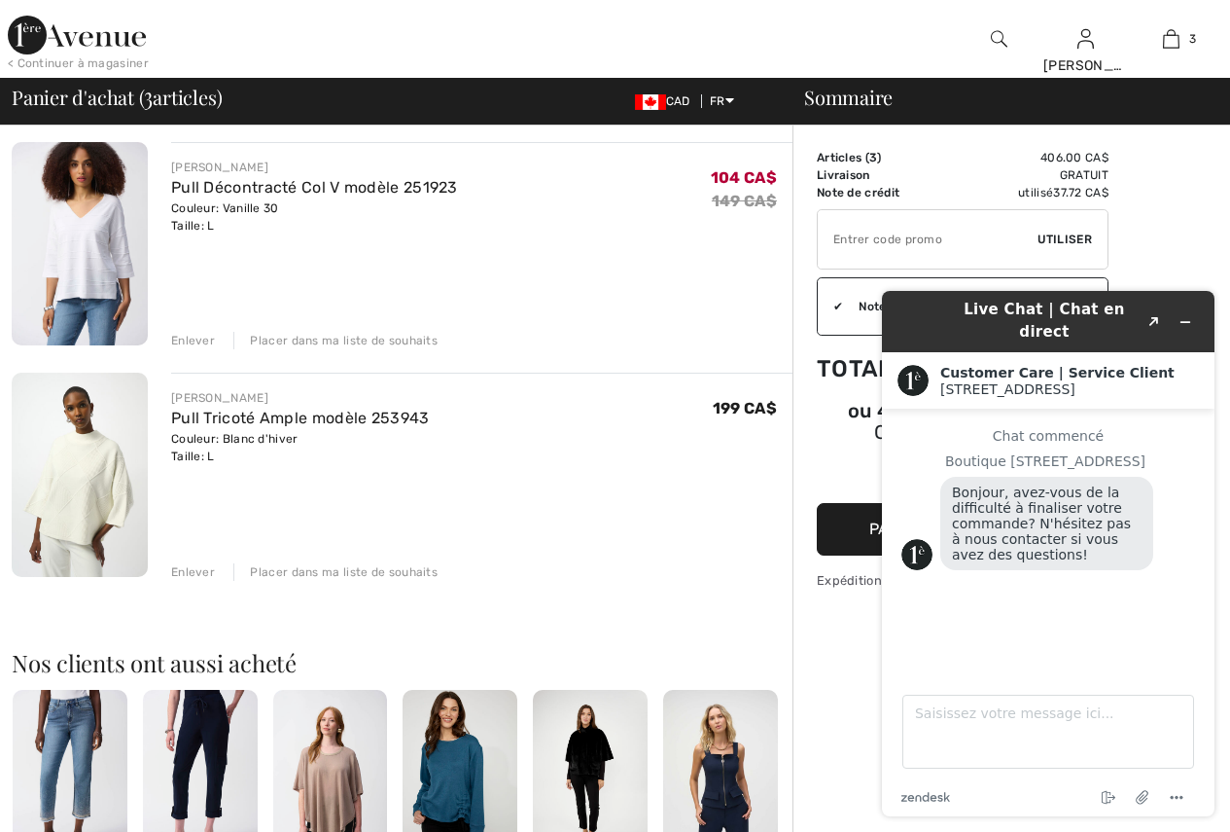
scroll to position [389, 0]
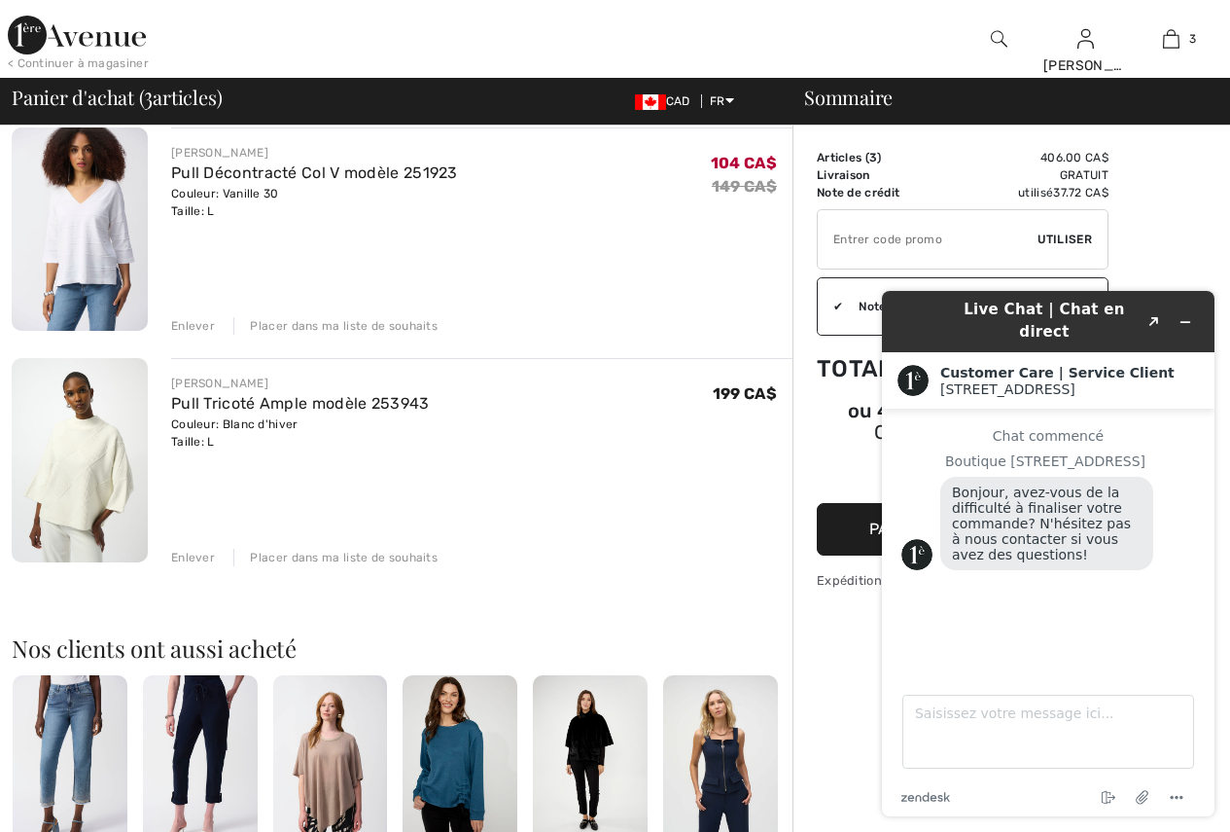
click at [200, 552] on div "Enlever" at bounding box center [193, 557] width 44 height 18
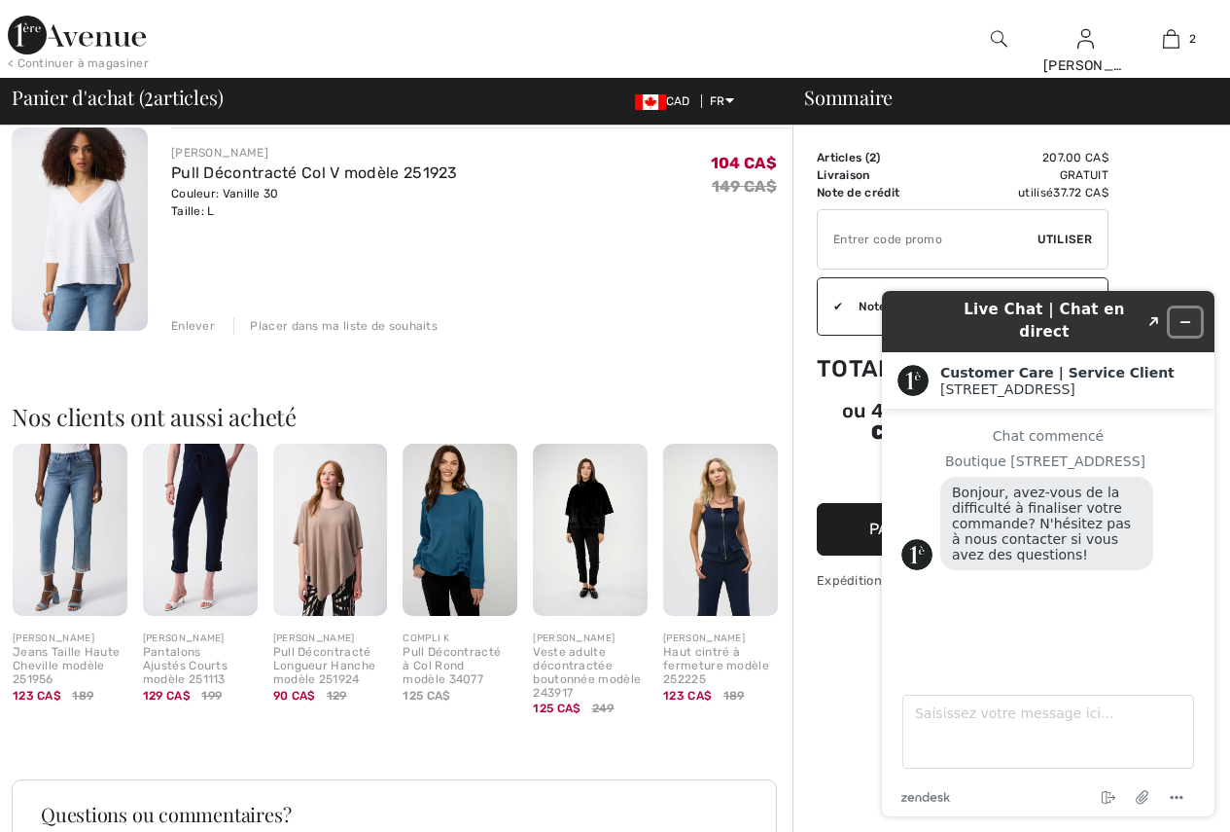
click at [1184, 315] on icon "Réduire le widget" at bounding box center [1186, 322] width 14 height 14
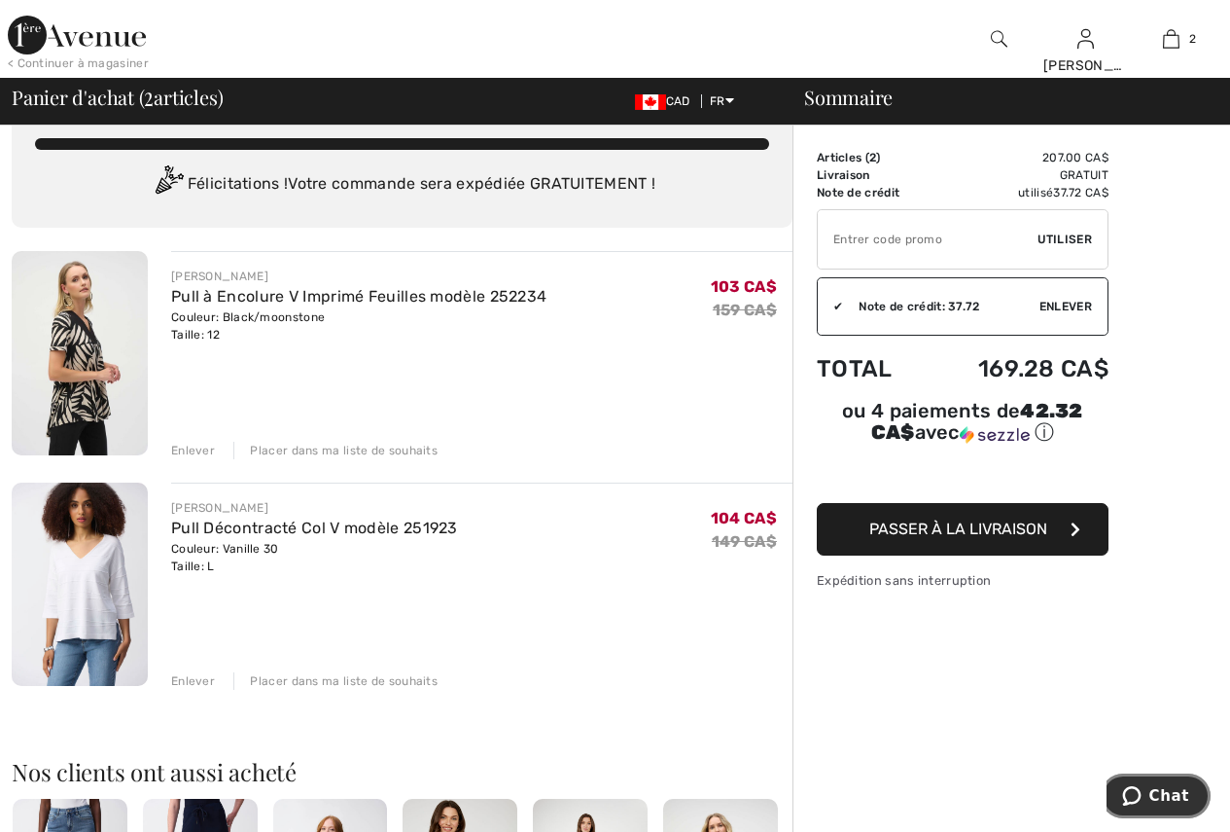
scroll to position [0, 0]
